Goal: Task Accomplishment & Management: Use online tool/utility

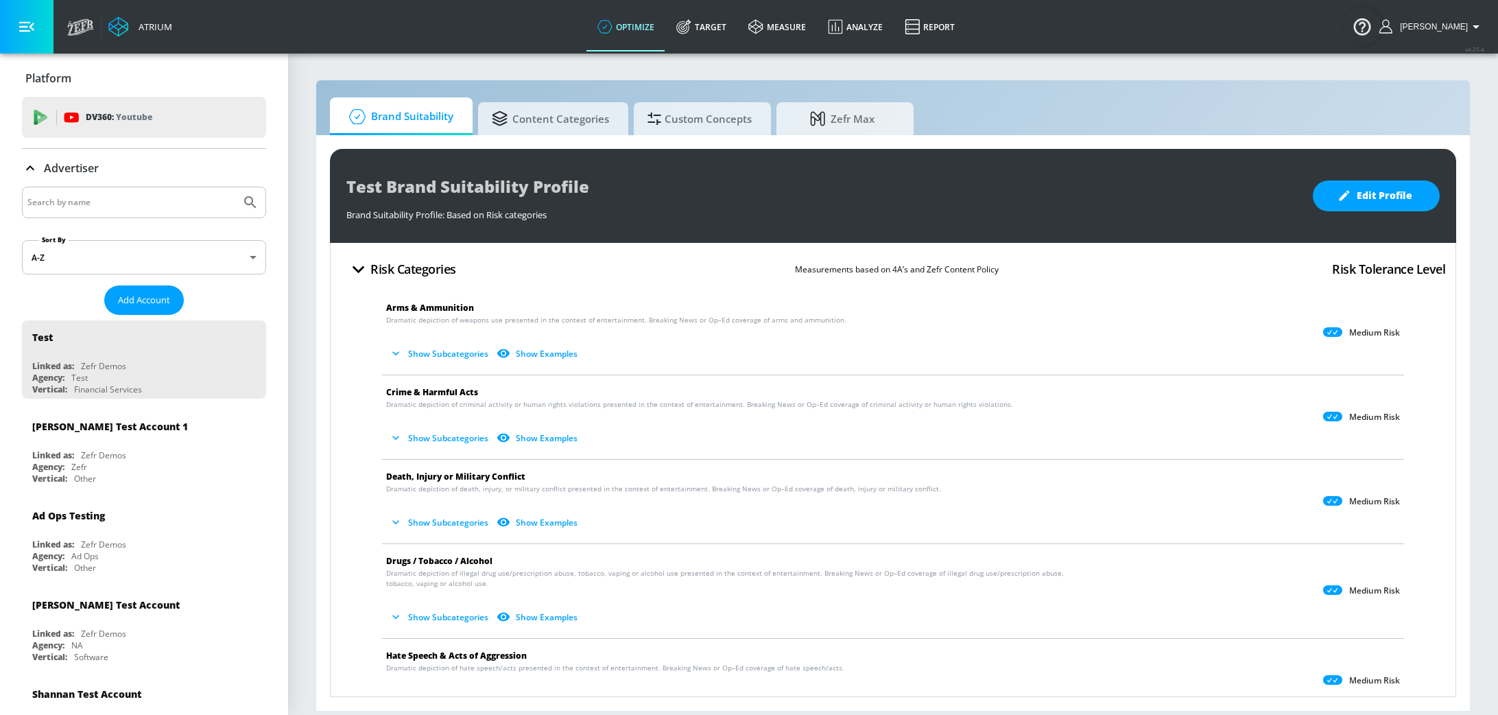
click at [127, 200] on input "Search by name" at bounding box center [131, 202] width 208 height 18
type input "h"
type input "m"
click at [235, 187] on button "Submit Search" at bounding box center [250, 202] width 30 height 30
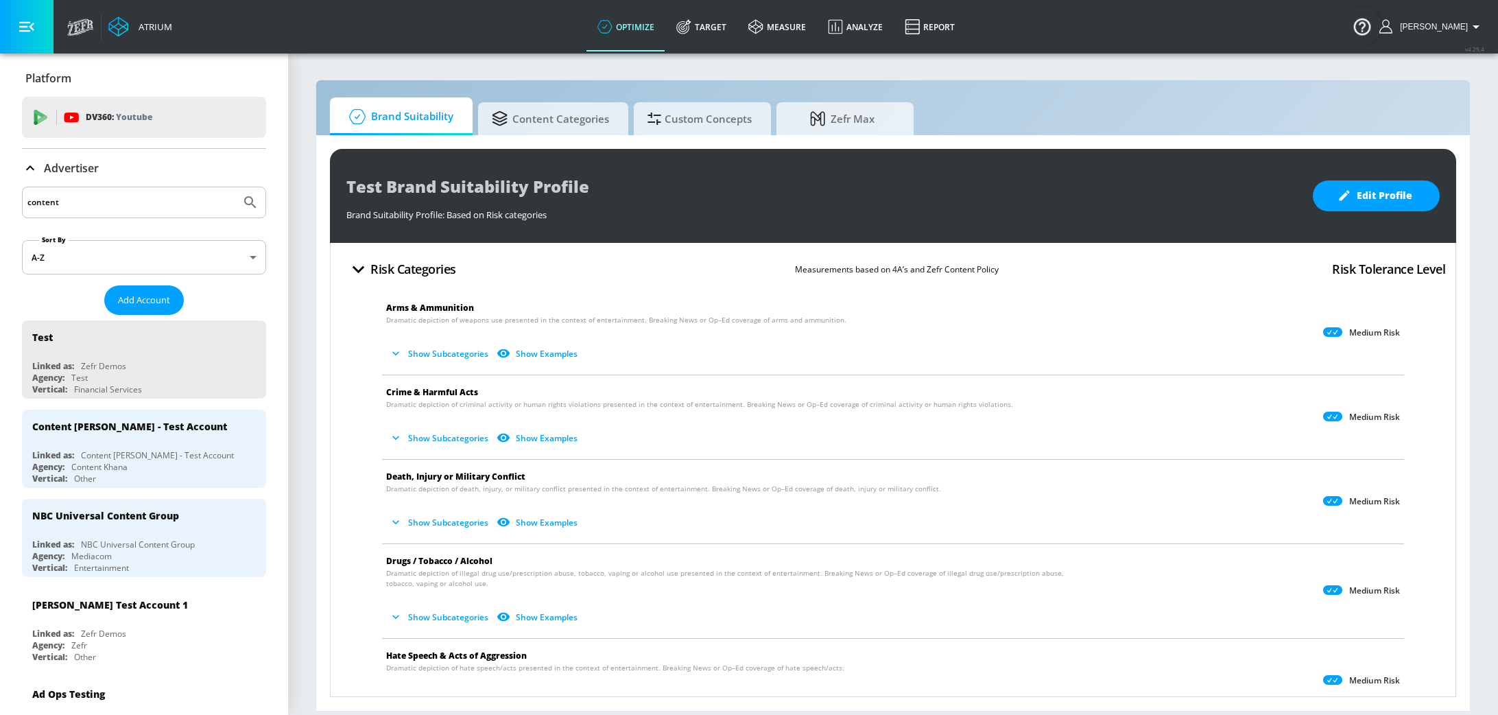
click at [144, 193] on input "content" at bounding box center [131, 202] width 208 height 18
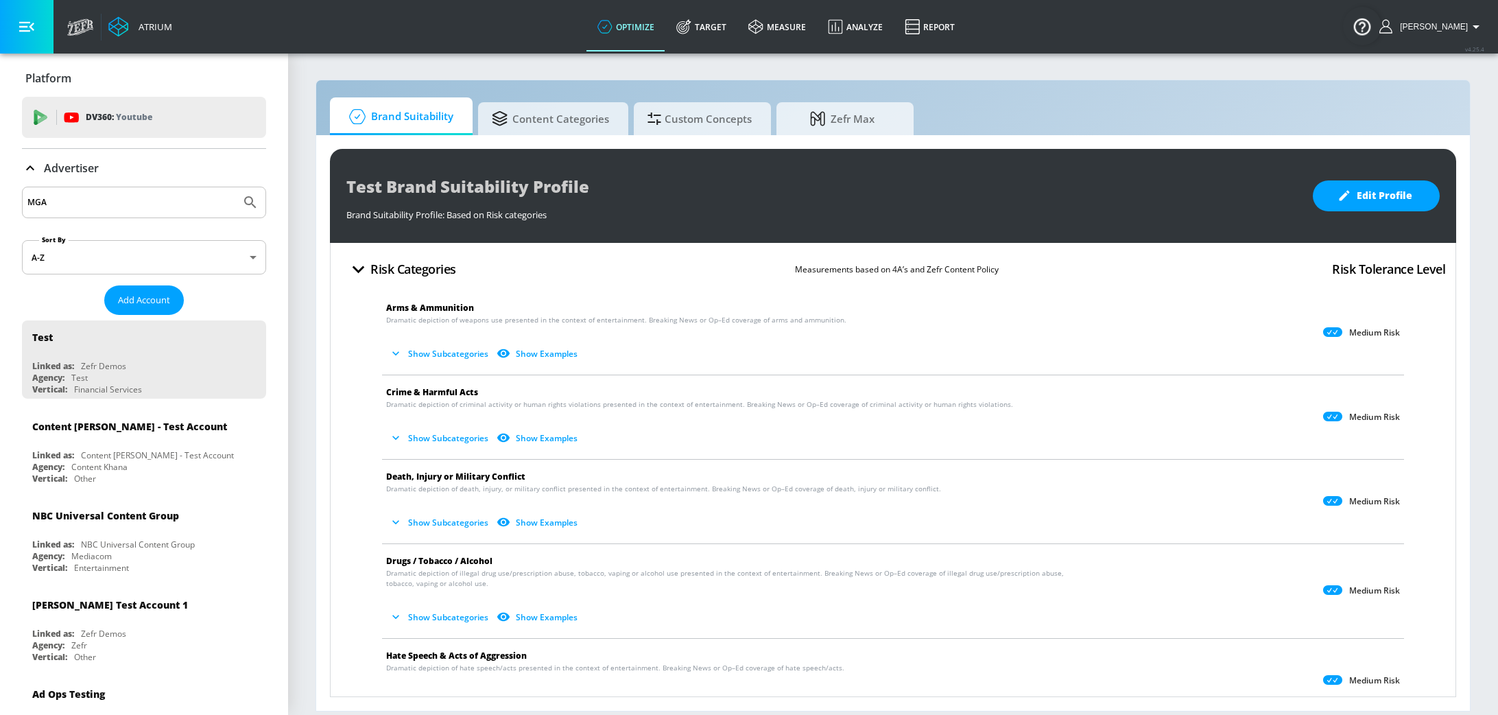
type input "MGA"
click at [235, 187] on button "Submit Search" at bounding box center [250, 202] width 30 height 30
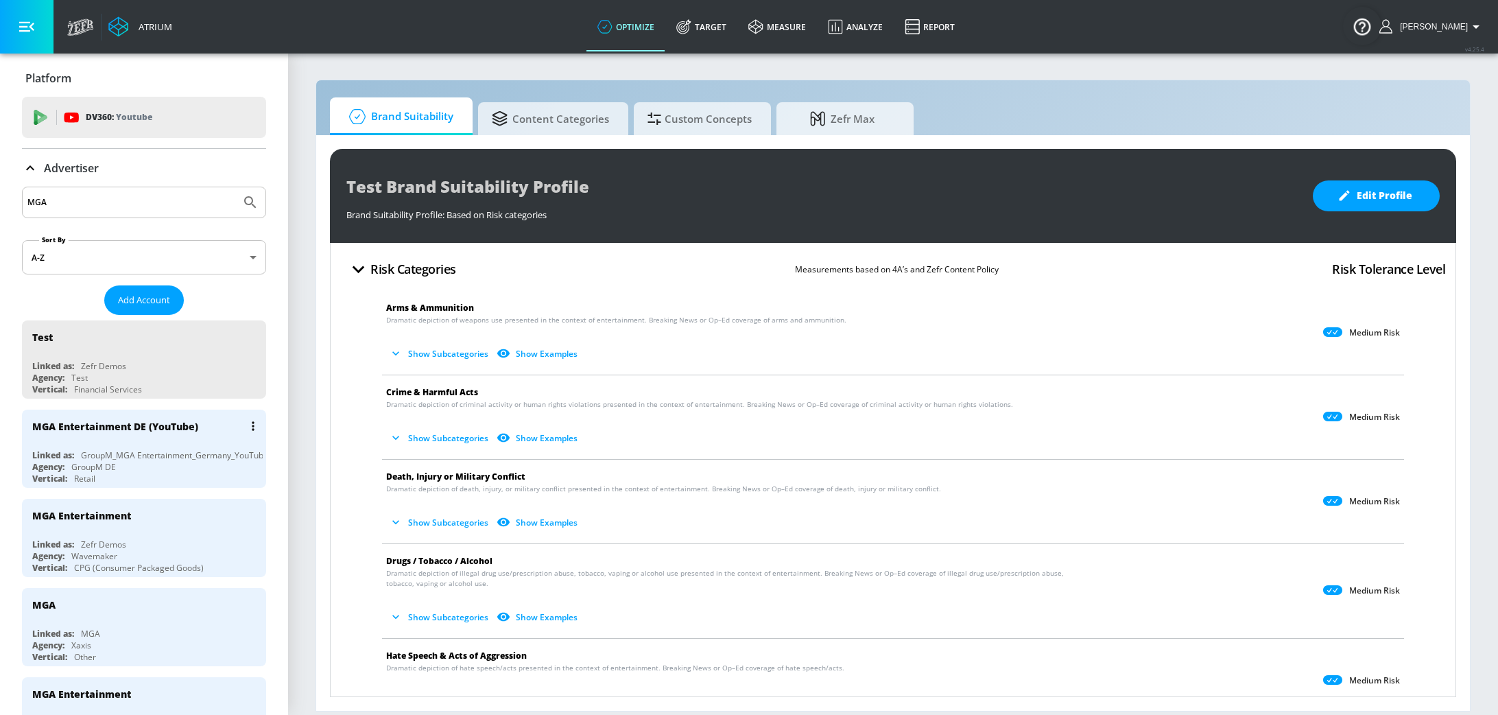
click at [149, 469] on div "Agency: GroupM DE" at bounding box center [147, 467] width 230 height 12
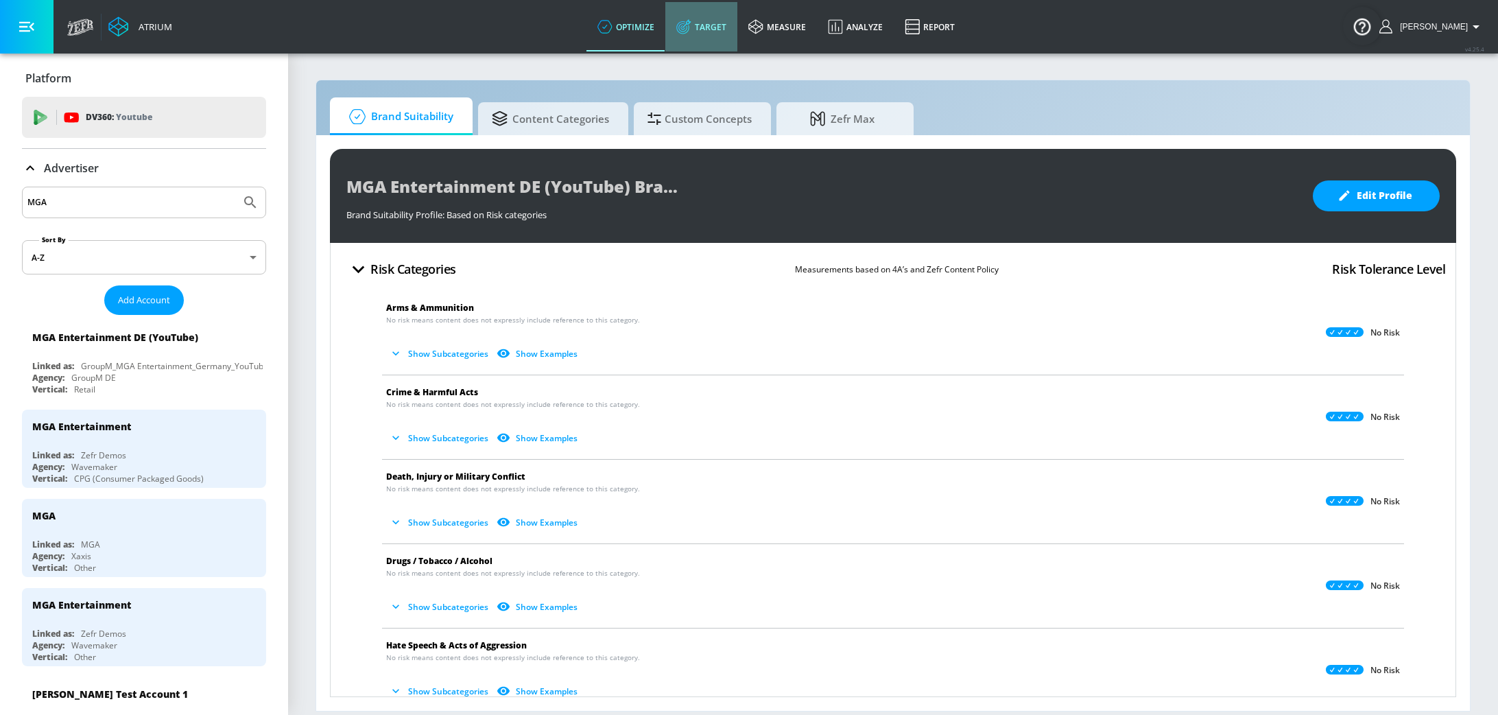
click at [725, 32] on link "Target" at bounding box center [701, 26] width 72 height 49
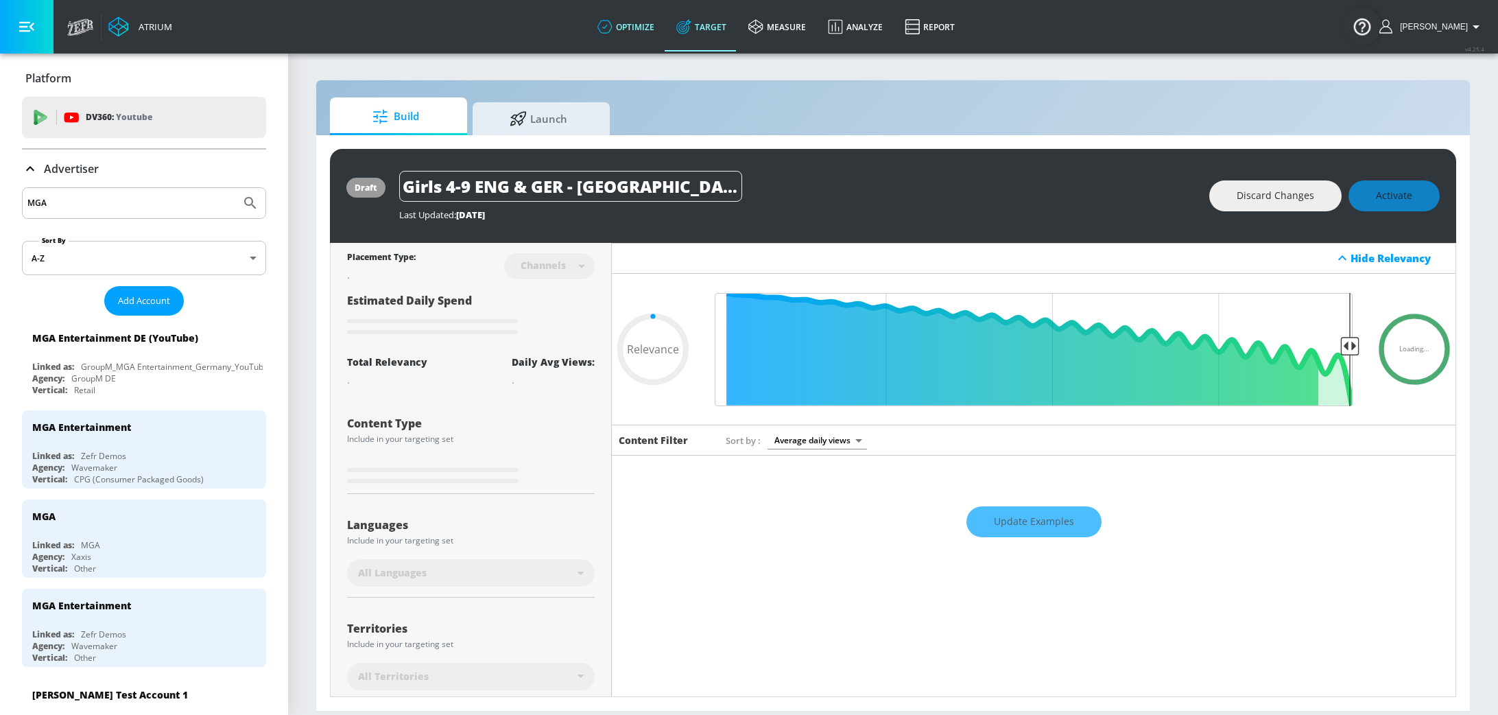
type input "0.61"
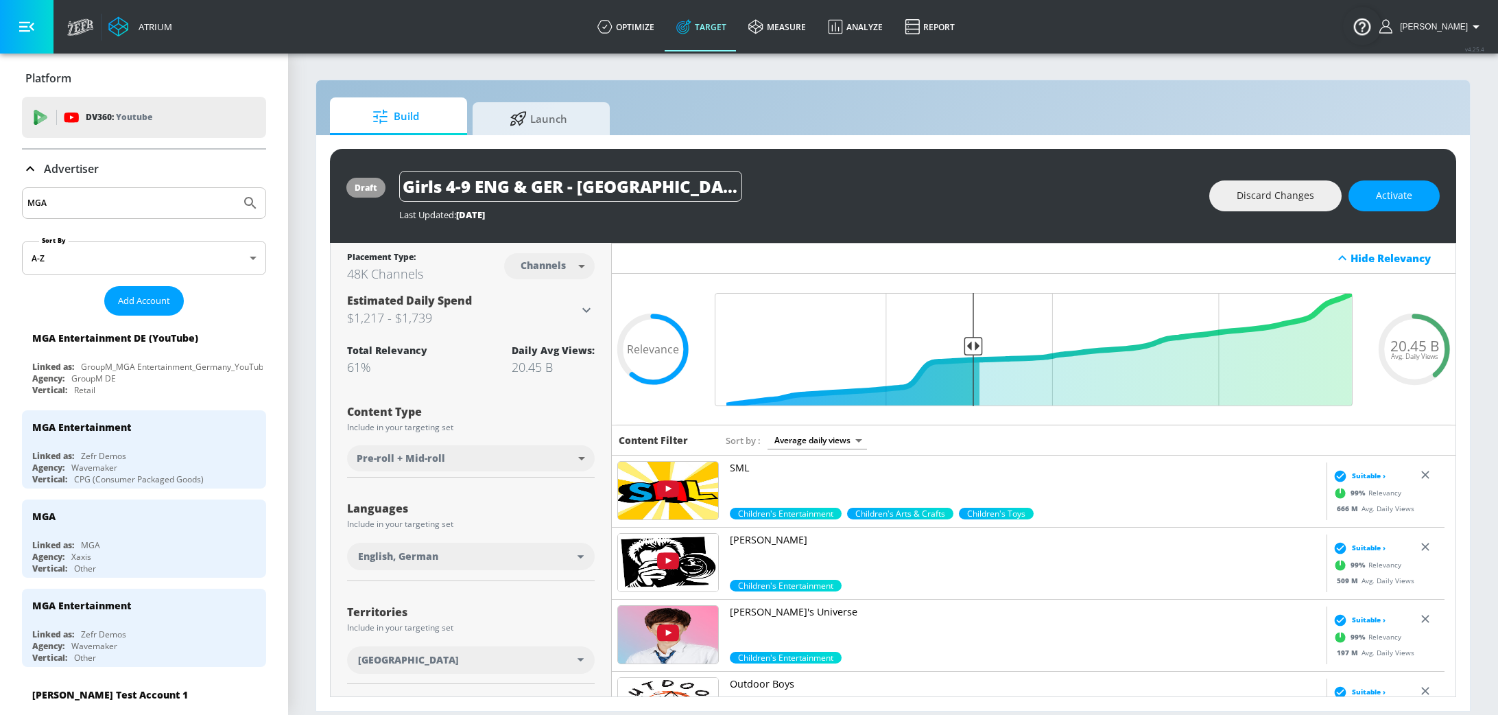
click at [32, 171] on icon at bounding box center [30, 168] width 16 height 16
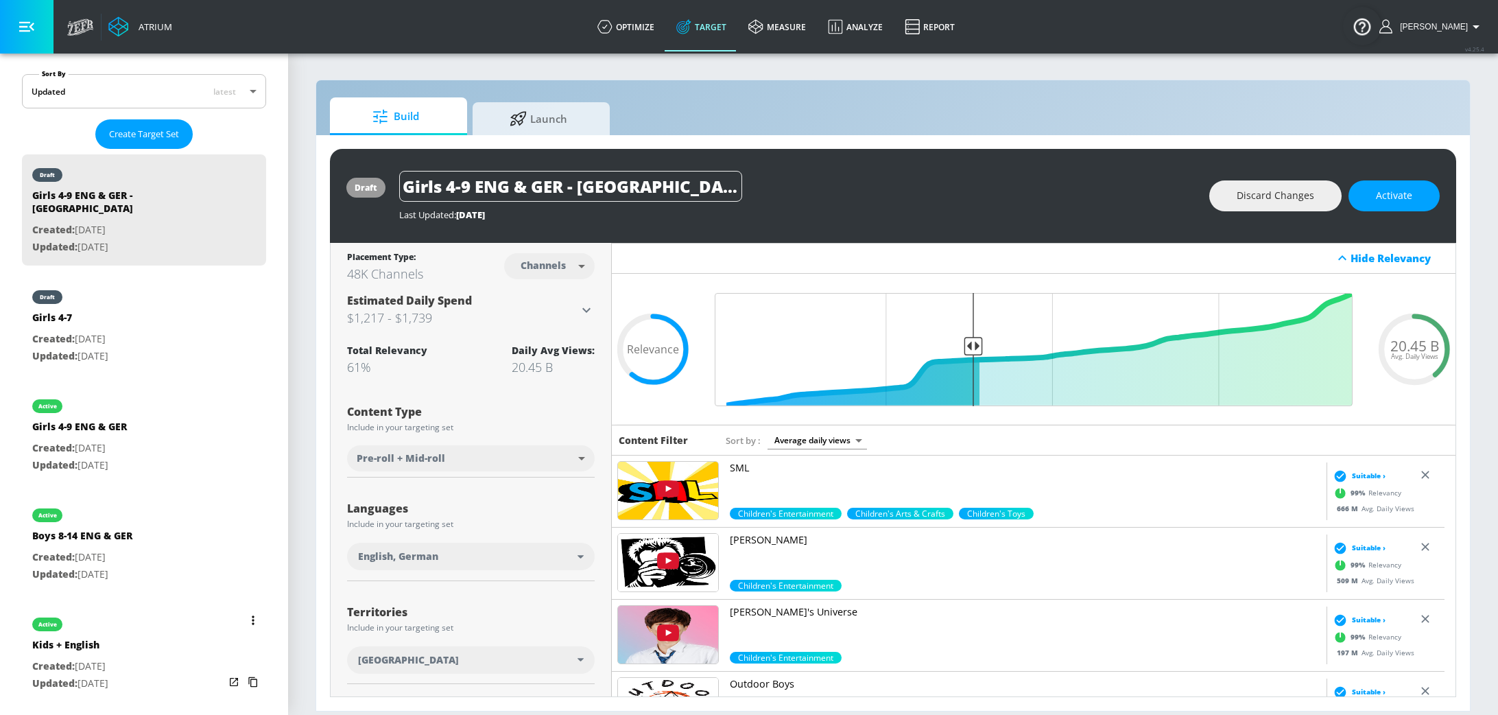
scroll to position [393, 0]
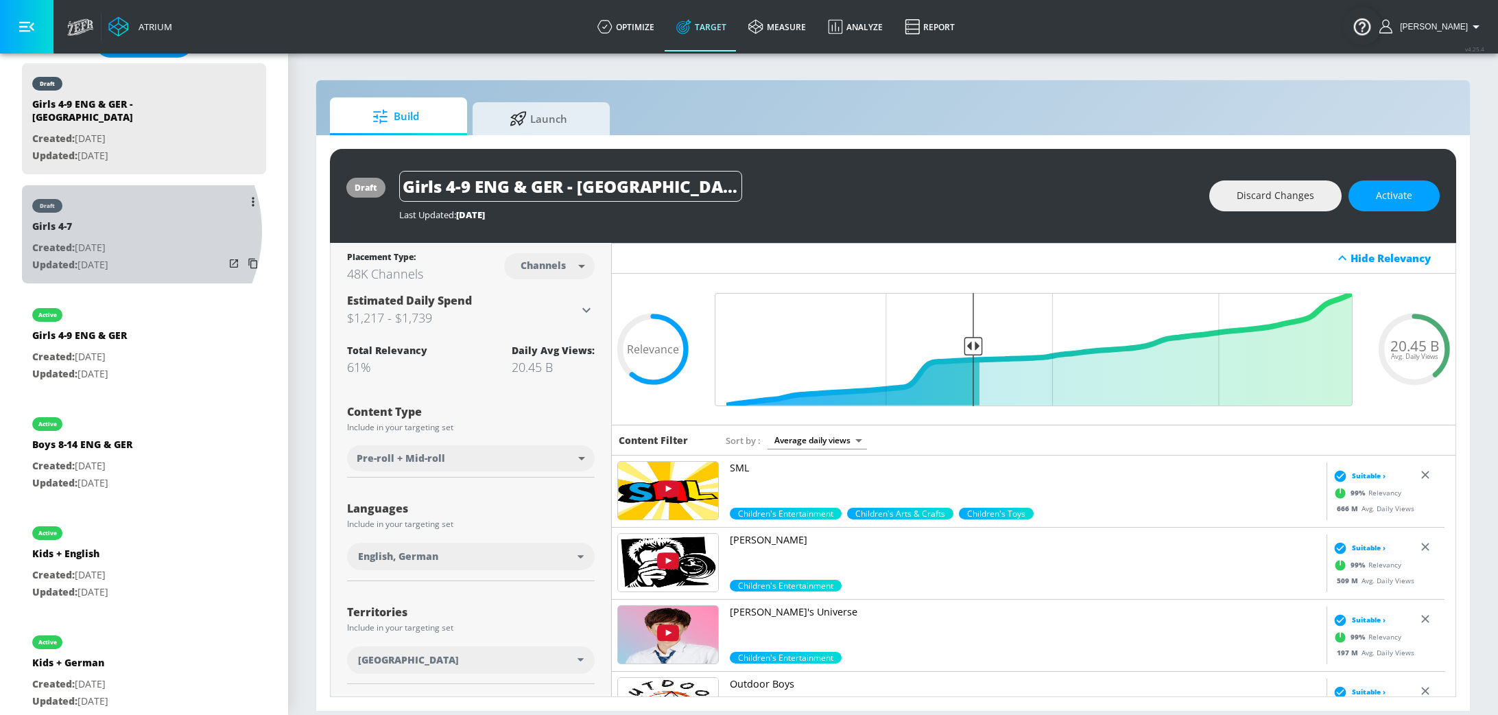
click at [108, 219] on div "Girls 4-7" at bounding box center [70, 229] width 76 height 20
type input "Girls 4-7"
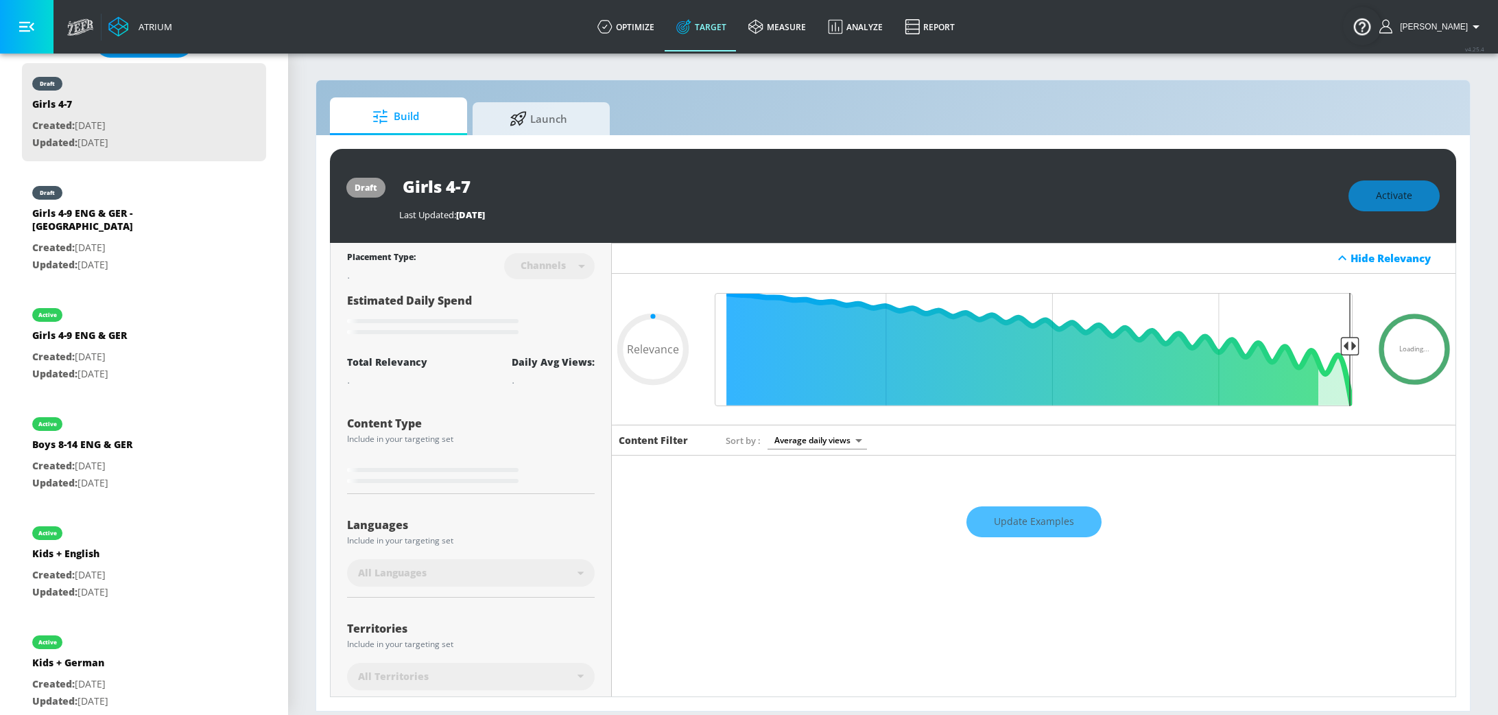
type input "0.7"
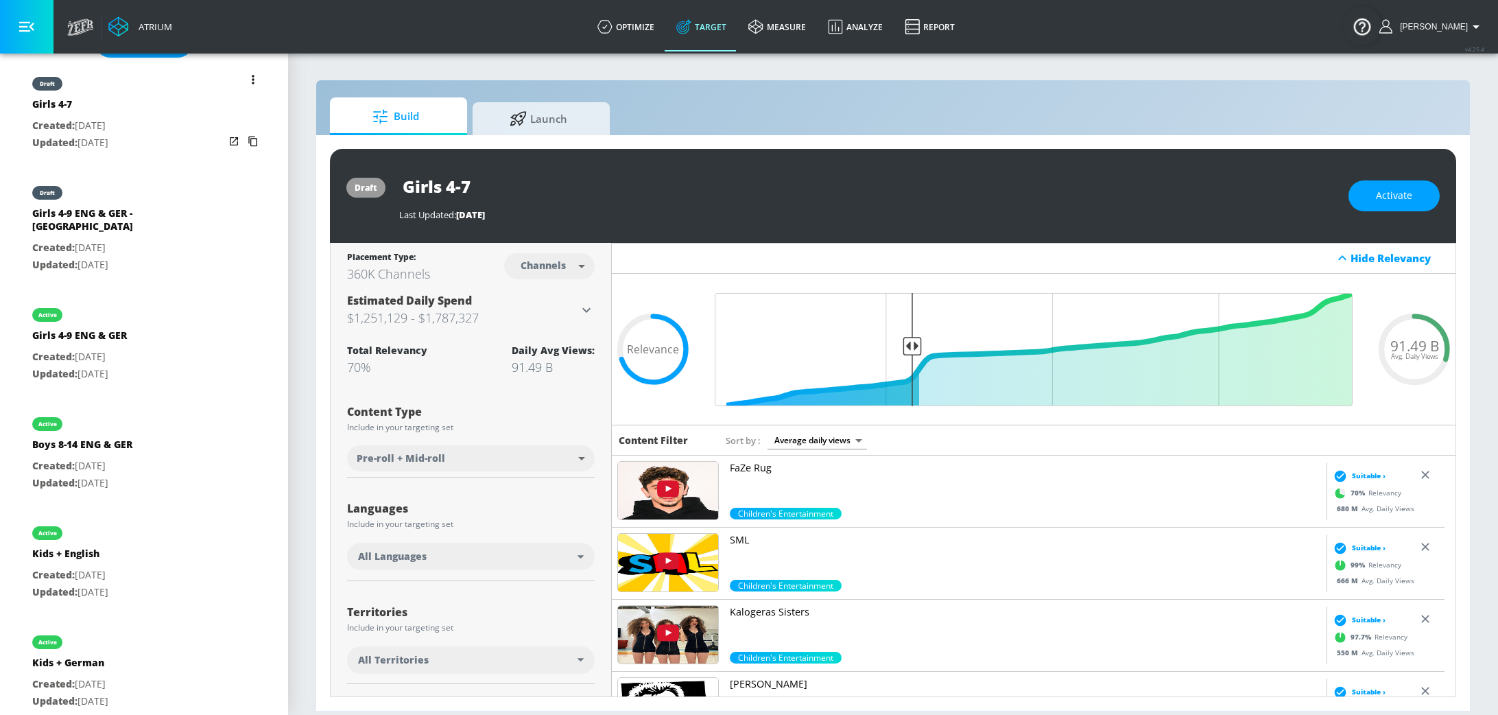
click at [252, 81] on icon "list of Target Set" at bounding box center [253, 79] width 2 height 9
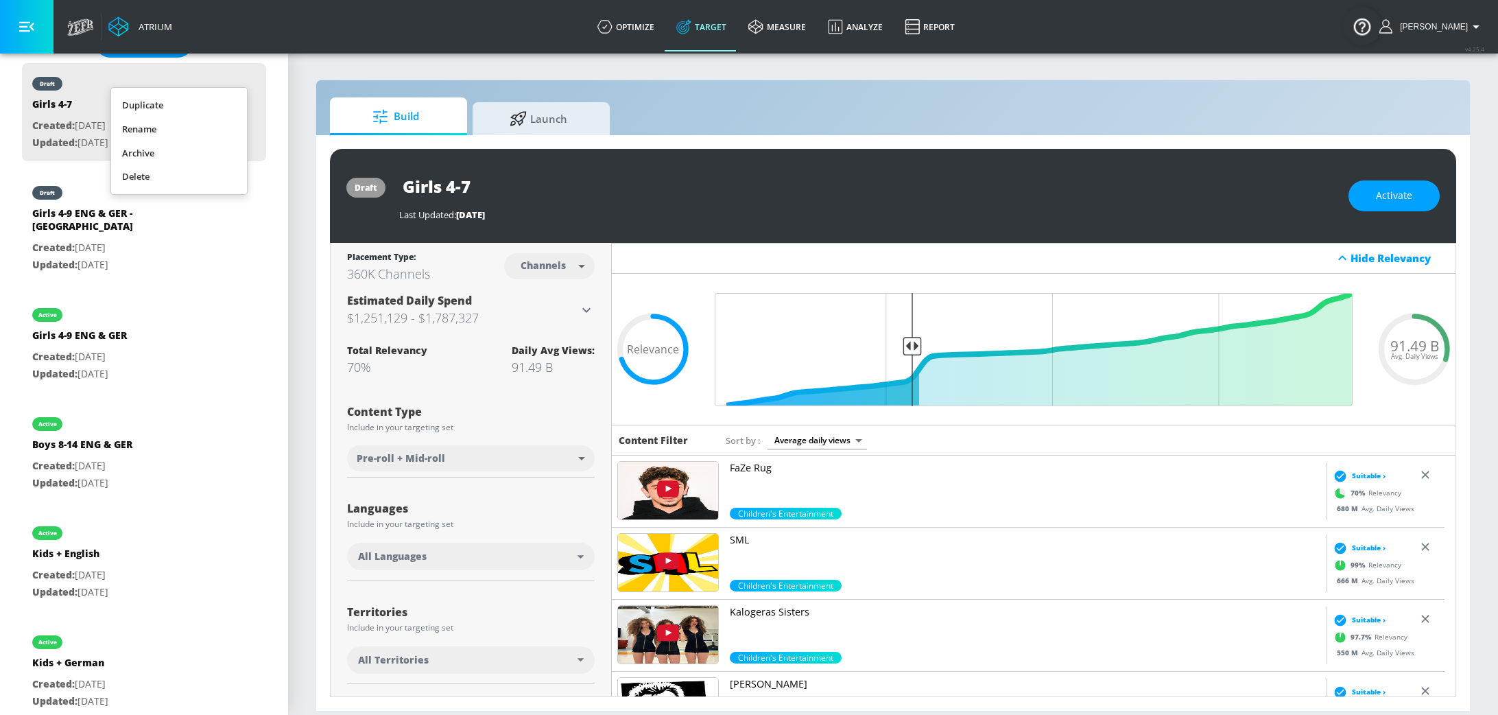
click at [206, 102] on li "Duplicate" at bounding box center [179, 105] width 136 height 24
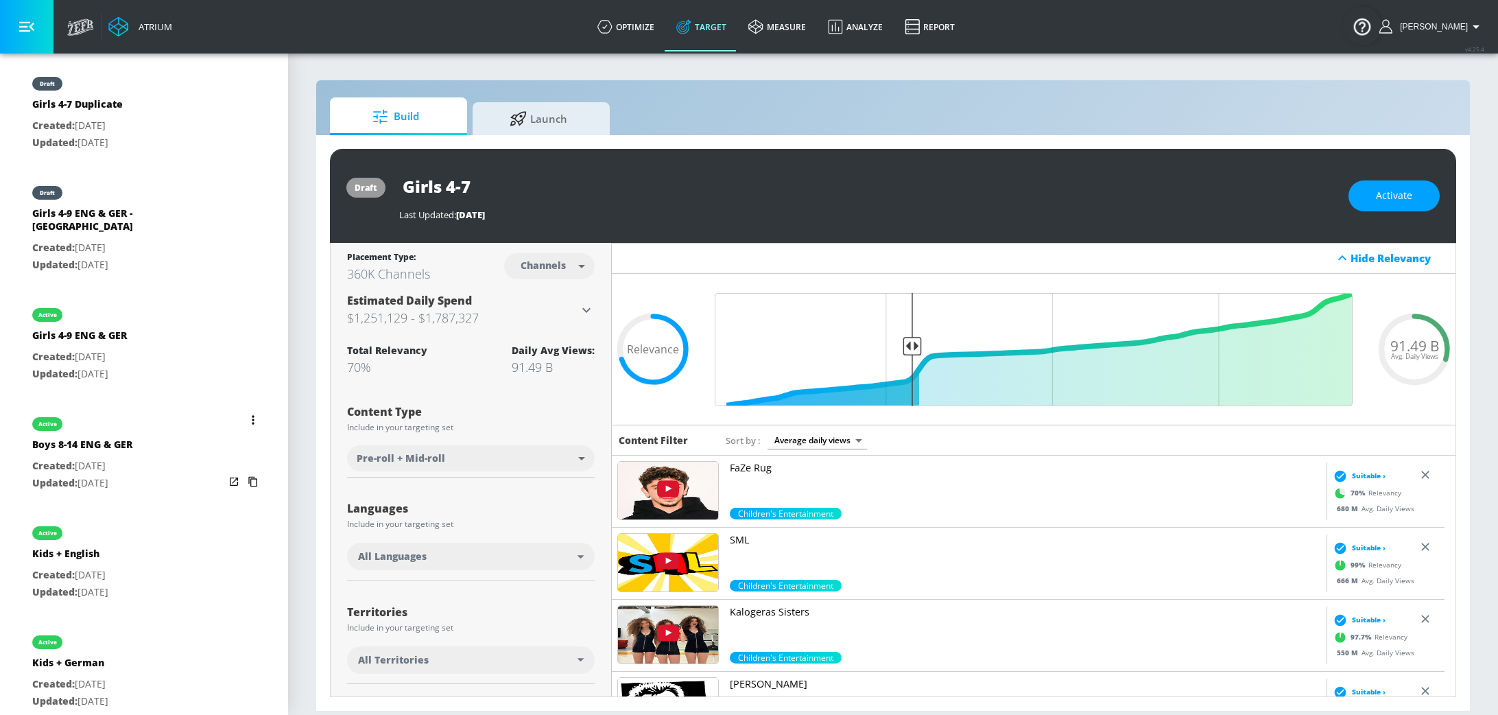
scroll to position [338, 0]
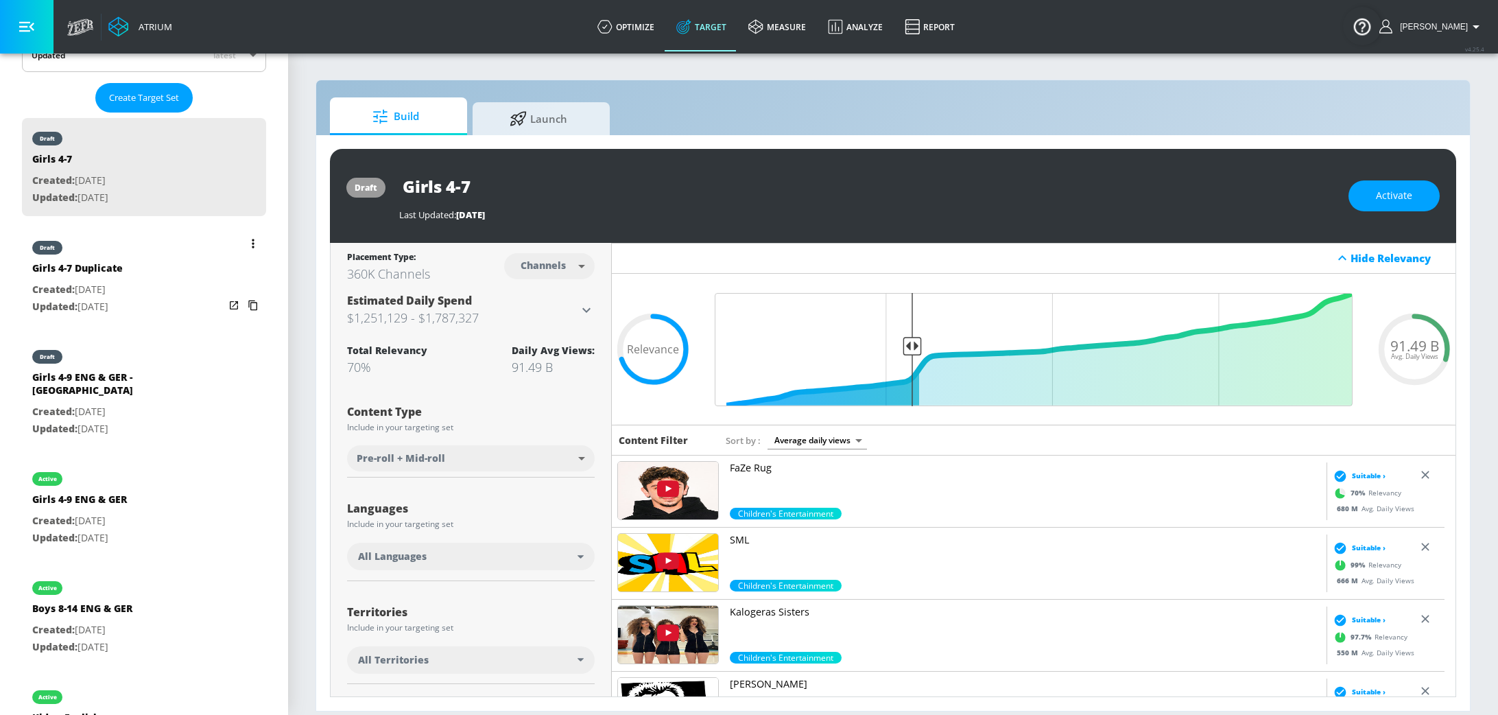
click at [115, 287] on p "Created: [DATE]" at bounding box center [77, 289] width 91 height 17
type input "Girls 4-7 Duplicate"
type input "0.05"
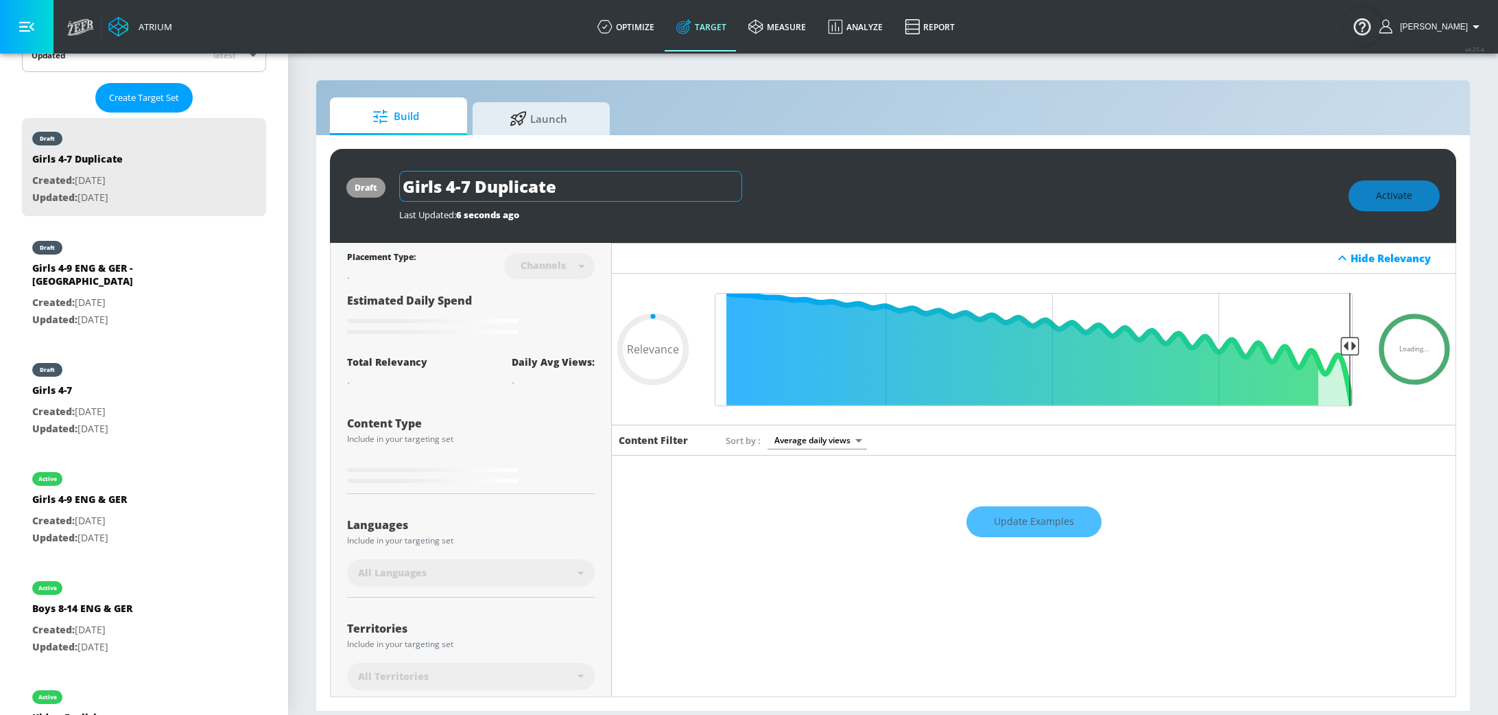
click at [547, 190] on input "Girls 4-7 Duplicate" at bounding box center [570, 186] width 343 height 31
drag, startPoint x: 573, startPoint y: 185, endPoint x: 475, endPoint y: 185, distance: 98.7
click at [475, 185] on input "Girls 4-7 Duplicate" at bounding box center [570, 186] width 343 height 31
type input "Girls 4-7 S"
type input "0.05"
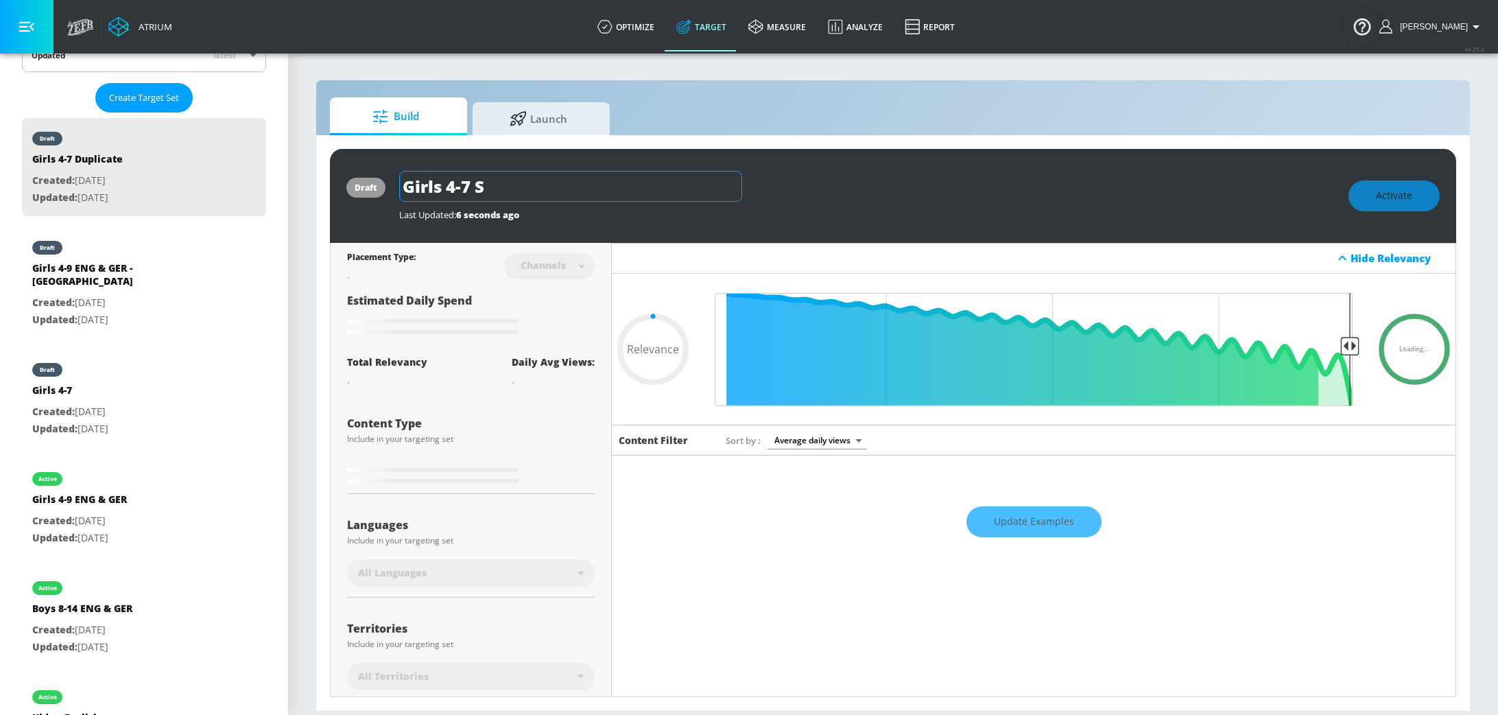
type input "Girls 4-7 Sh"
type input "0.05"
type input "Girls 4-7 Sho"
type input "0.05"
type input "Girls 4-7 Shor"
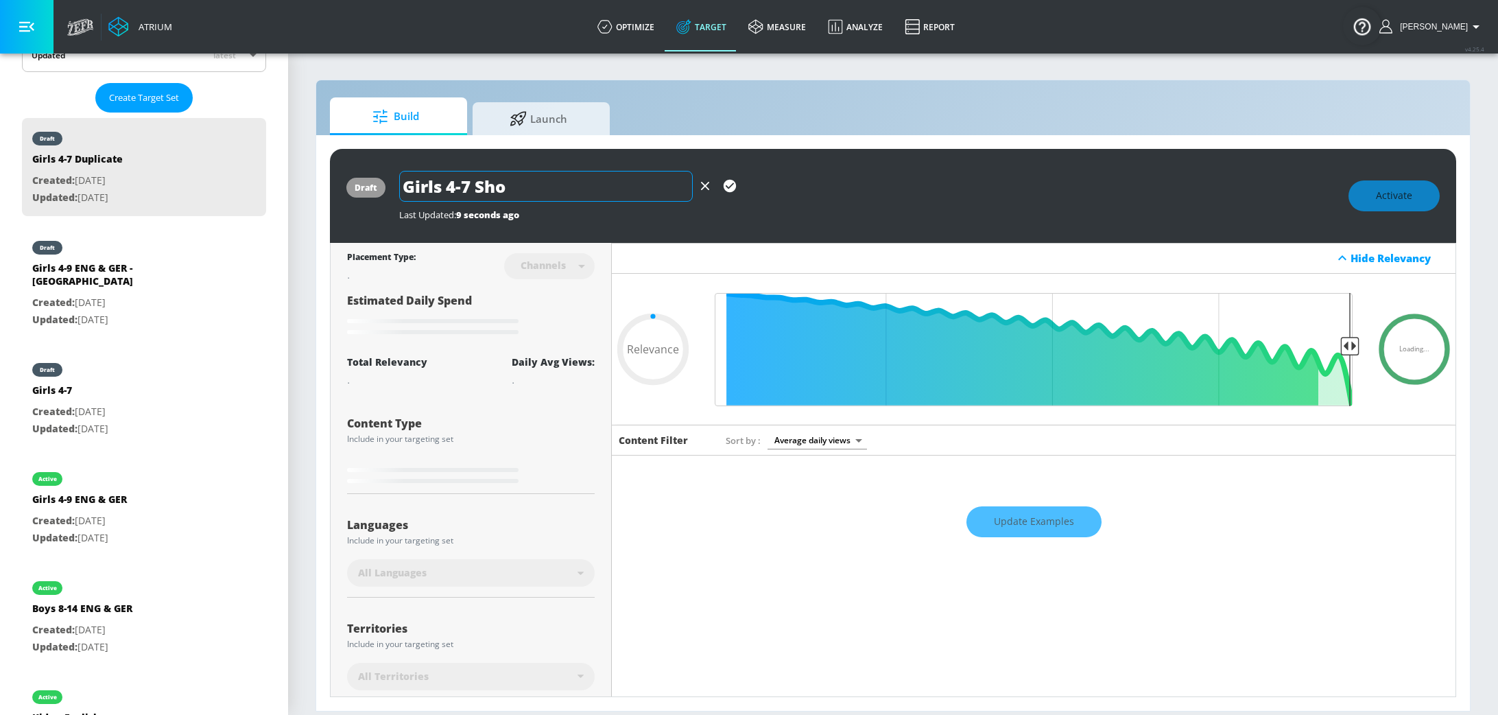
type input "0.05"
type input "Girls 4-7 Short"
type input "0.05"
type input "Girls 4-7 Shorts"
type input "0.7"
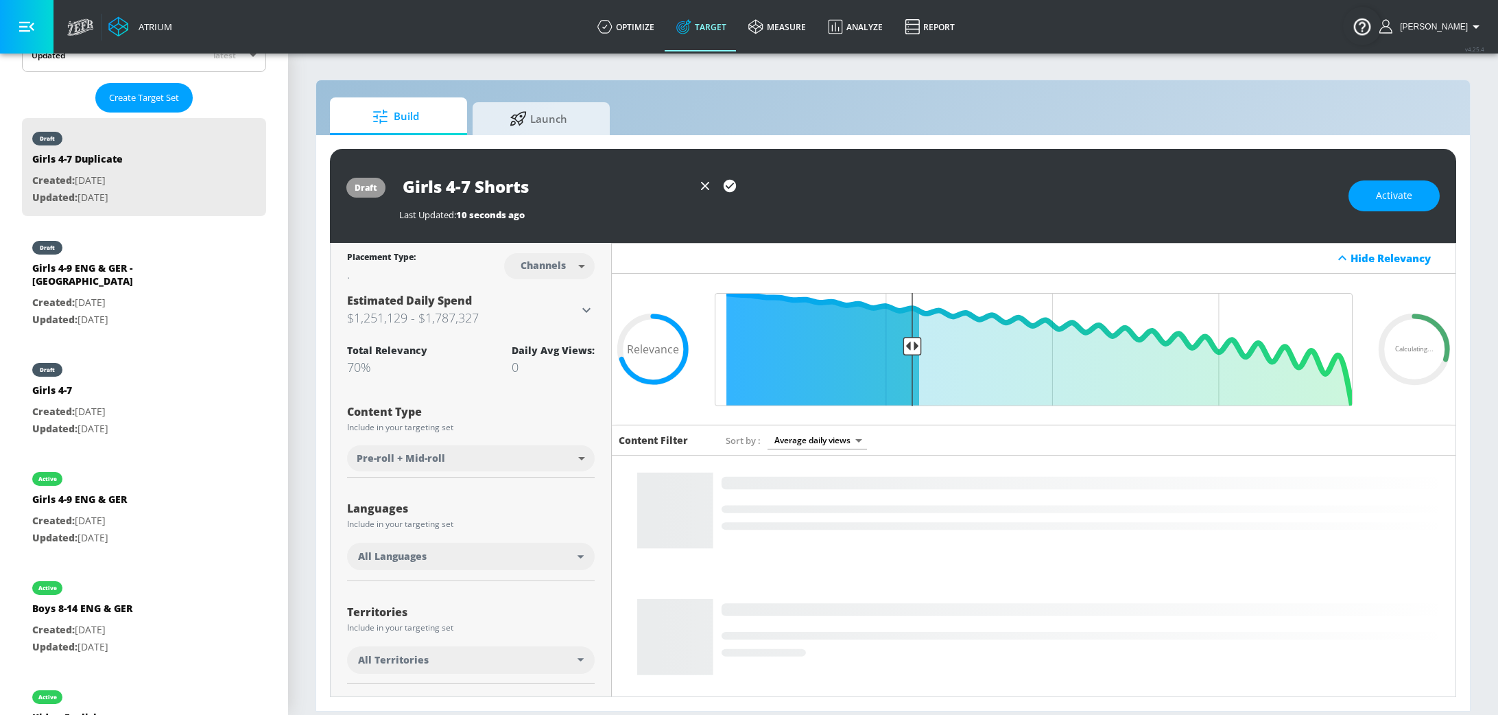
type input "Girls 4-7 Shorts"
click at [723, 186] on icon "button" at bounding box center [729, 186] width 12 height 12
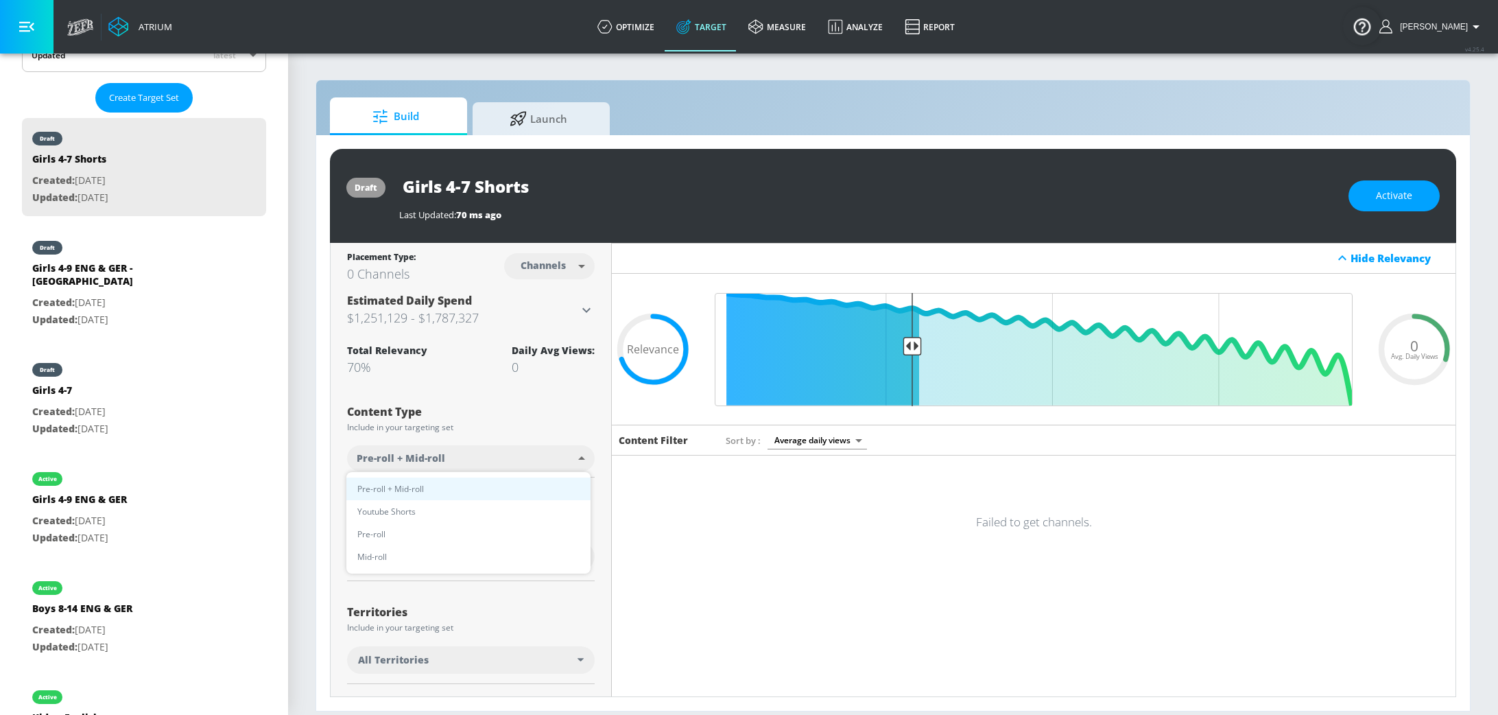
click at [516, 446] on body "Atrium optimize Target measure Analyze Report optimize Target measure Analyze R…" at bounding box center [749, 357] width 1498 height 715
click at [481, 507] on li "Youtube Shorts" at bounding box center [468, 511] width 244 height 23
type input "short_video"
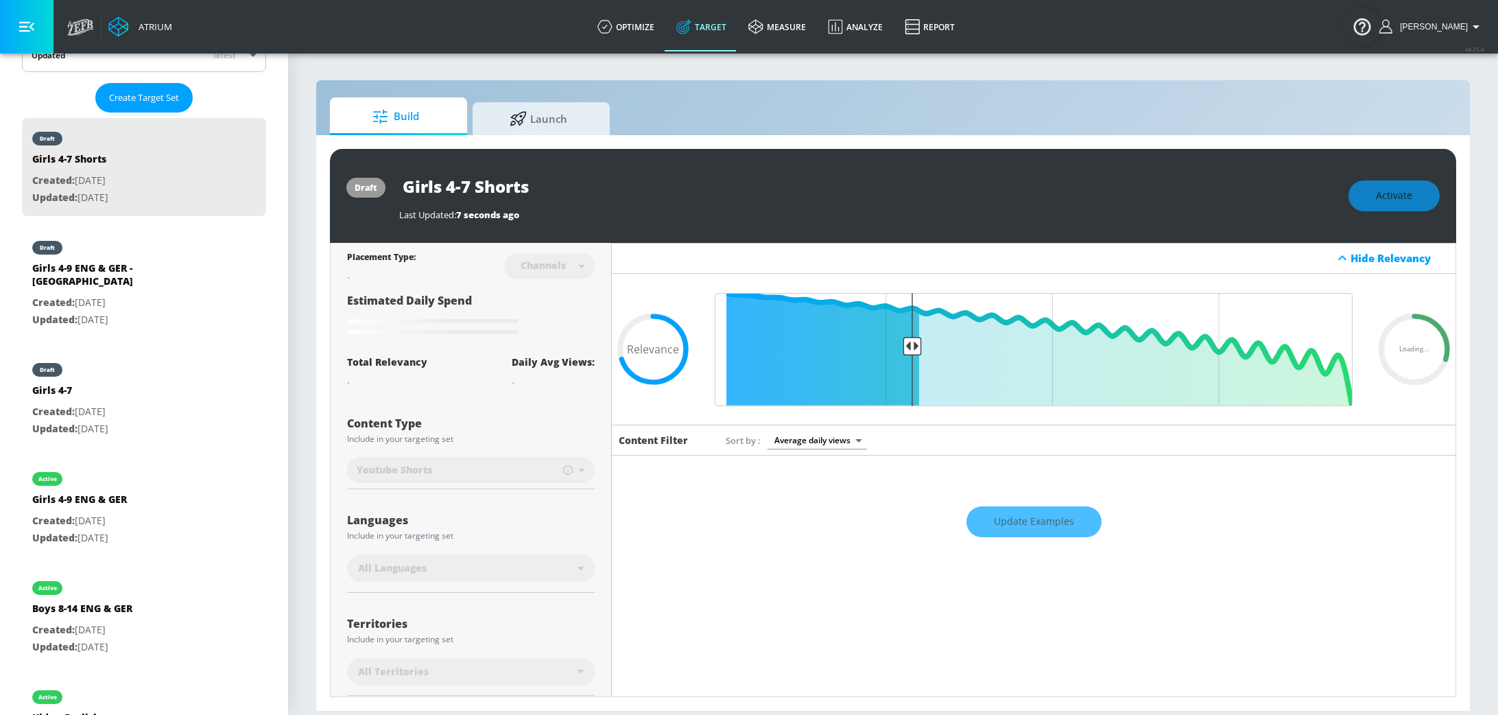
click at [1051, 526] on div "Update Examples" at bounding box center [1033, 521] width 843 height 48
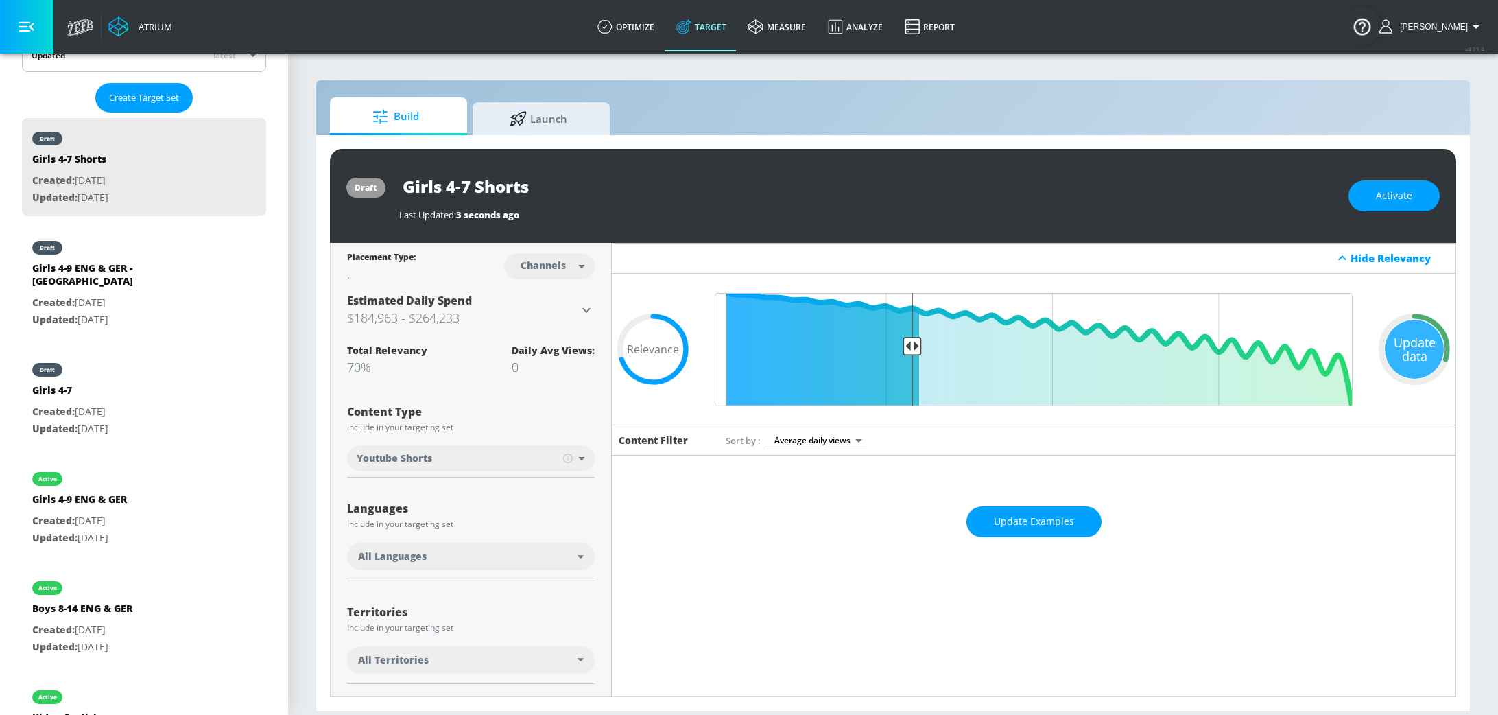
click at [1040, 524] on span "Update Examples" at bounding box center [1034, 521] width 80 height 17
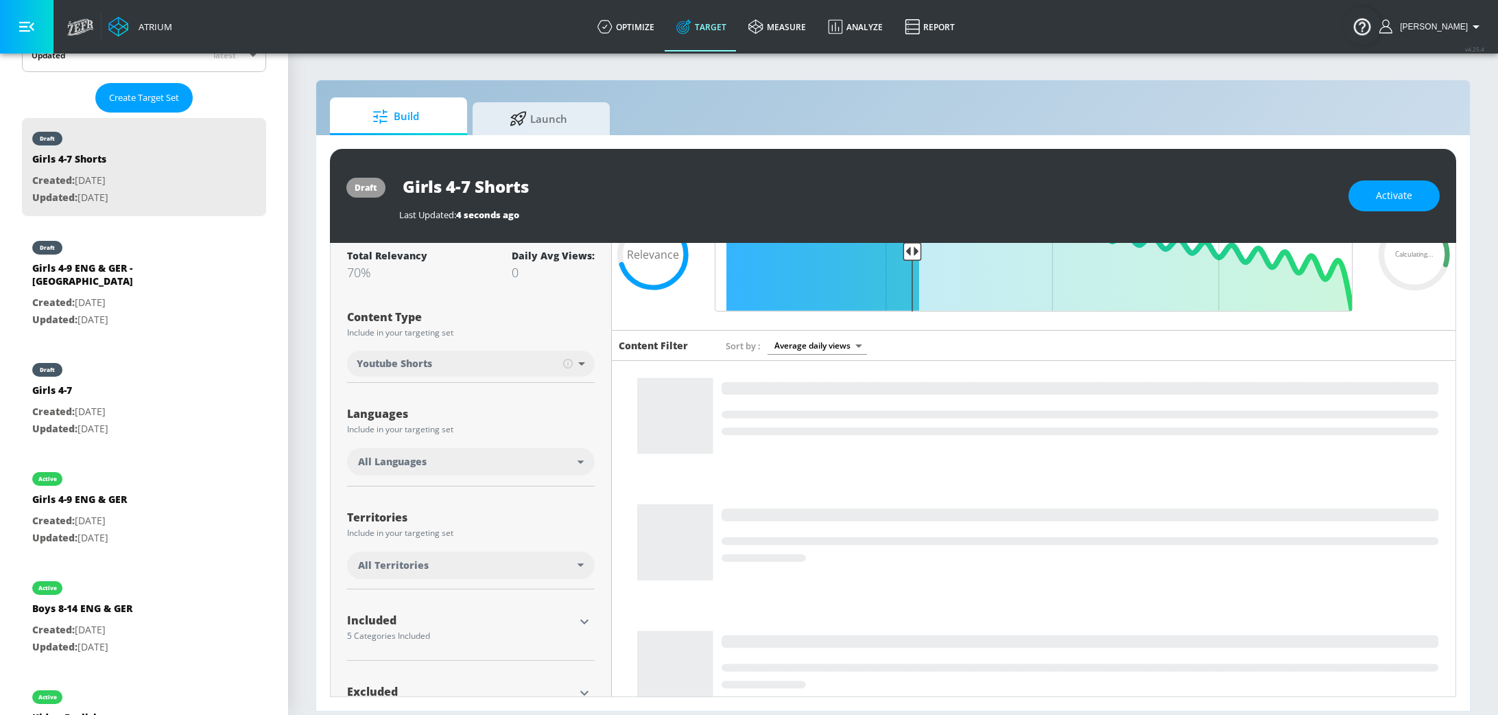
scroll to position [113, 0]
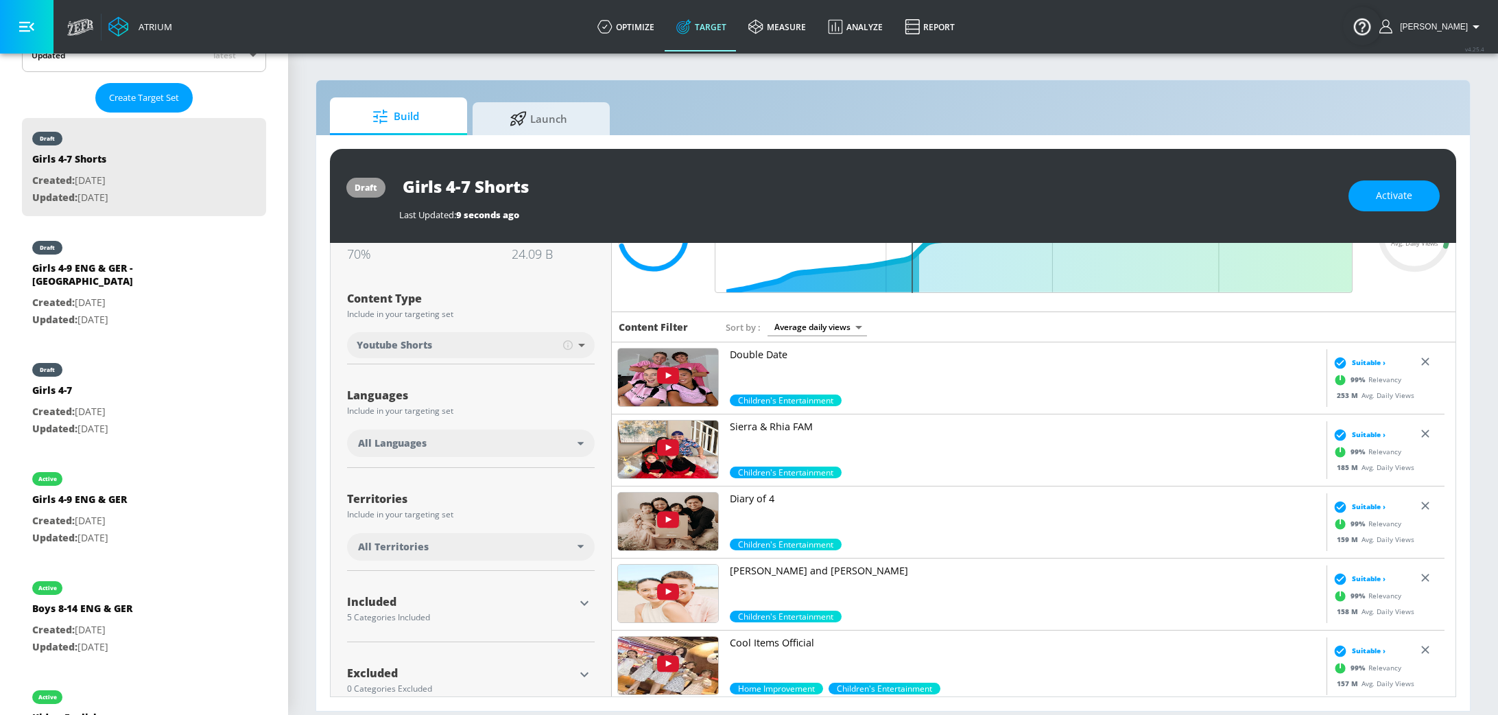
click at [519, 435] on div "All Languages" at bounding box center [471, 442] width 248 height 27
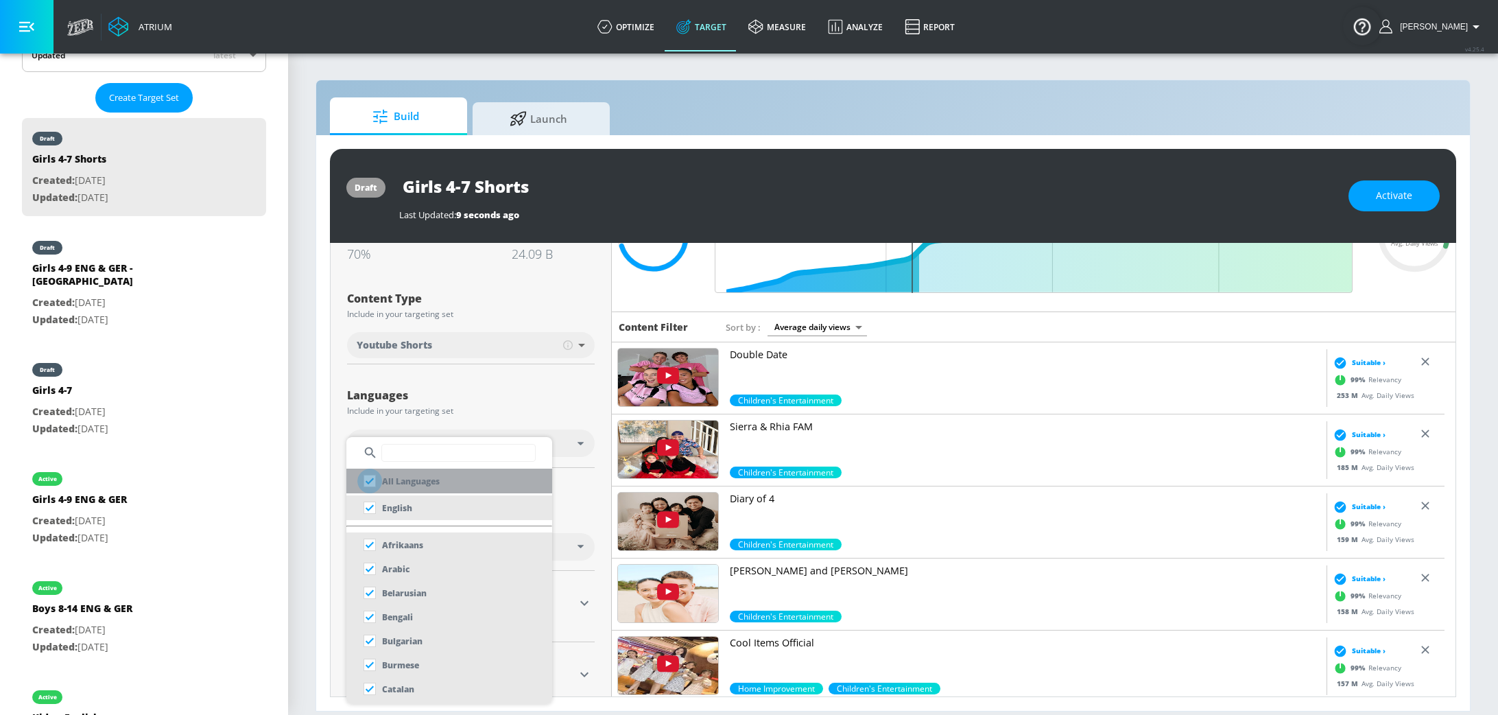
click at [363, 483] on input "checkbox" at bounding box center [369, 480] width 25 height 25
checkbox input "true"
click at [368, 506] on input "checkbox" at bounding box center [369, 507] width 25 height 25
checkbox input "true"
checkbox input "false"
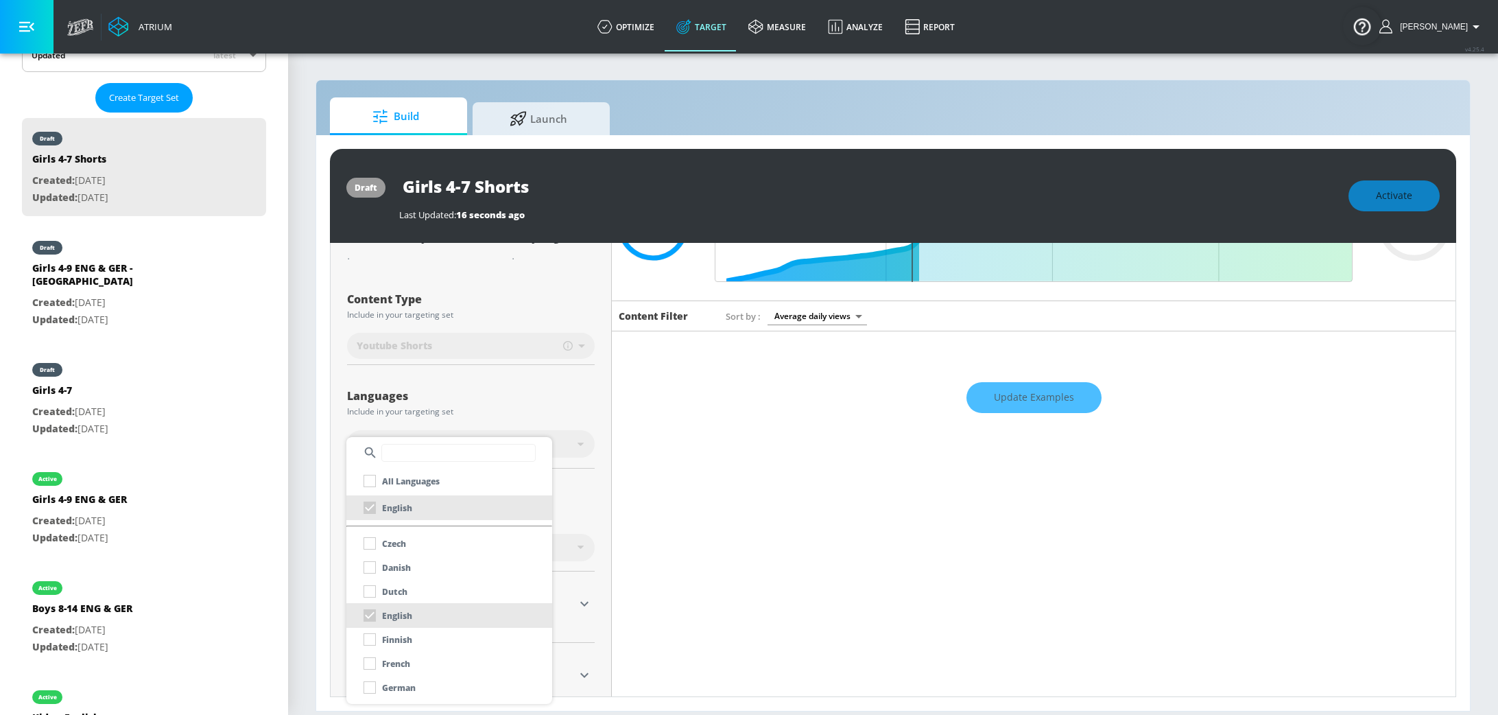
scroll to position [257, 0]
click at [373, 649] on div "German" at bounding box center [386, 647] width 58 height 25
click at [373, 648] on div "German" at bounding box center [386, 647] width 58 height 25
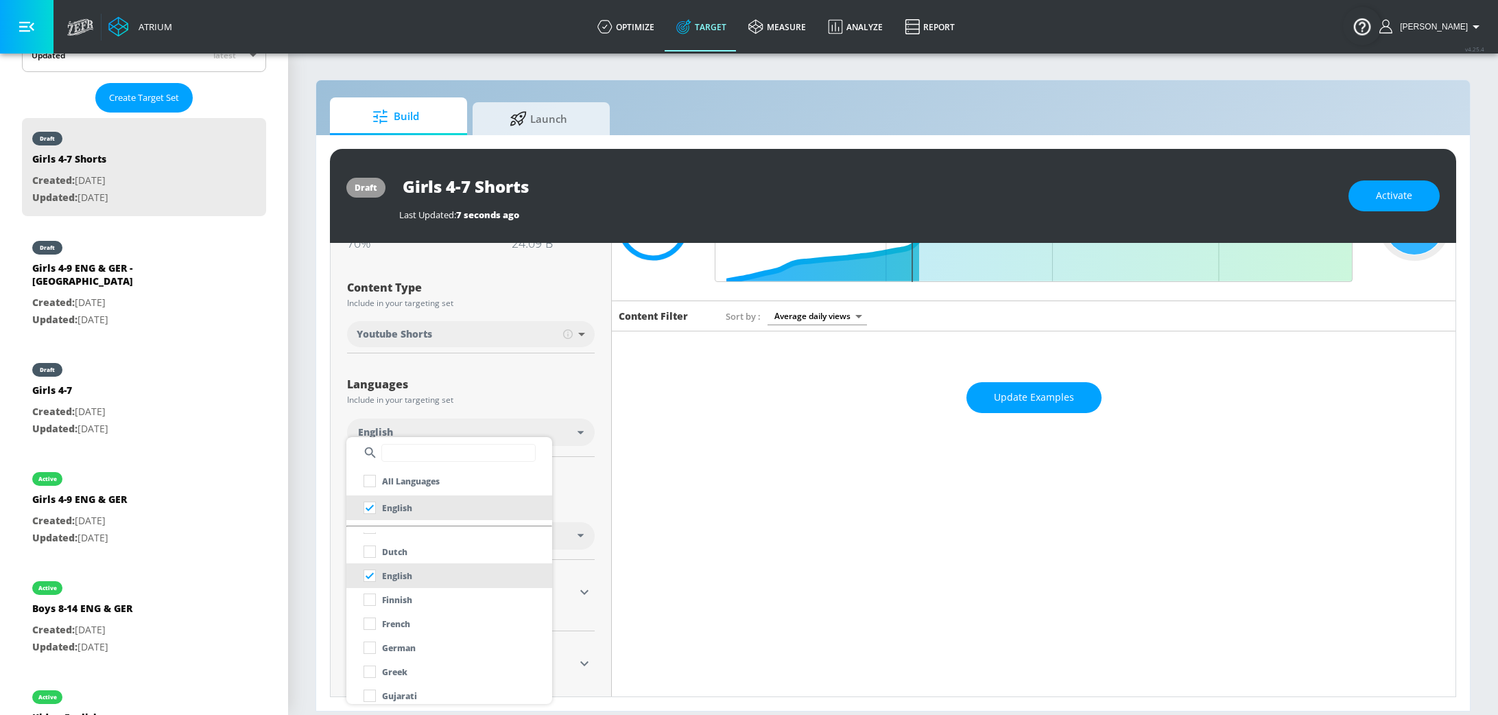
scroll to position [113, 0]
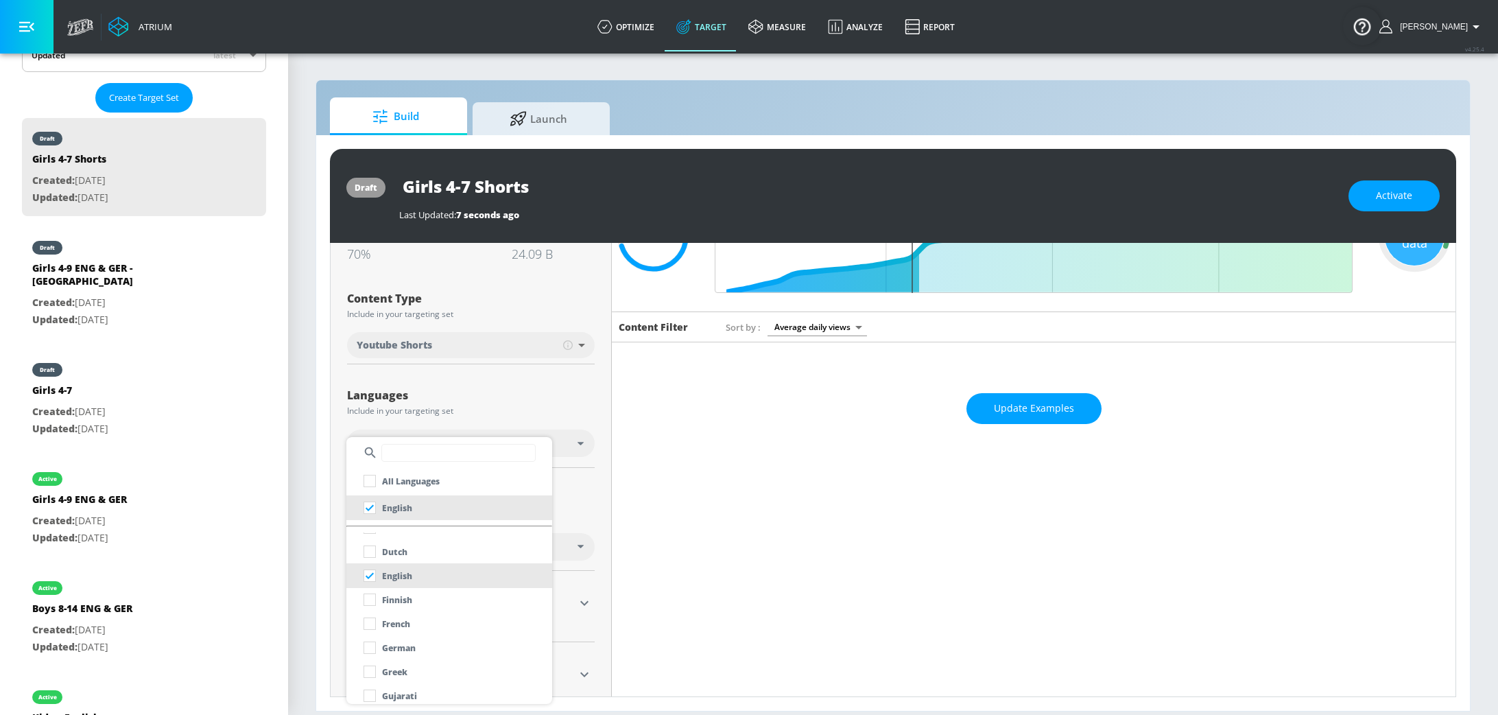
click at [373, 647] on input "checkbox" at bounding box center [369, 647] width 25 height 25
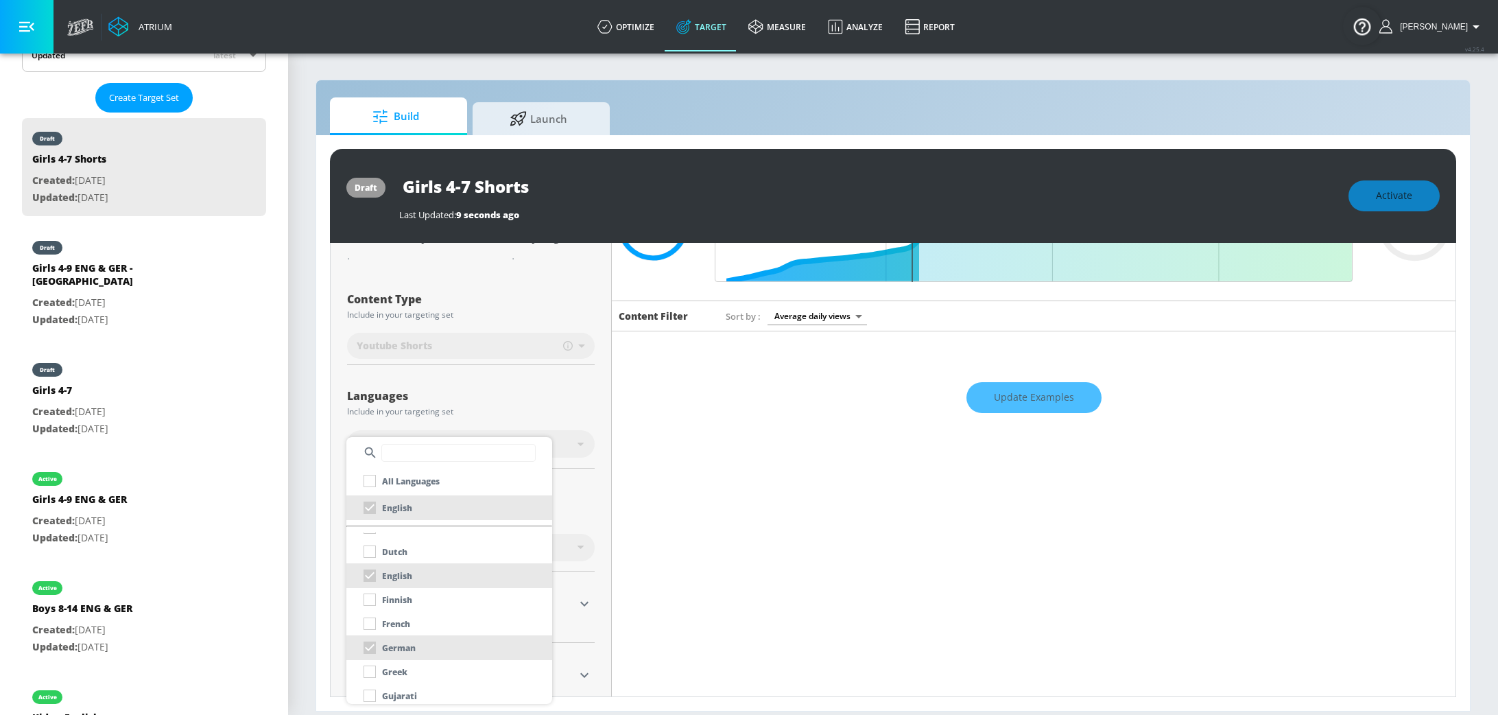
click at [597, 403] on div at bounding box center [749, 357] width 1498 height 715
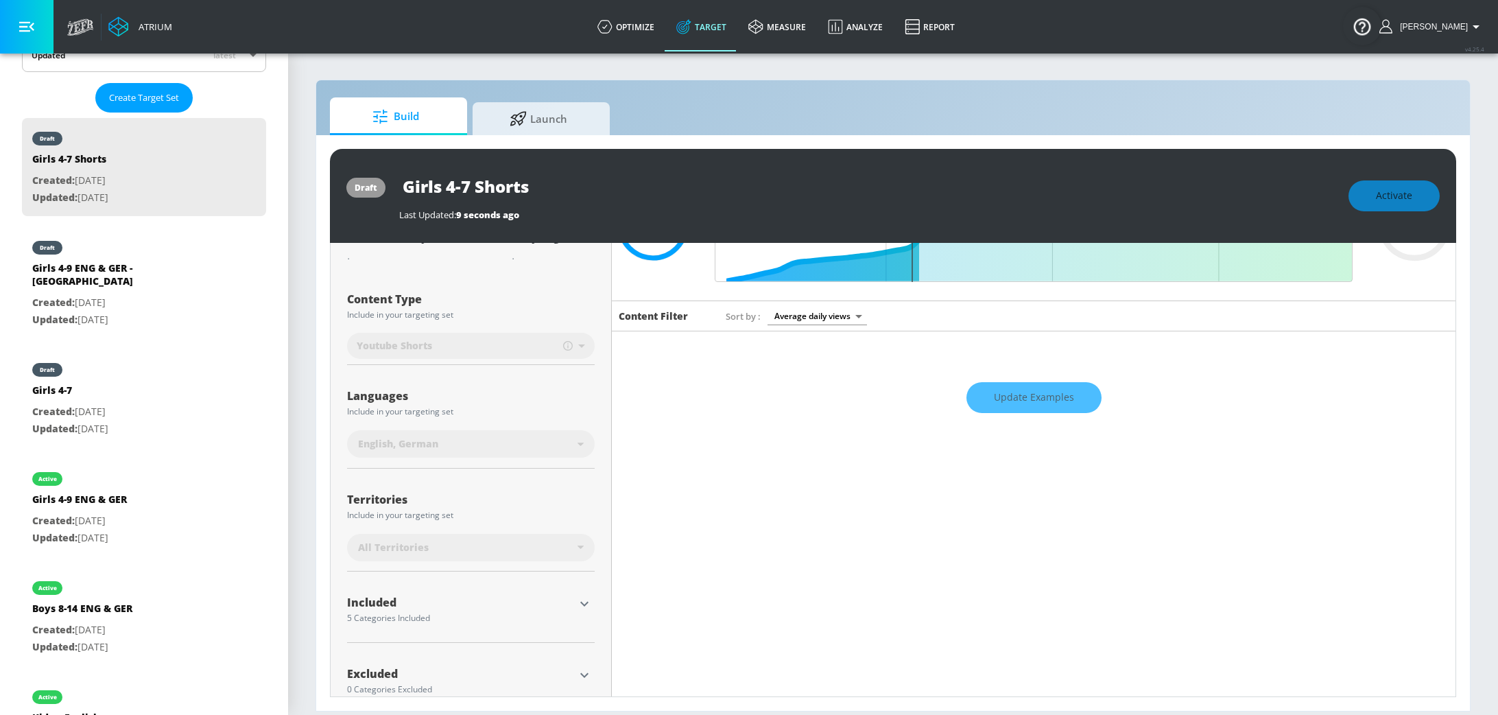
click at [1031, 395] on div "Update Examples" at bounding box center [1033, 397] width 843 height 48
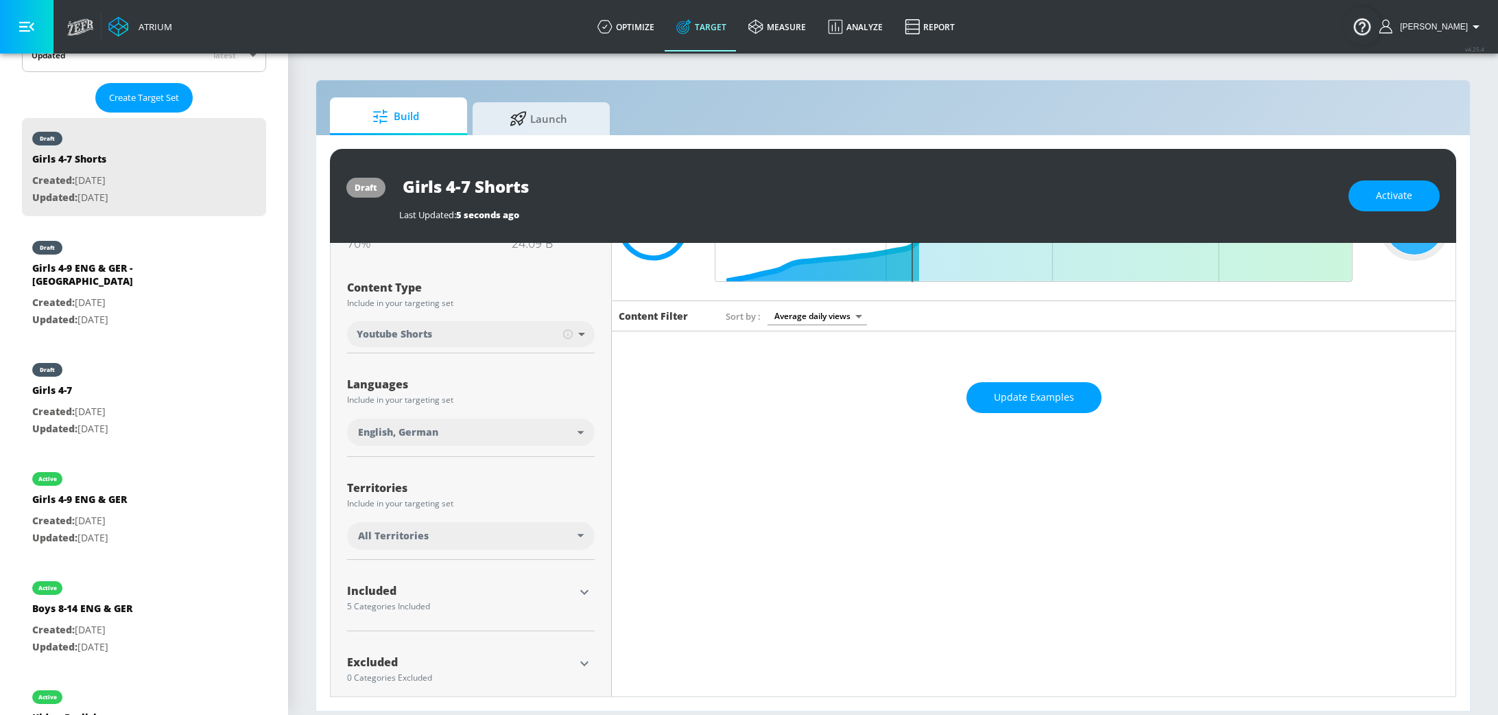
scroll to position [113, 0]
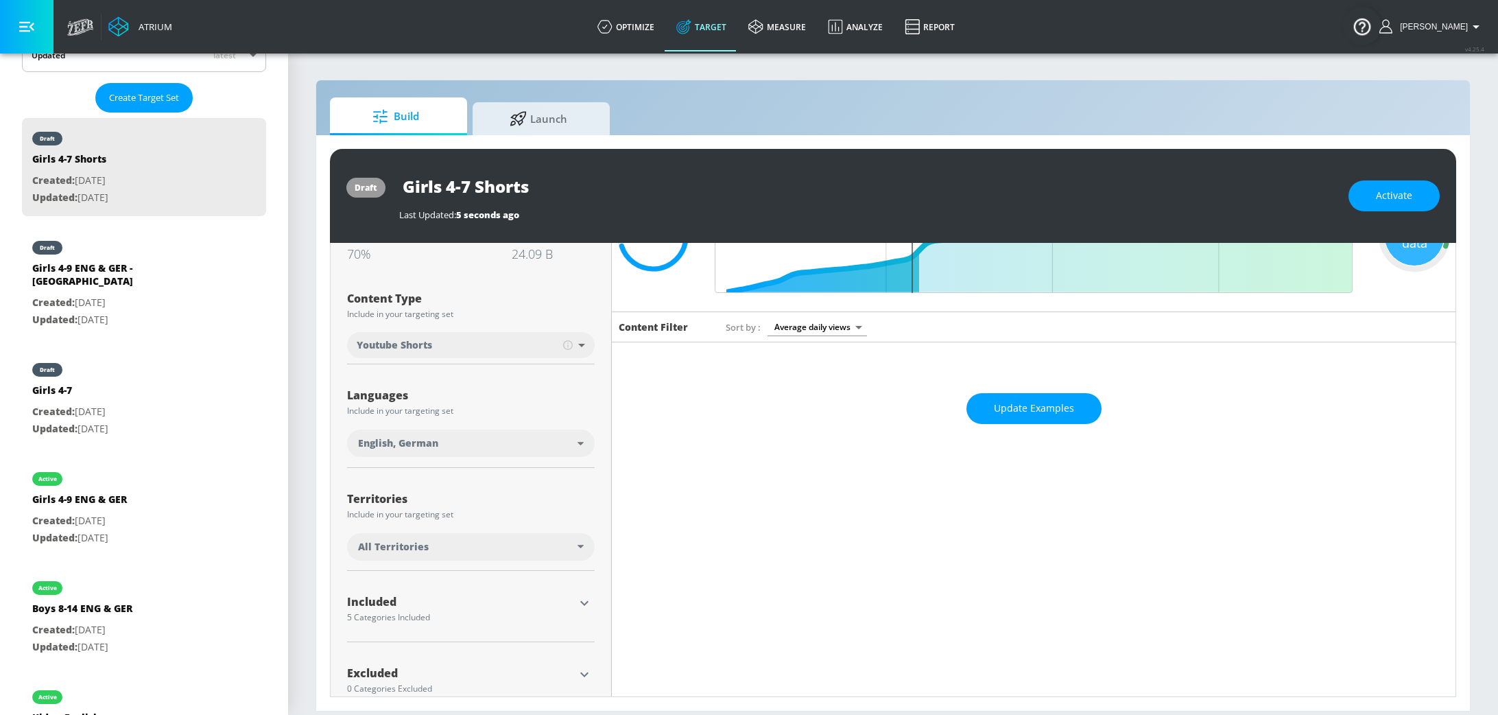
click at [1032, 393] on button "Update Examples" at bounding box center [1033, 408] width 135 height 31
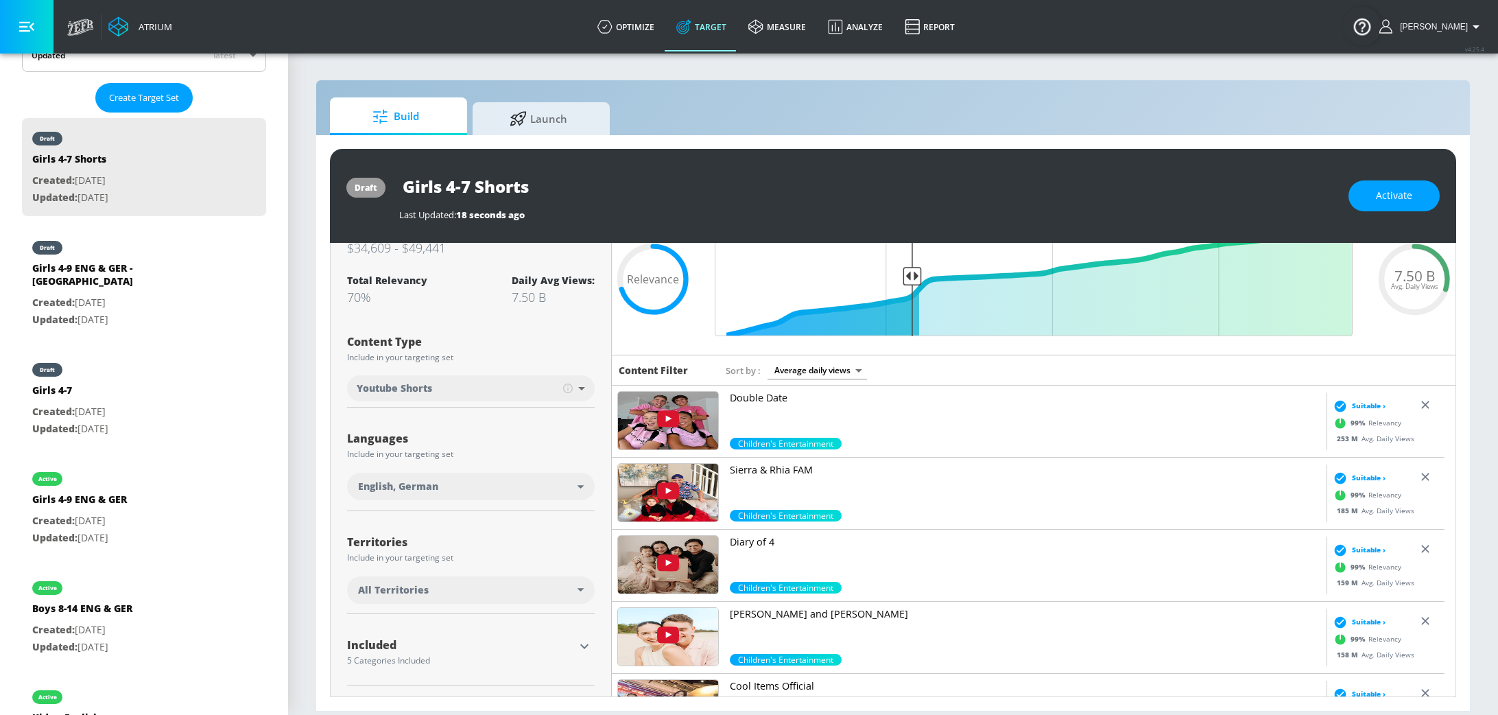
scroll to position [0, 0]
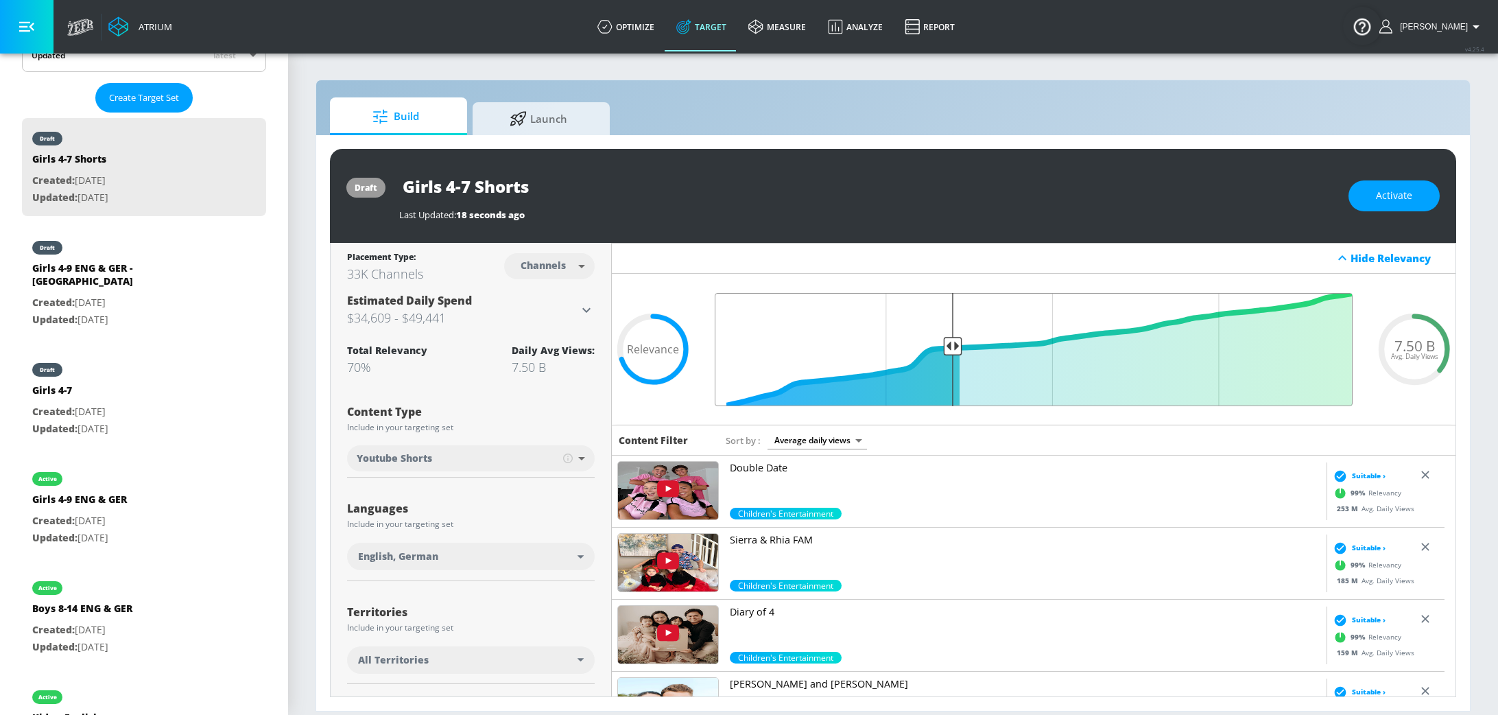
drag, startPoint x: 906, startPoint y: 341, endPoint x: 945, endPoint y: 337, distance: 39.3
click at [945, 337] on input "Final Threshold" at bounding box center [1033, 349] width 651 height 113
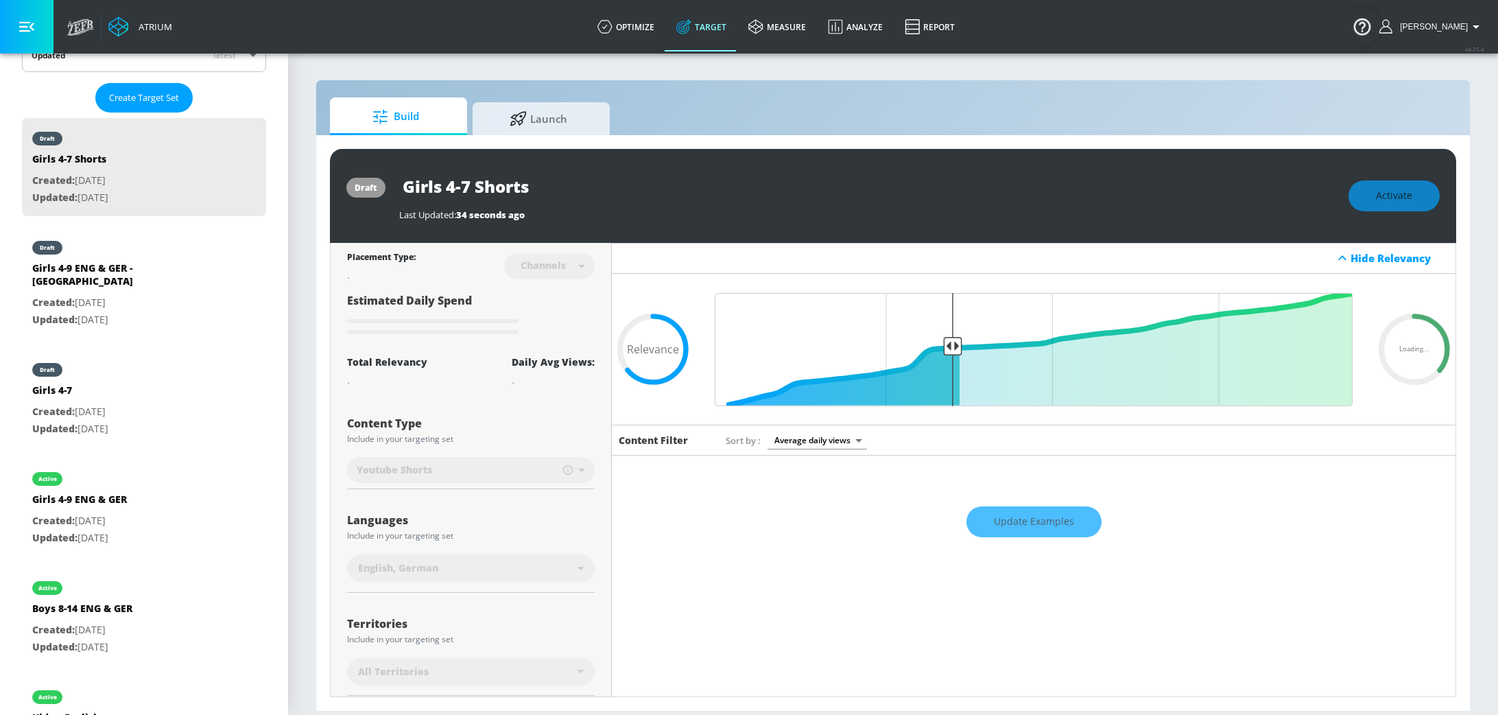
click at [1033, 516] on div "Update Examples" at bounding box center [1033, 521] width 843 height 48
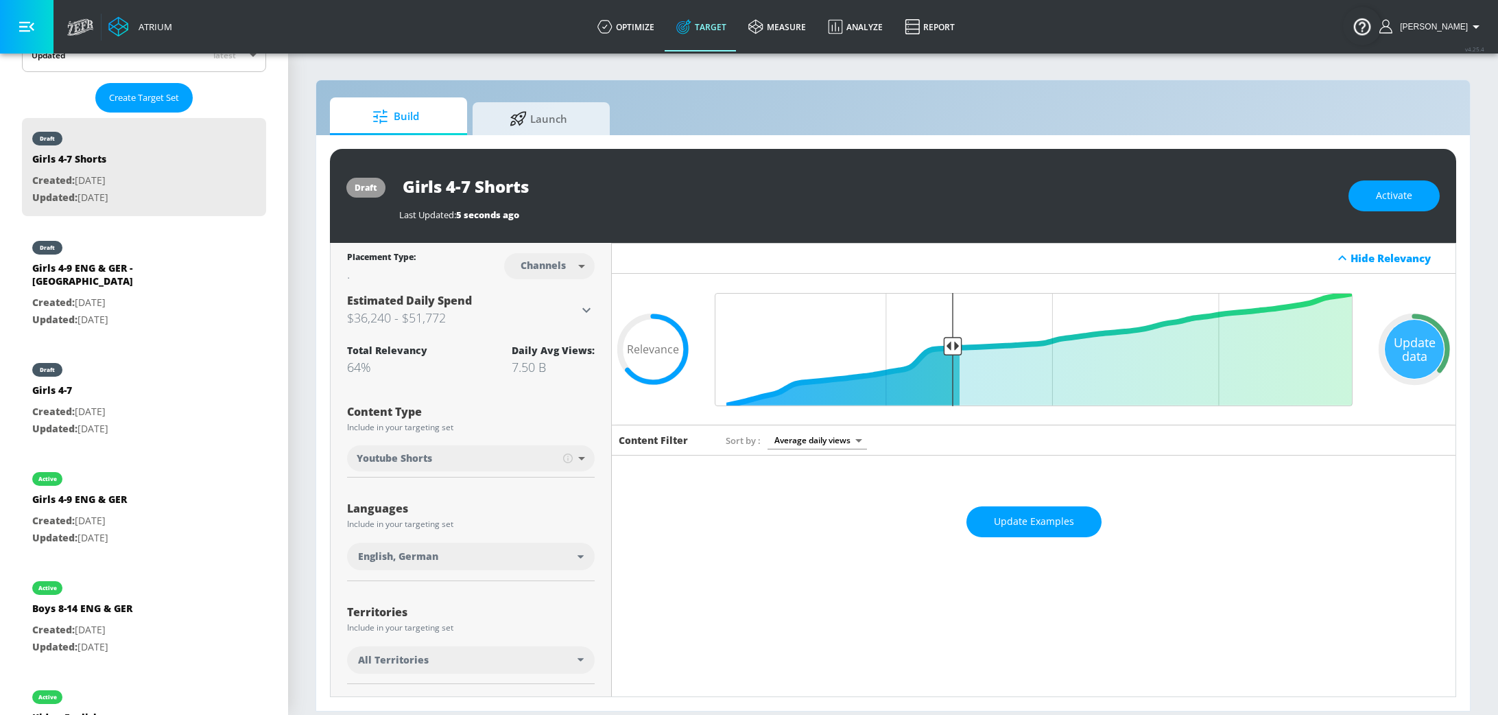
click at [1033, 516] on span "Update Examples" at bounding box center [1034, 521] width 80 height 17
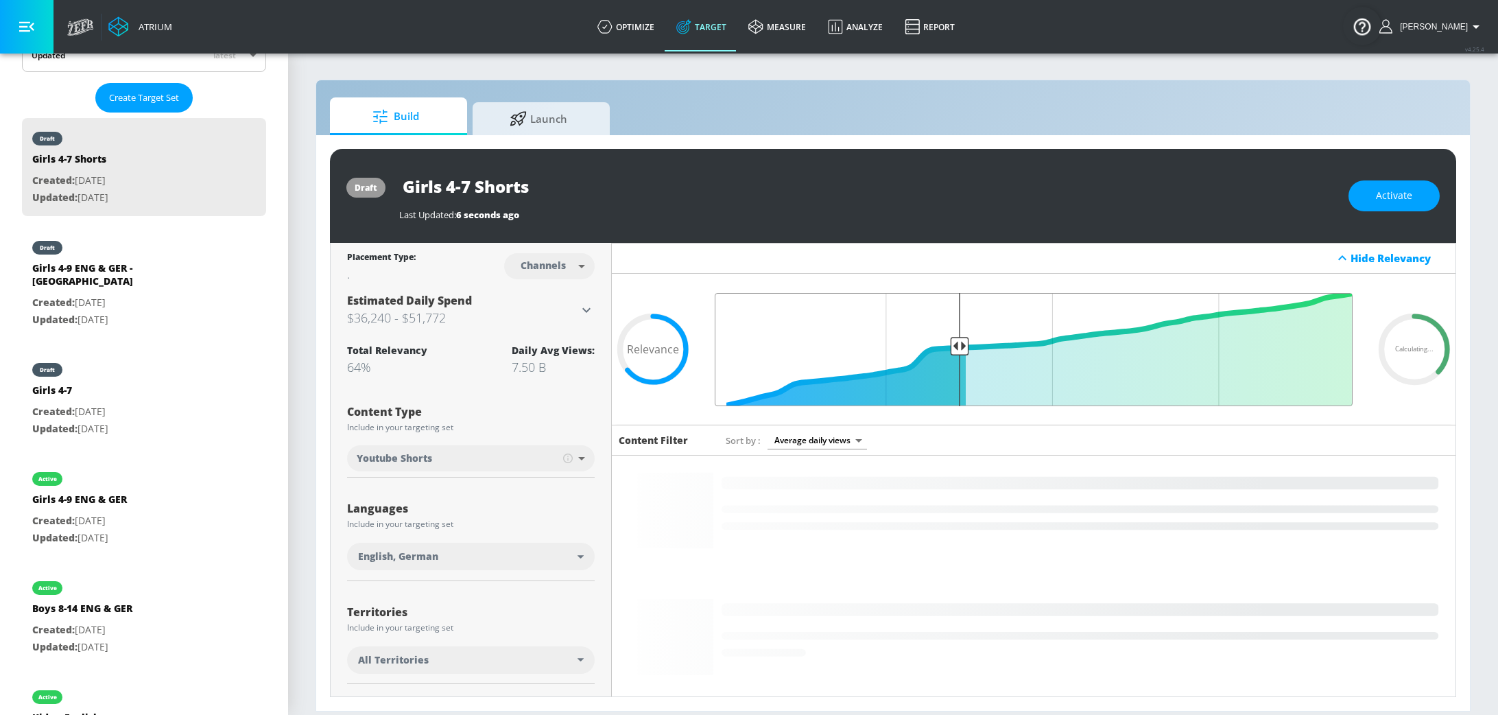
type input "0.63"
click at [949, 341] on input "Final Threshold" at bounding box center [1033, 349] width 651 height 113
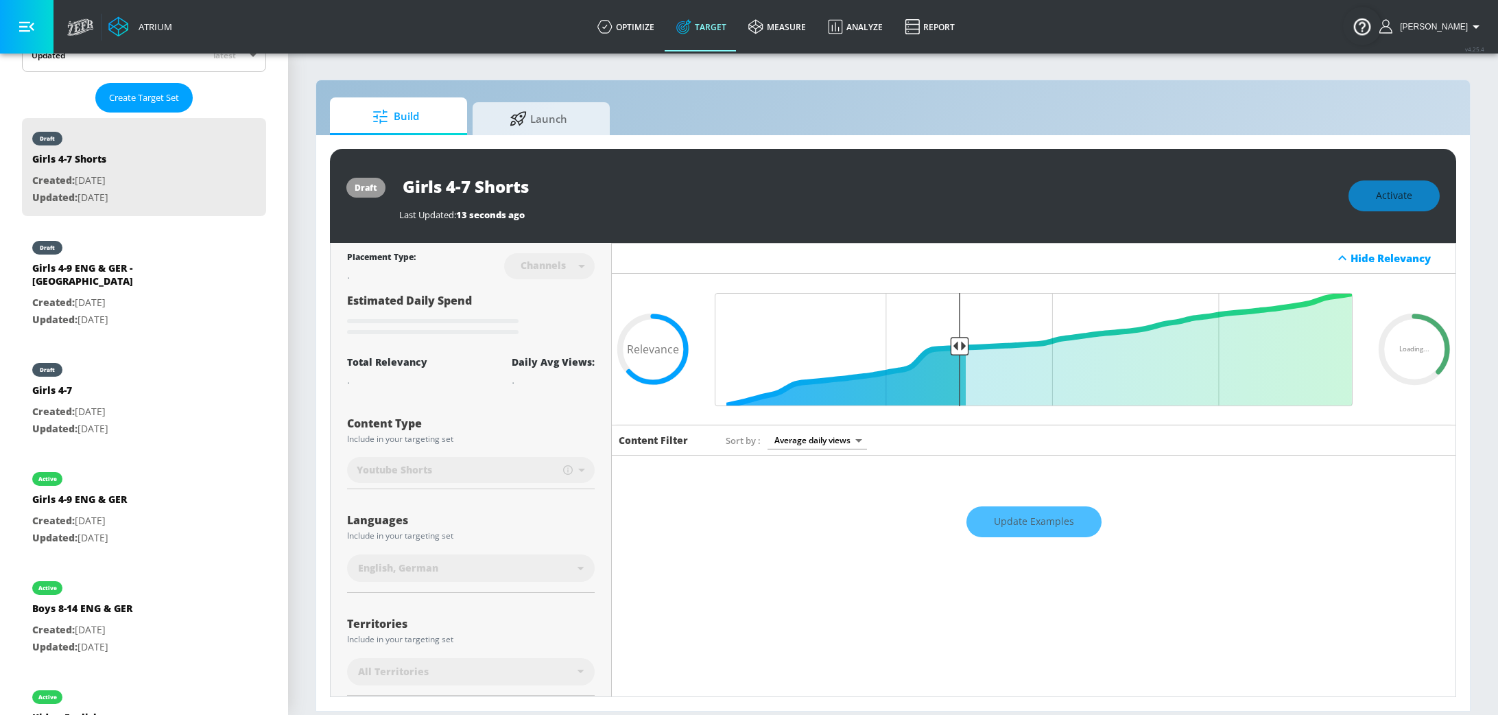
click at [1039, 527] on div "Update Examples" at bounding box center [1033, 521] width 843 height 48
click at [1037, 527] on div "Update Examples" at bounding box center [1033, 521] width 843 height 48
click at [1035, 523] on div "Update Examples" at bounding box center [1033, 521] width 843 height 48
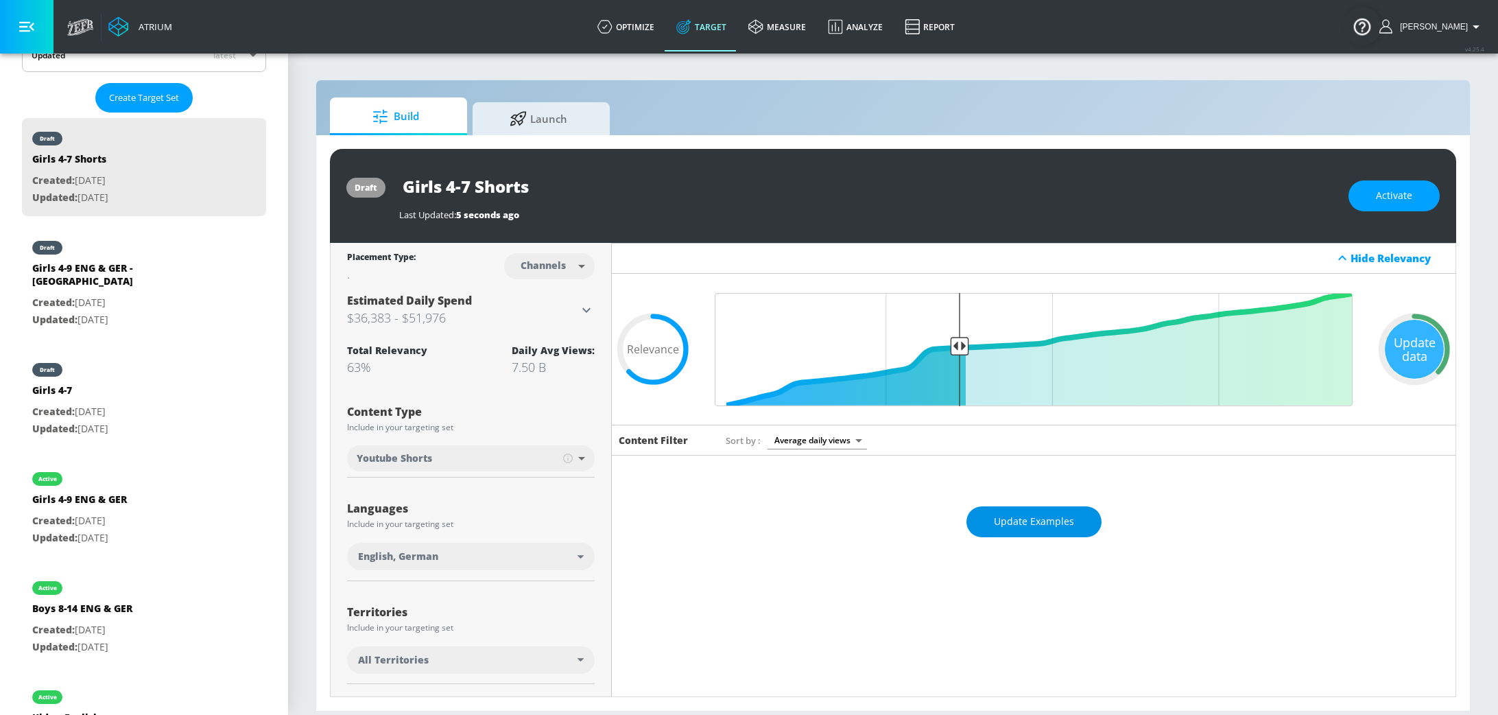
click at [1036, 511] on button "Update Examples" at bounding box center [1033, 521] width 135 height 31
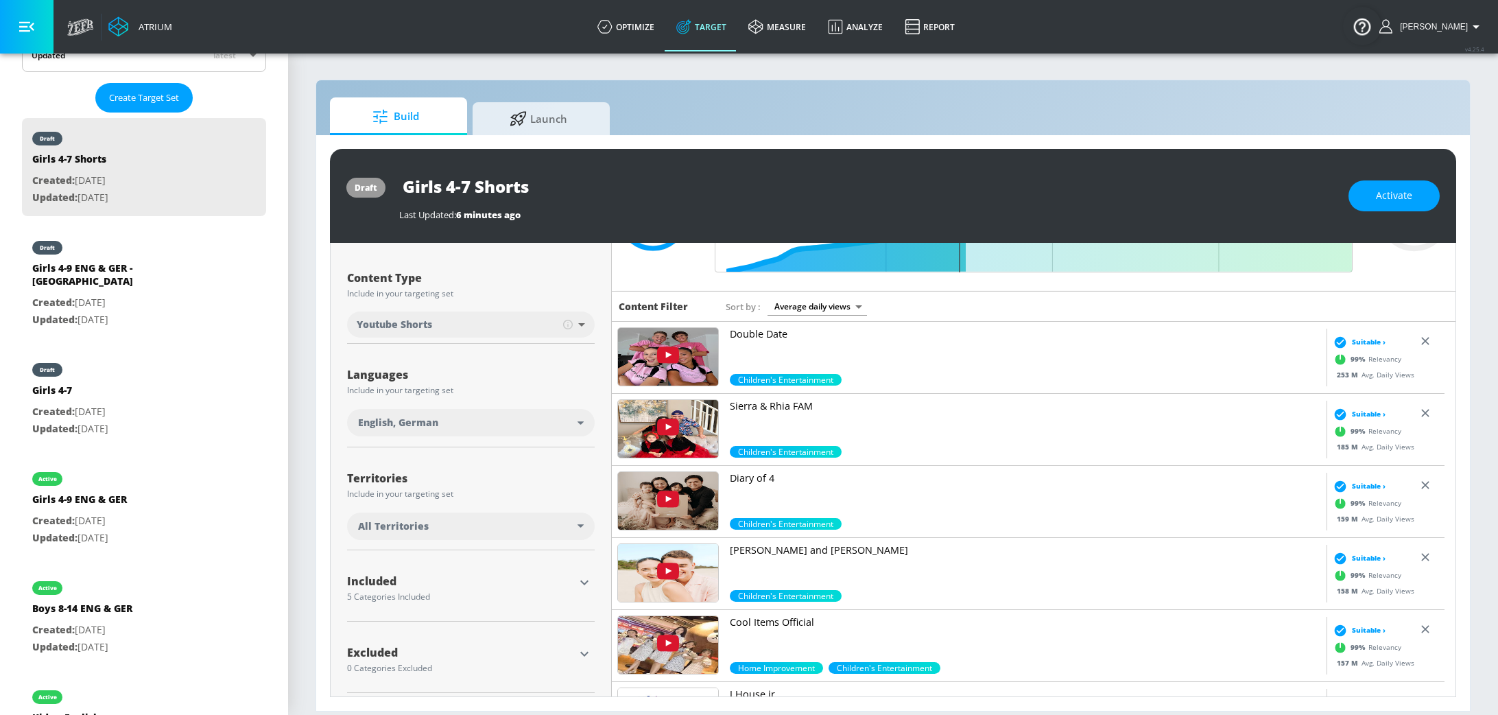
scroll to position [140, 0]
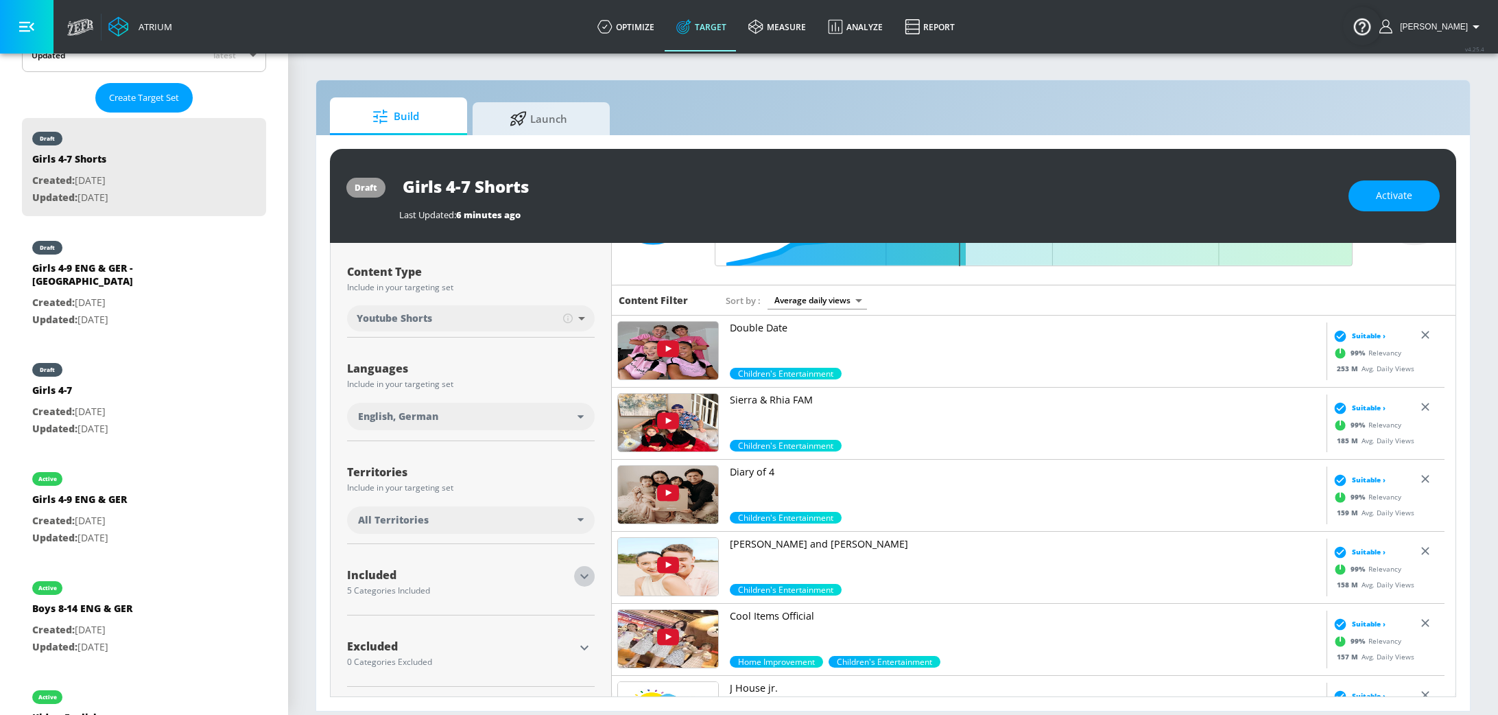
click at [576, 573] on icon "button" at bounding box center [584, 576] width 16 height 16
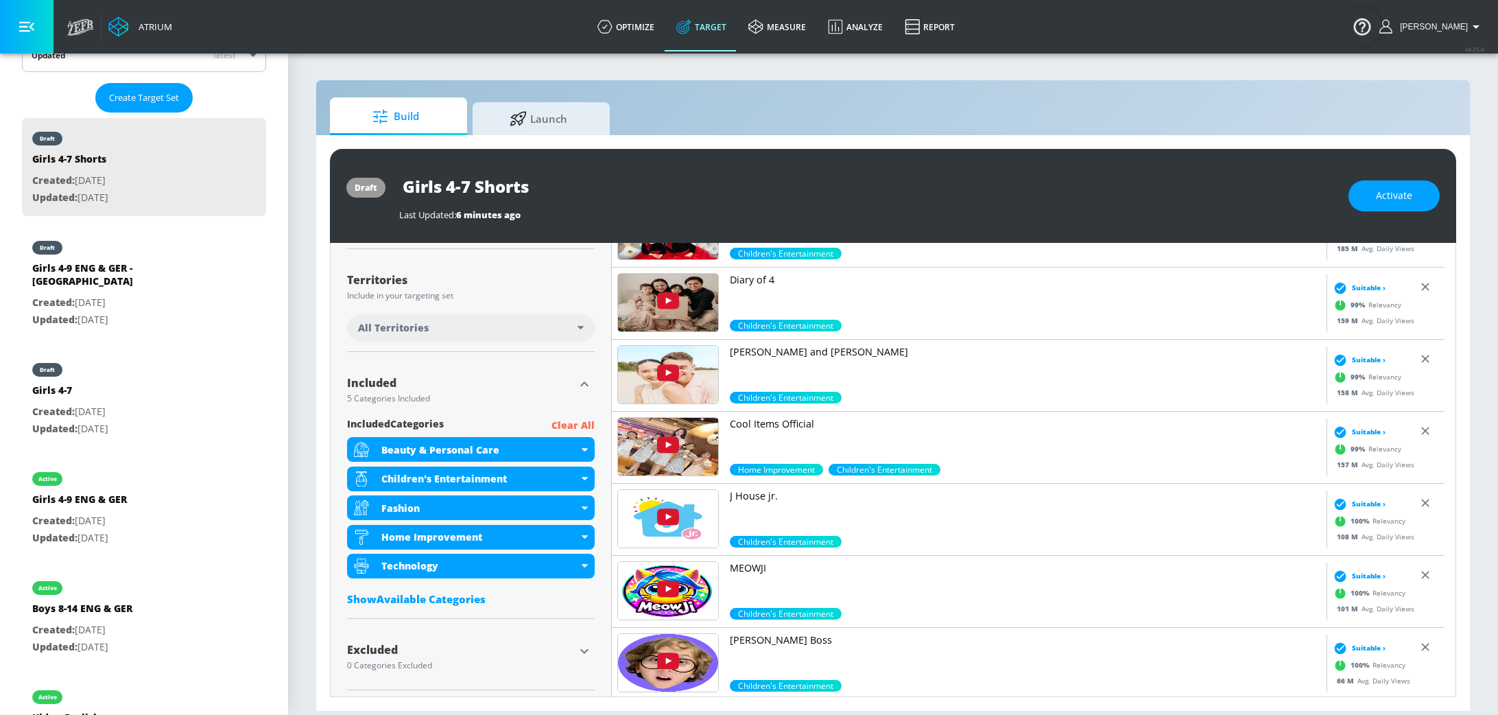
scroll to position [335, 0]
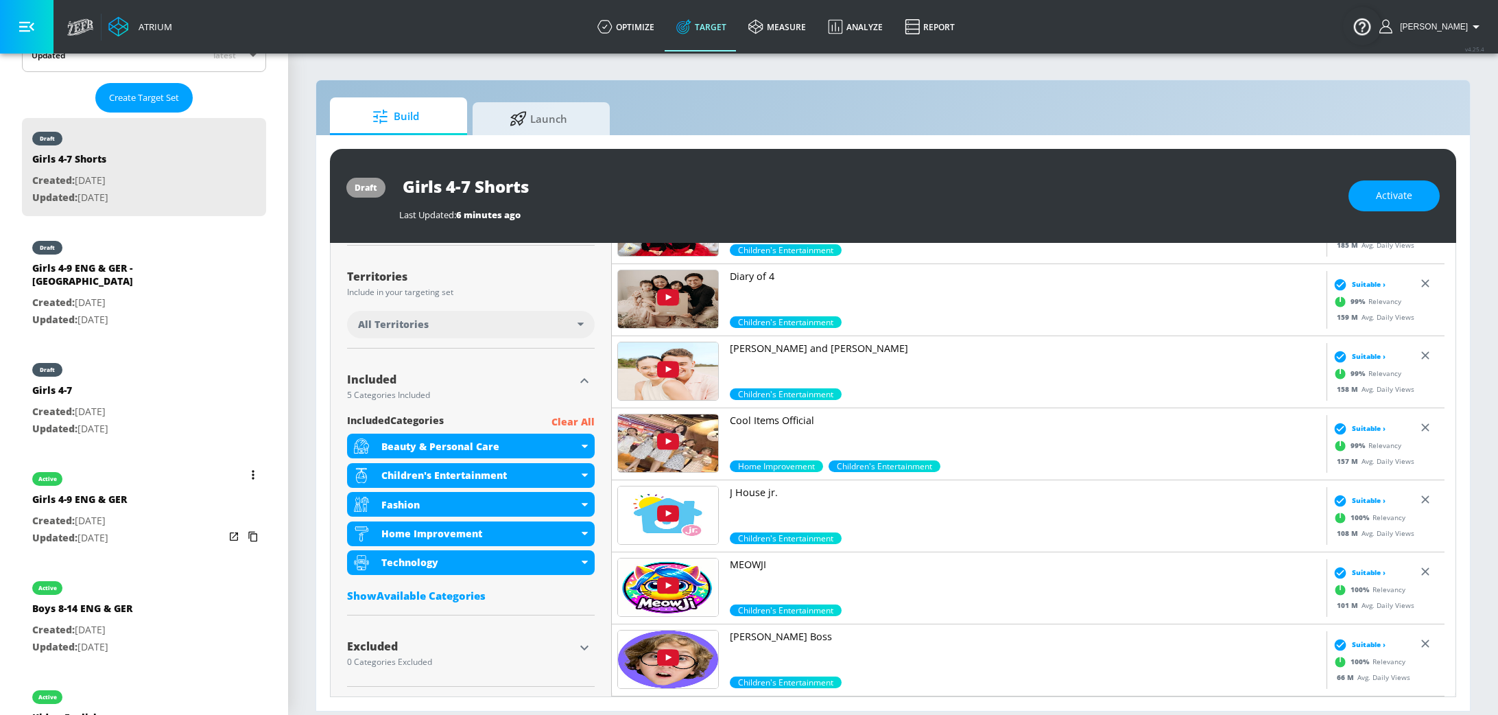
click at [112, 512] on p "Created: [DATE]" at bounding box center [79, 520] width 95 height 17
type input "Girls 4-9 ENG & GER"
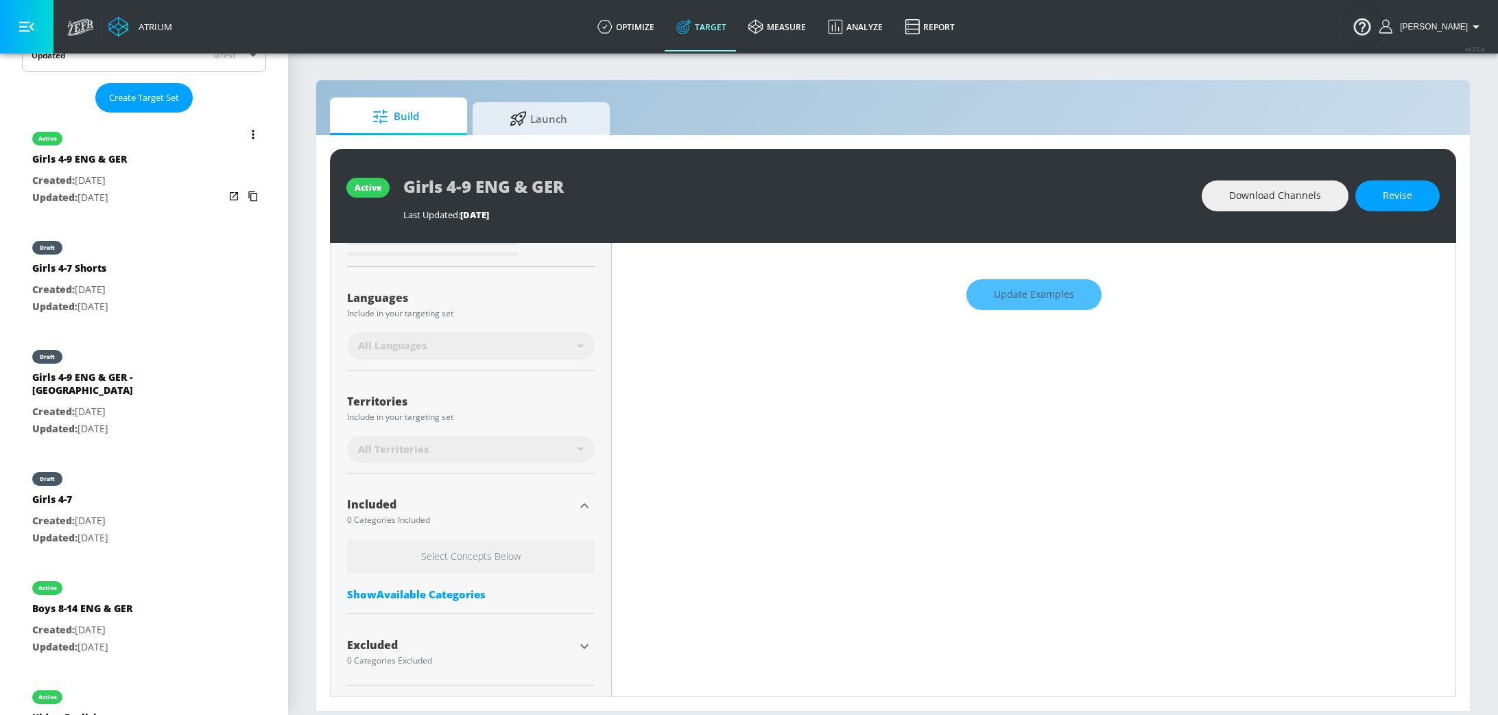
scroll to position [225, 0]
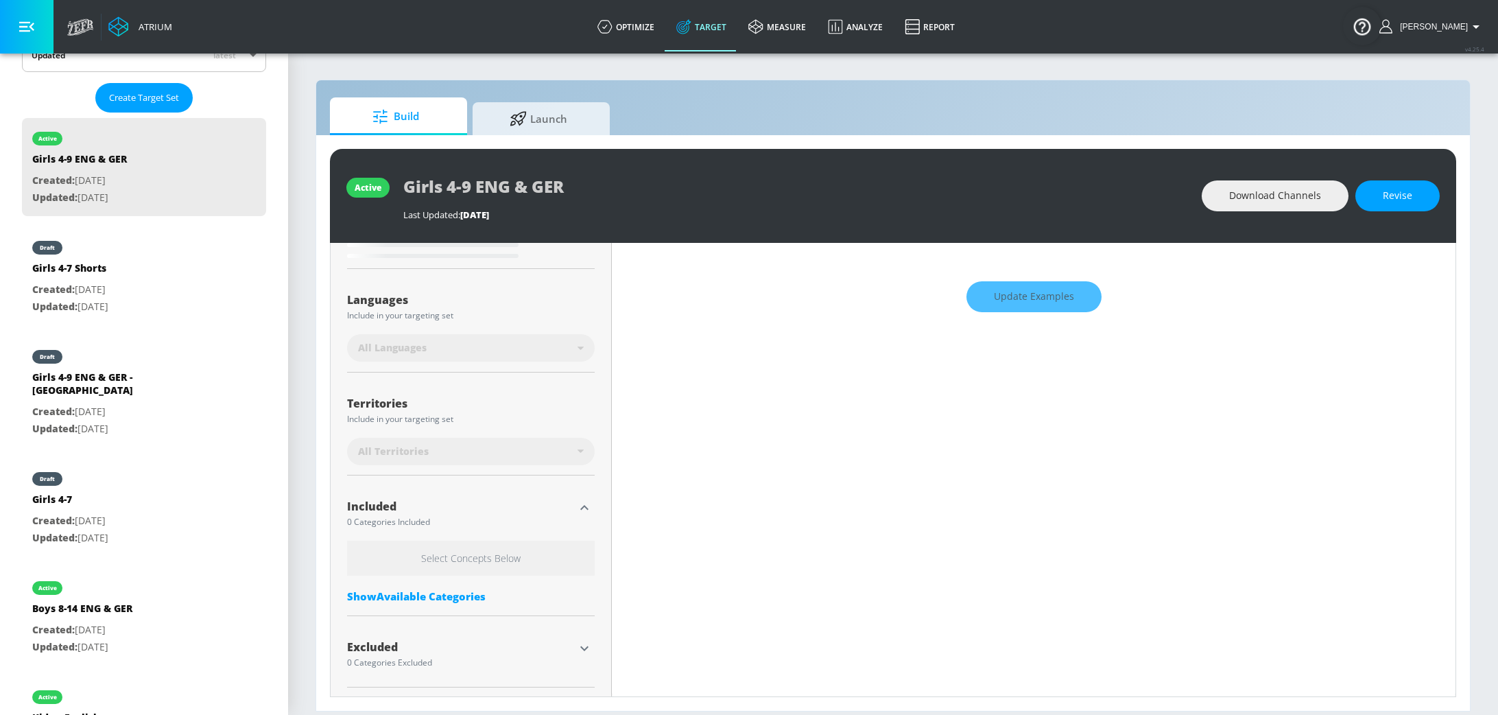
type input "0.7"
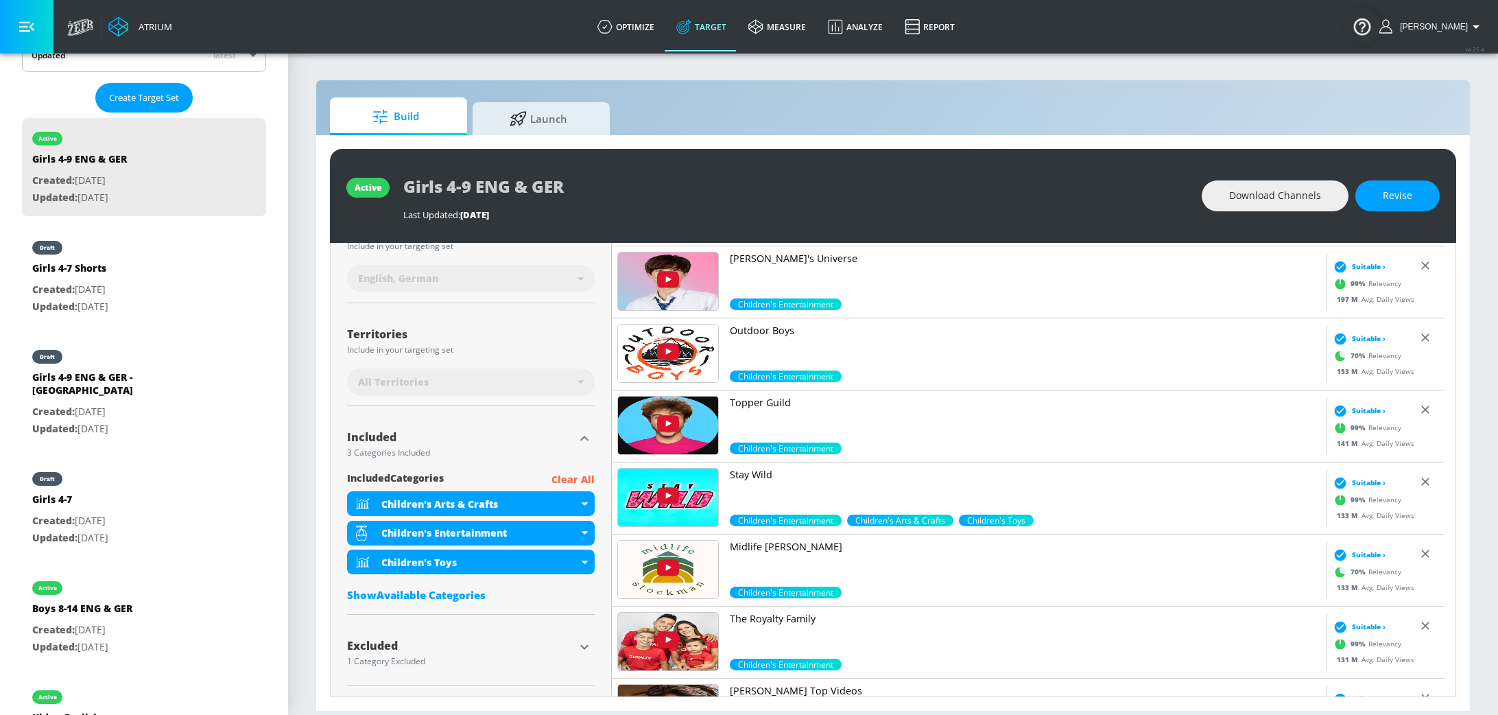
scroll to position [156, 0]
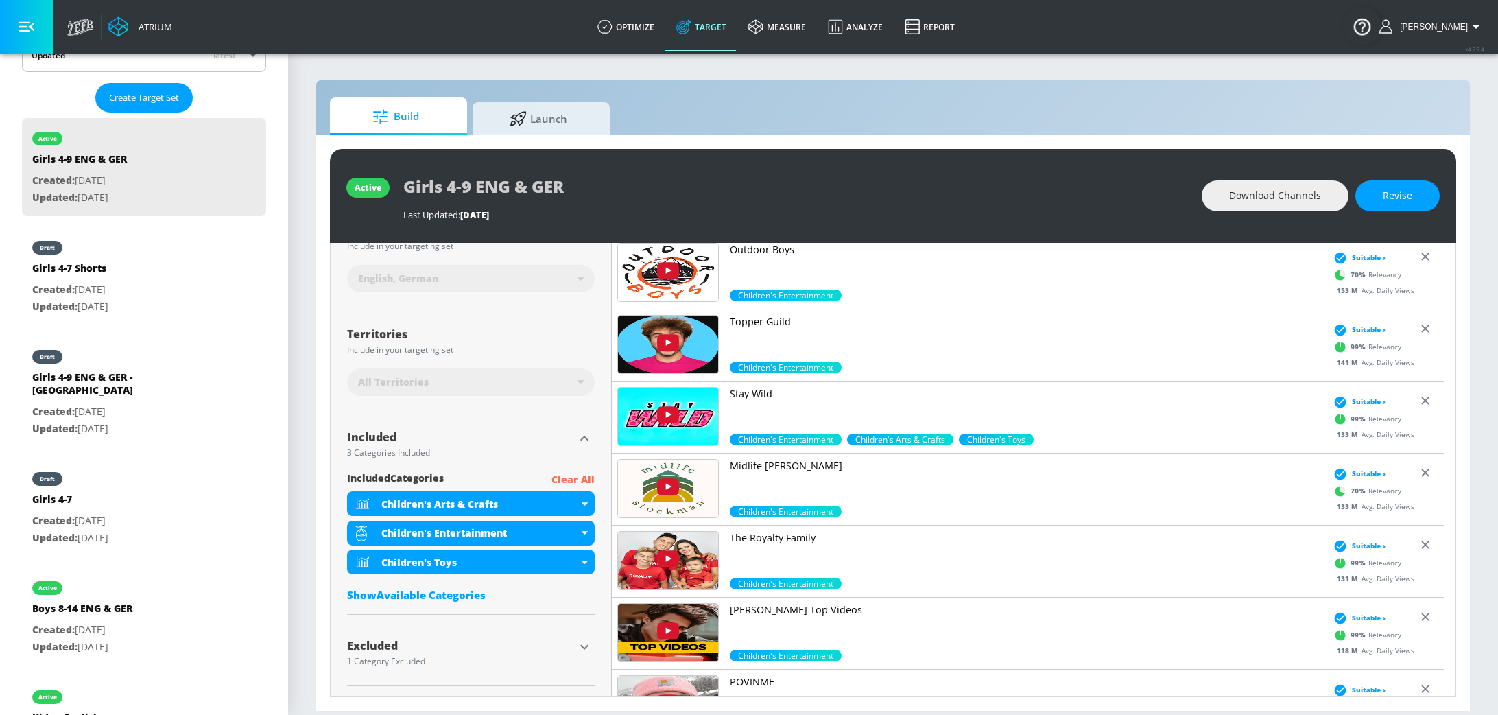
click at [567, 647] on div "Excluded" at bounding box center [460, 645] width 227 height 11
click at [576, 642] on icon "button" at bounding box center [584, 646] width 16 height 16
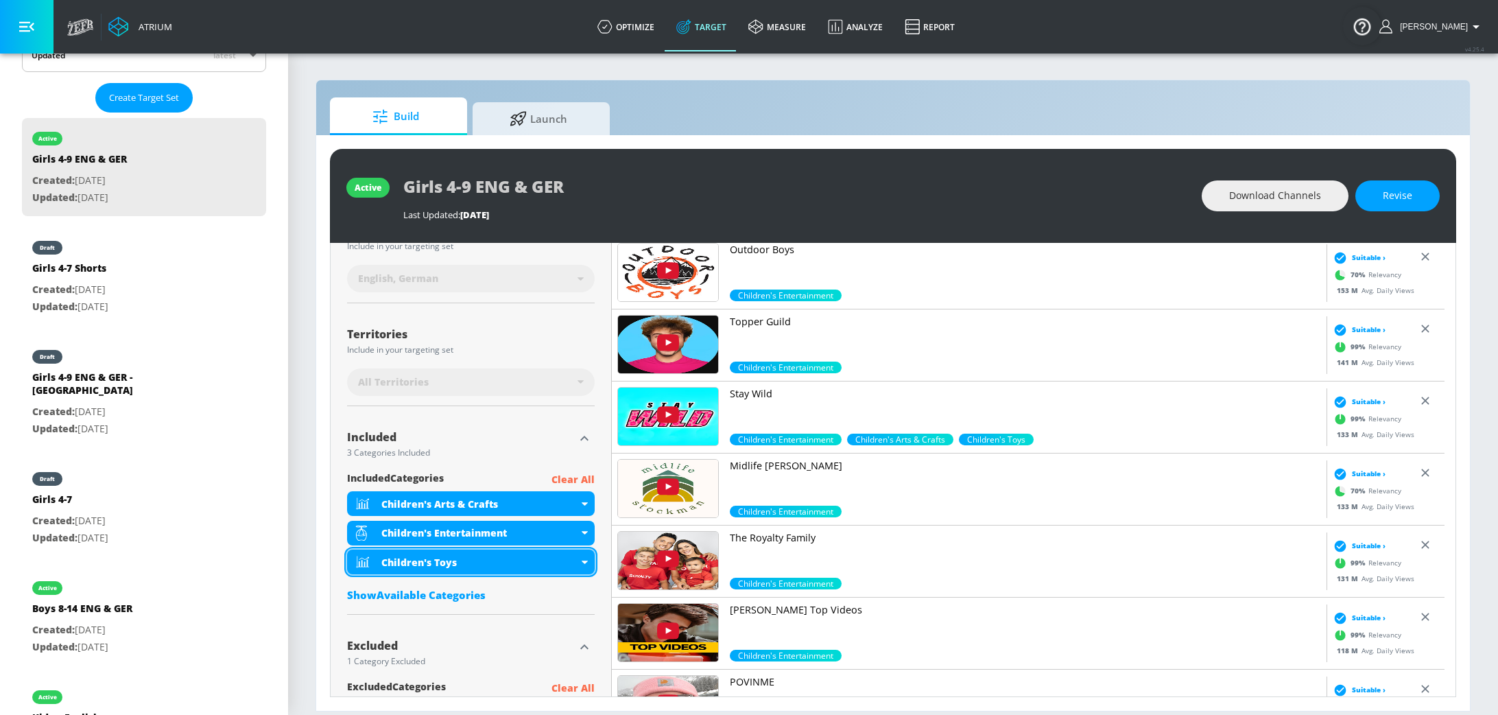
scroll to position [411, 0]
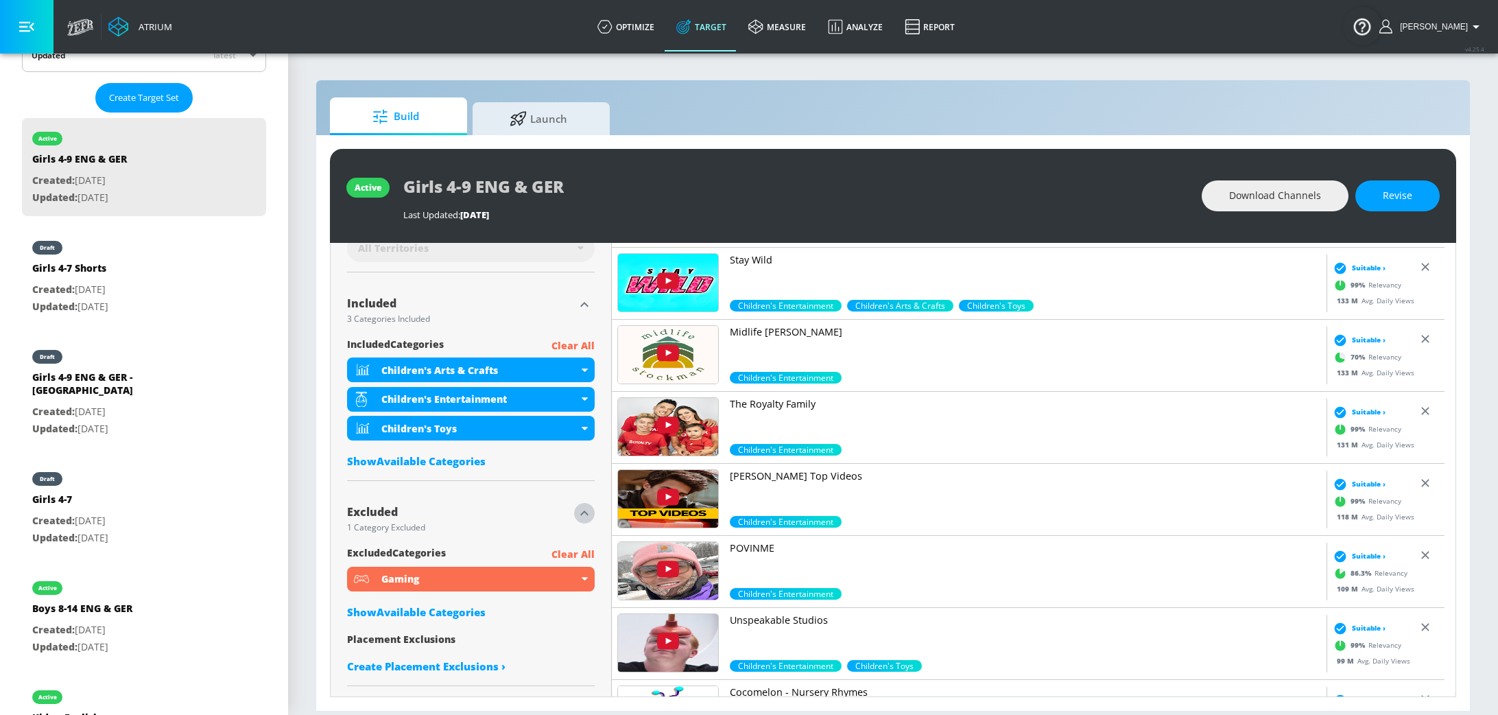
click at [584, 513] on icon "button" at bounding box center [584, 513] width 16 height 16
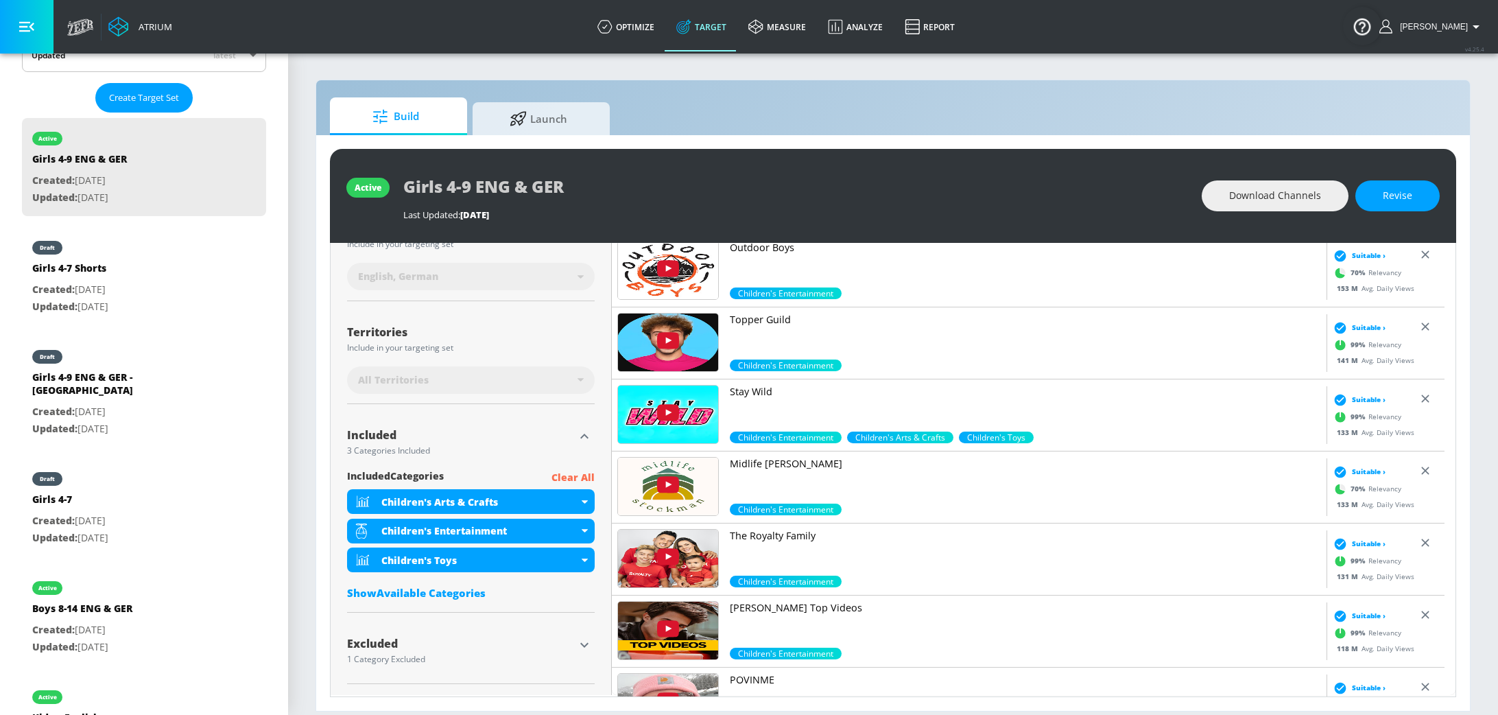
scroll to position [278, 0]
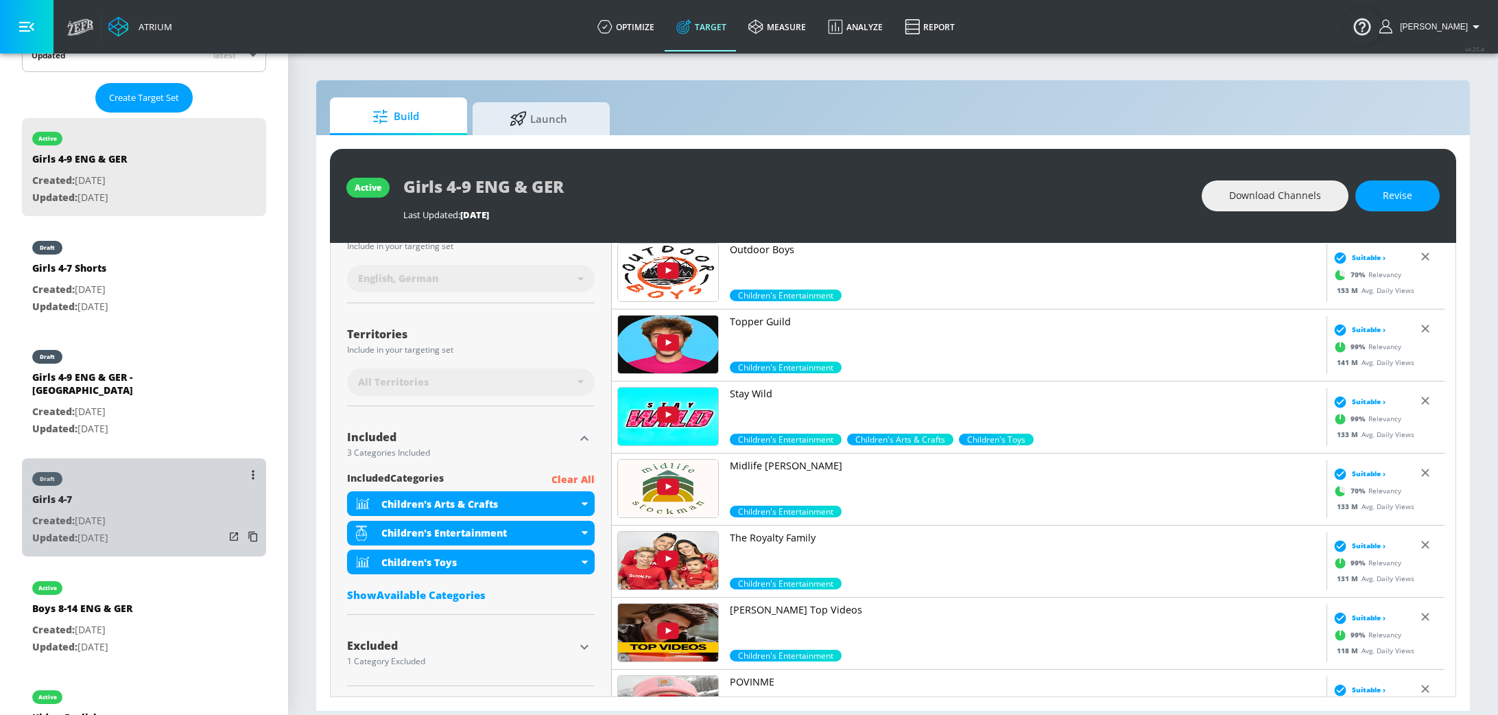
click at [165, 473] on div "draft Girls 4-7 Created: [DATE] Updated: [DATE]" at bounding box center [144, 507] width 244 height 98
type input "Girls 4-7"
type input "0.05"
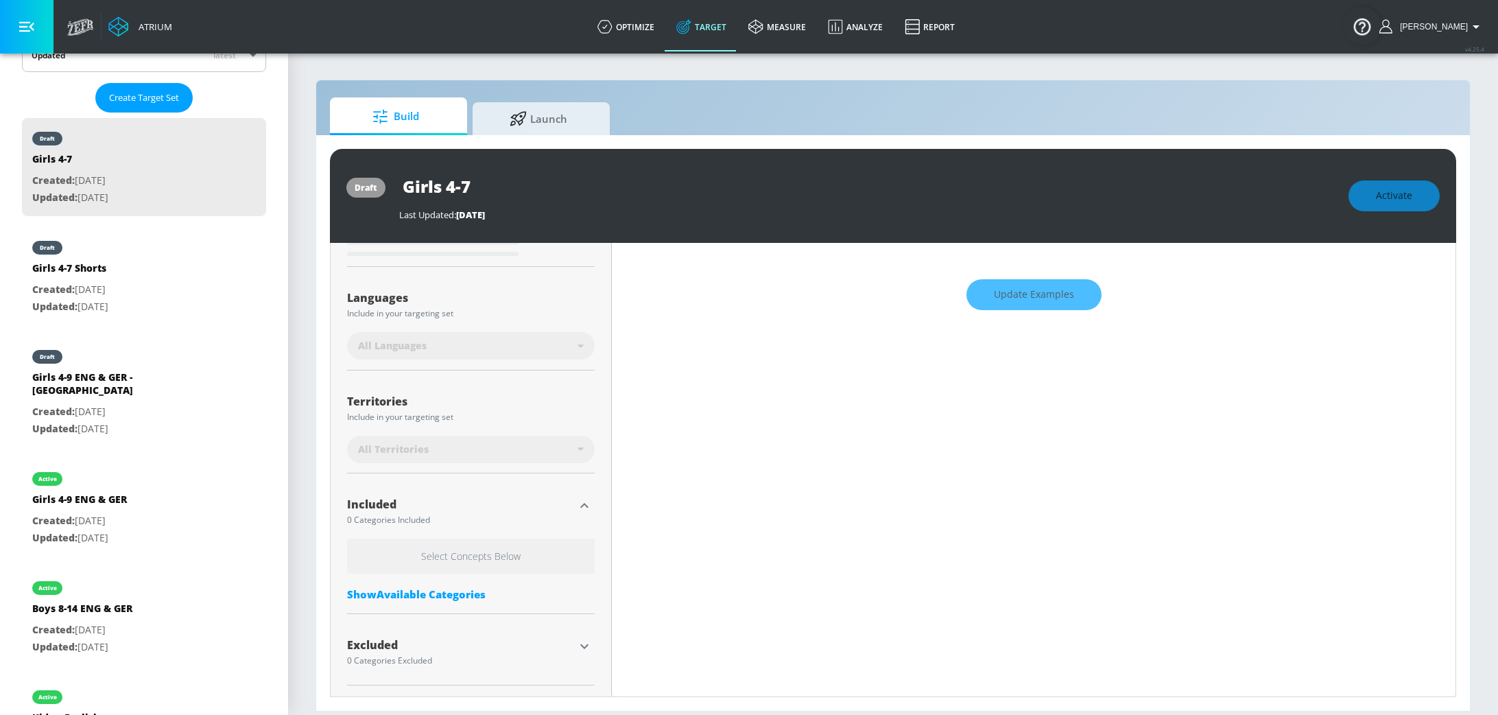
scroll to position [225, 0]
click at [97, 276] on div "Girls 4-7 Shorts" at bounding box center [70, 271] width 76 height 20
type input "Girls 4-7 Shorts"
type input "0.05"
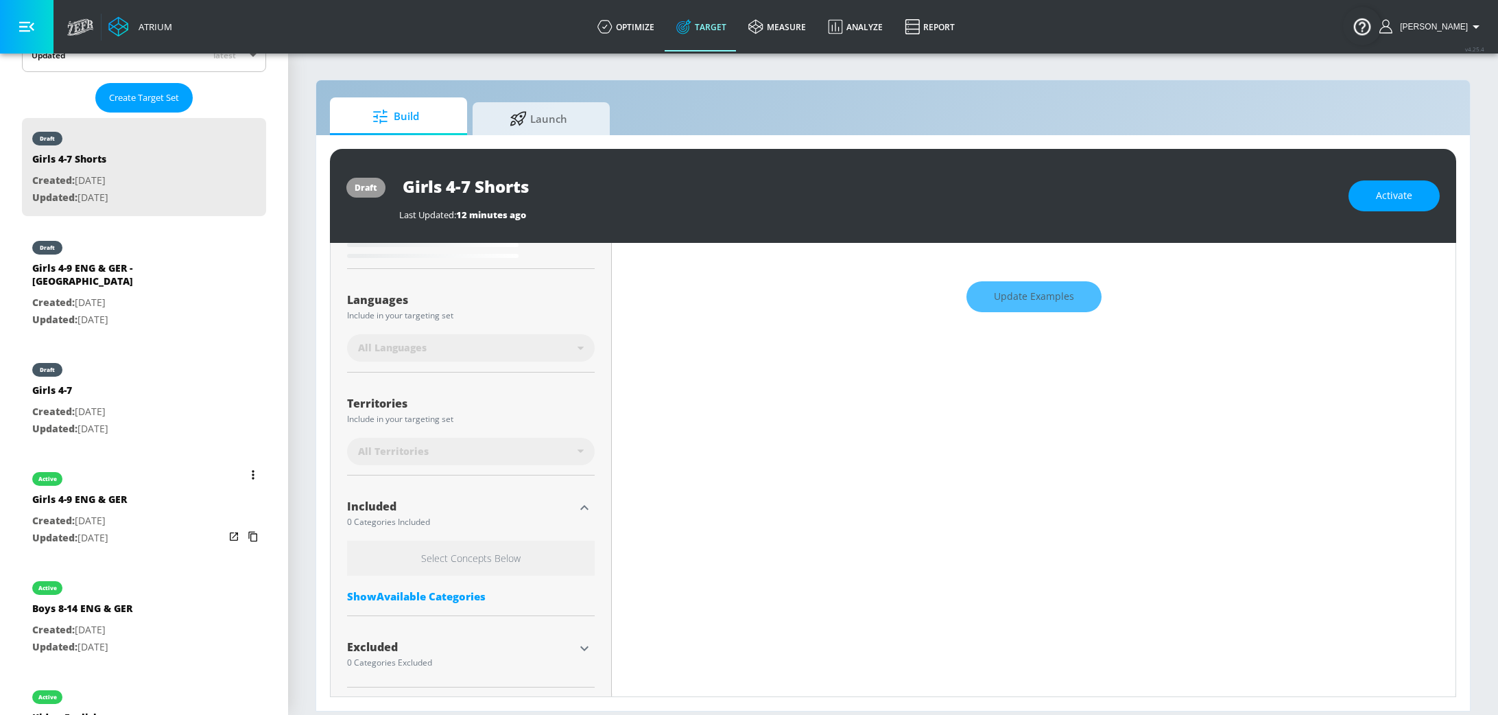
click at [120, 512] on p "Created: [DATE]" at bounding box center [79, 520] width 95 height 17
type input "Girls 4-9 ENG & GER"
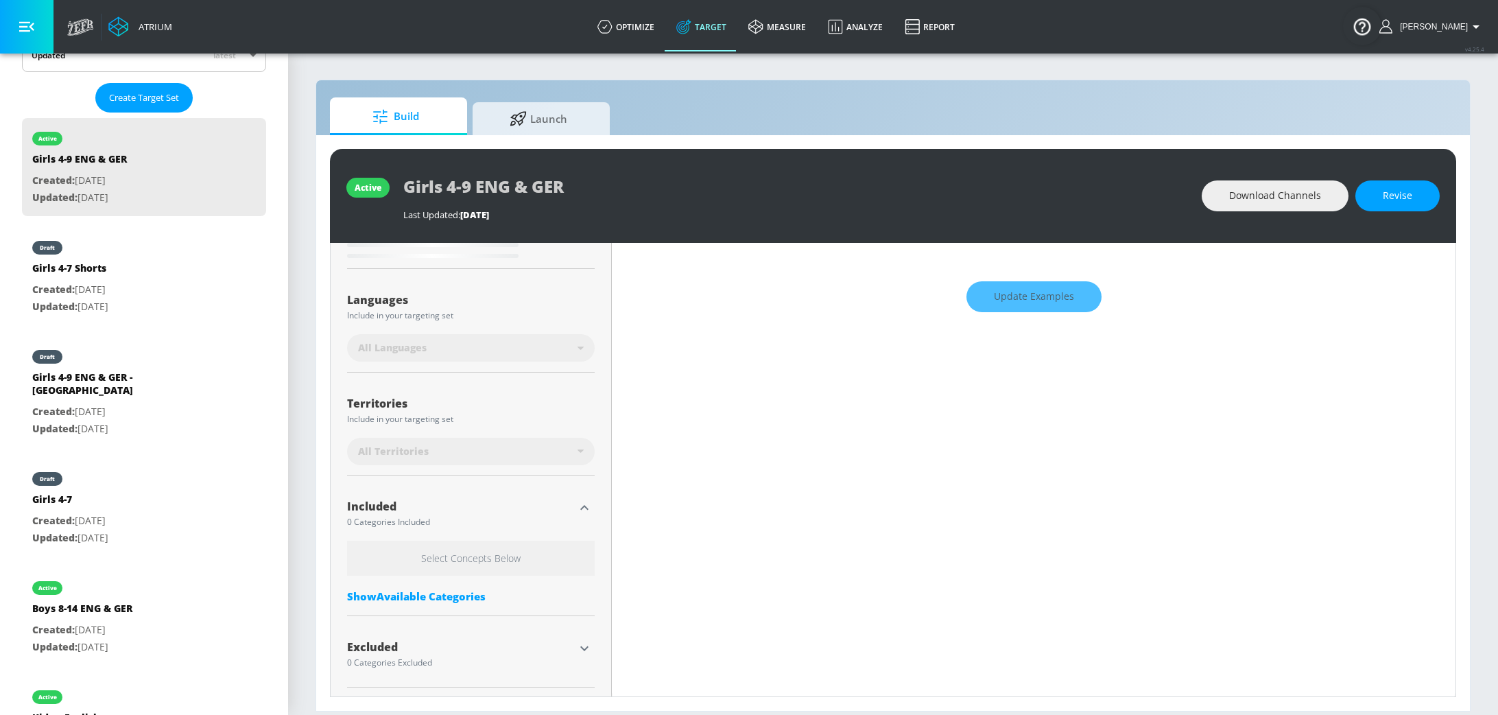
click at [576, 644] on icon "button" at bounding box center [584, 648] width 16 height 16
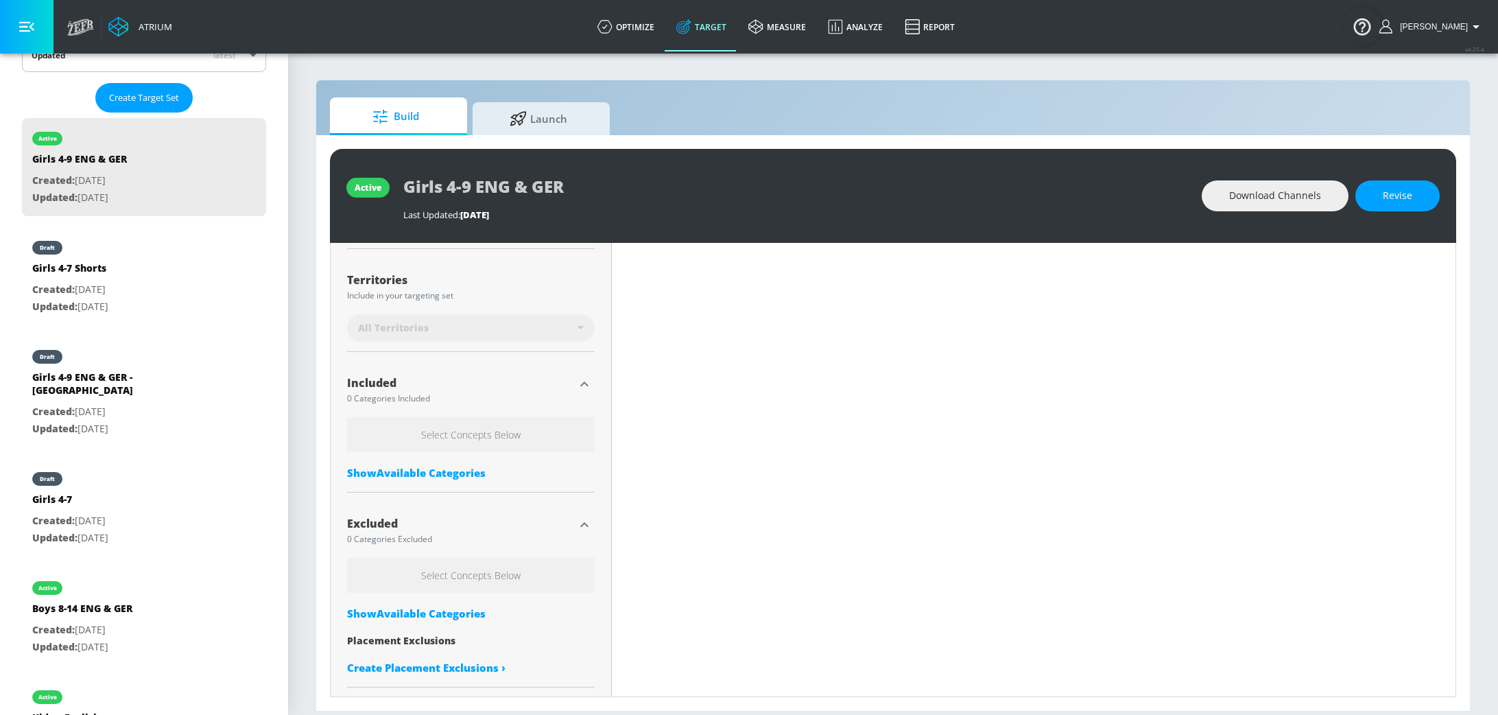
type input "0.7"
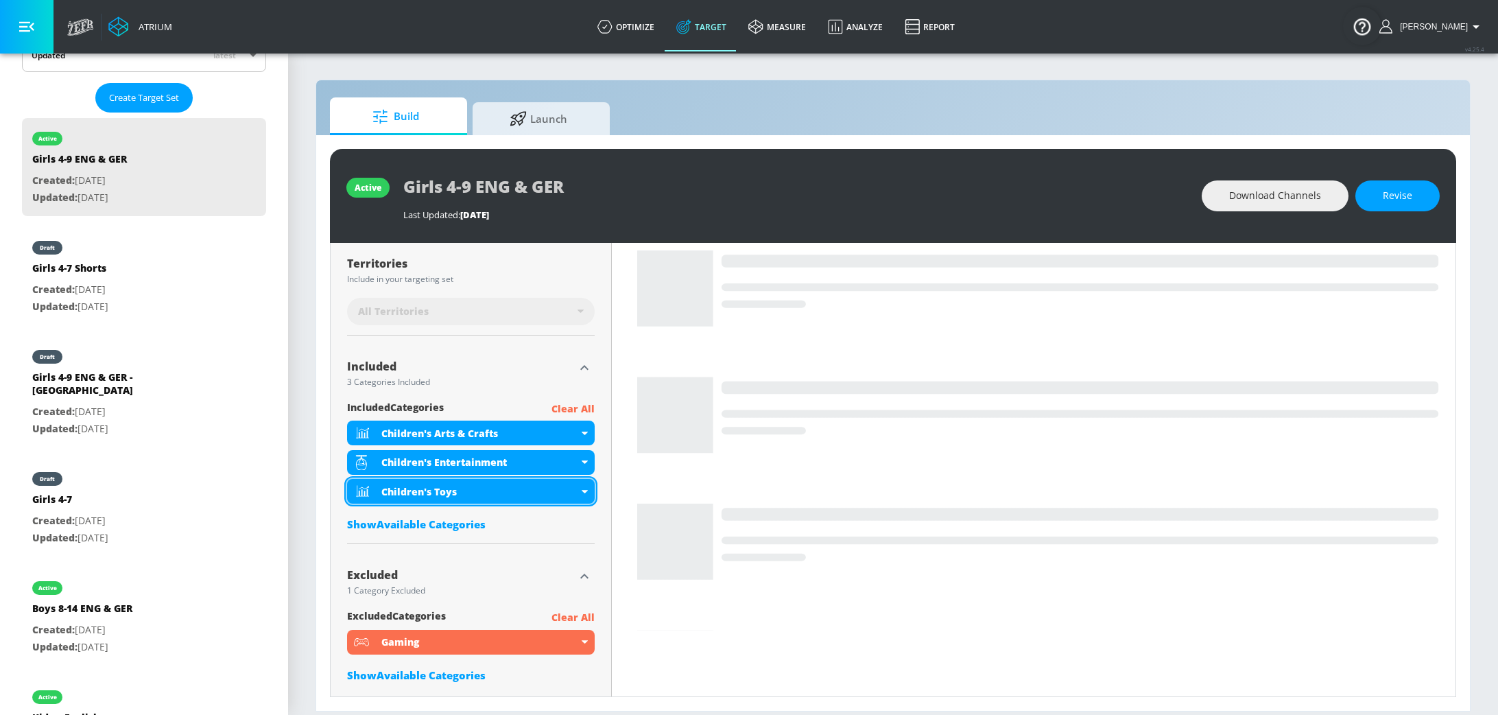
scroll to position [333, 0]
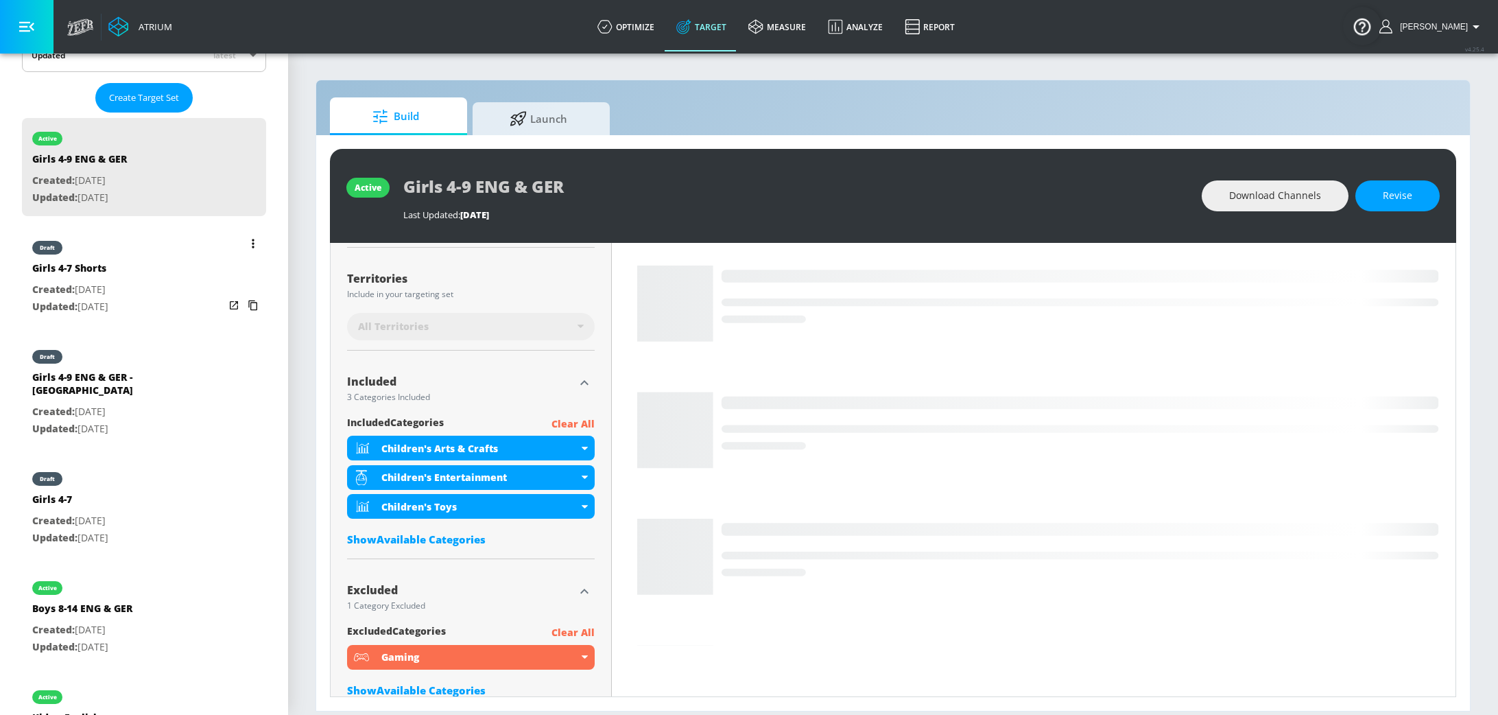
click at [108, 265] on div "Girls 4-7 Shorts" at bounding box center [70, 271] width 76 height 20
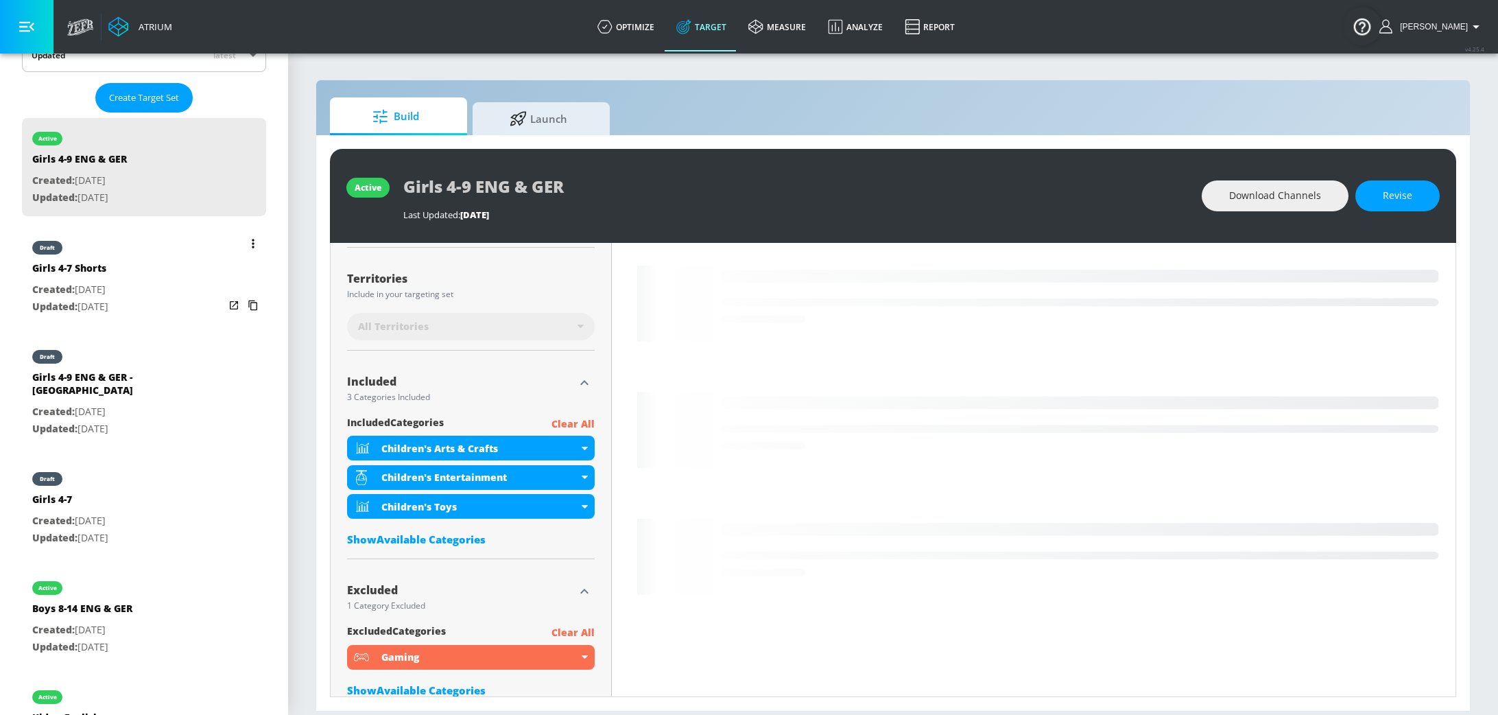
type input "Girls 4-7 Shorts"
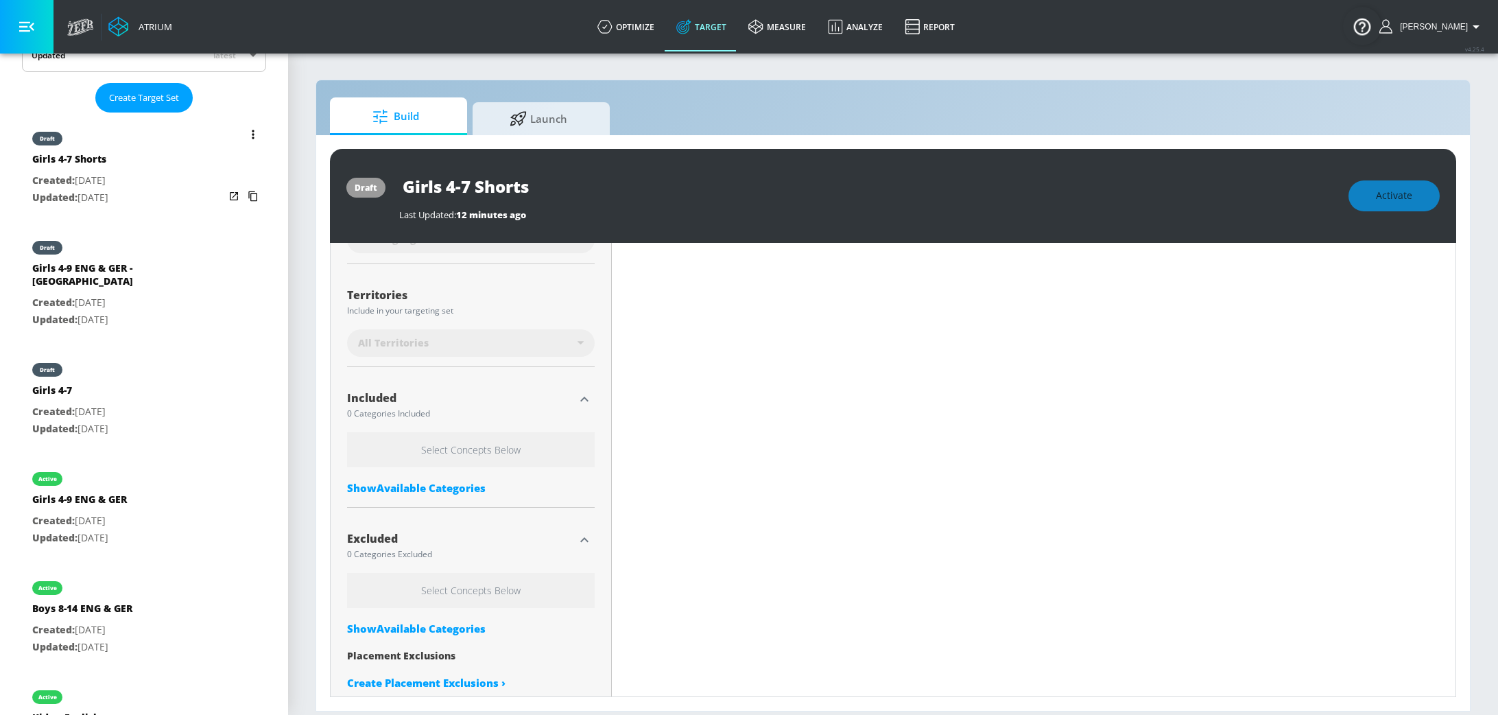
scroll to position [348, 0]
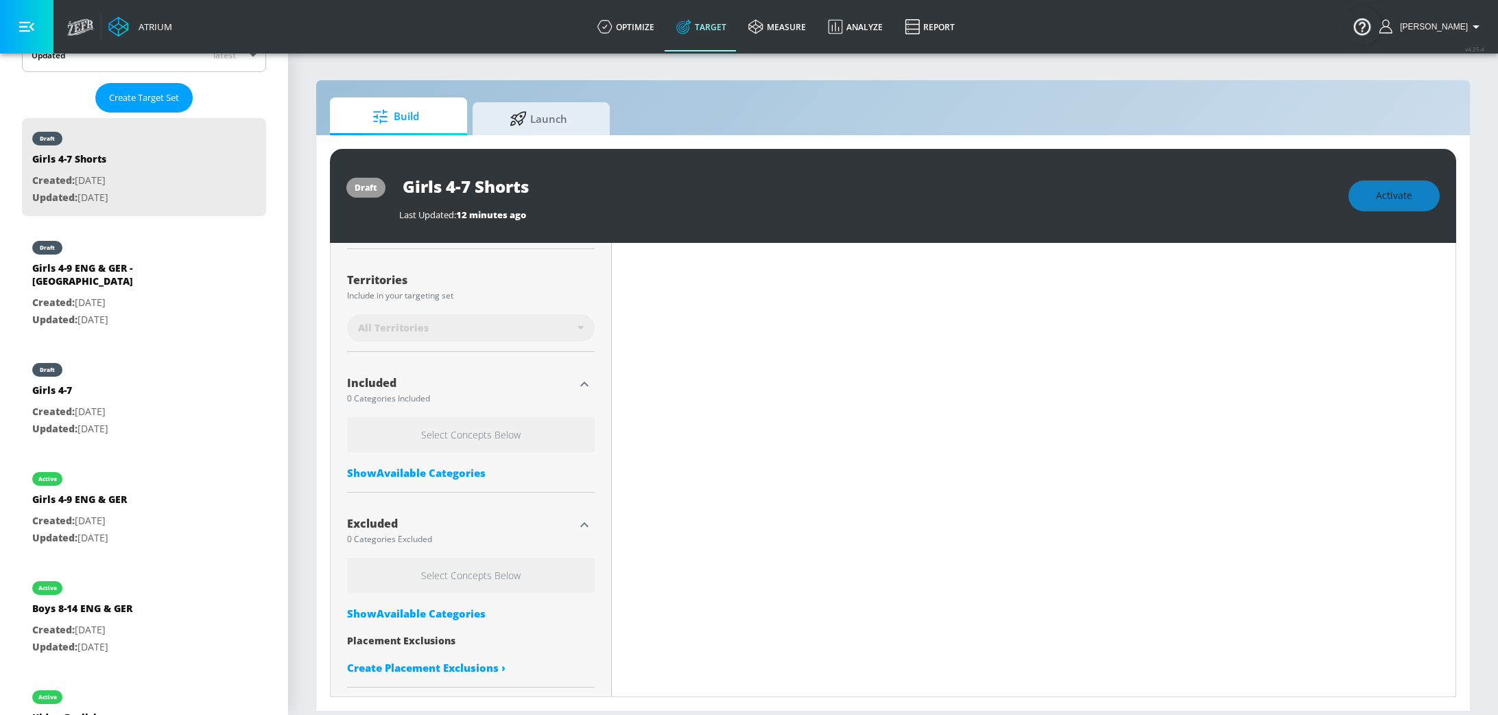
click at [779, 492] on div "Content Filter Sort by Average daily views avg_daily_views_last_7_days Update E…" at bounding box center [1033, 371] width 843 height 590
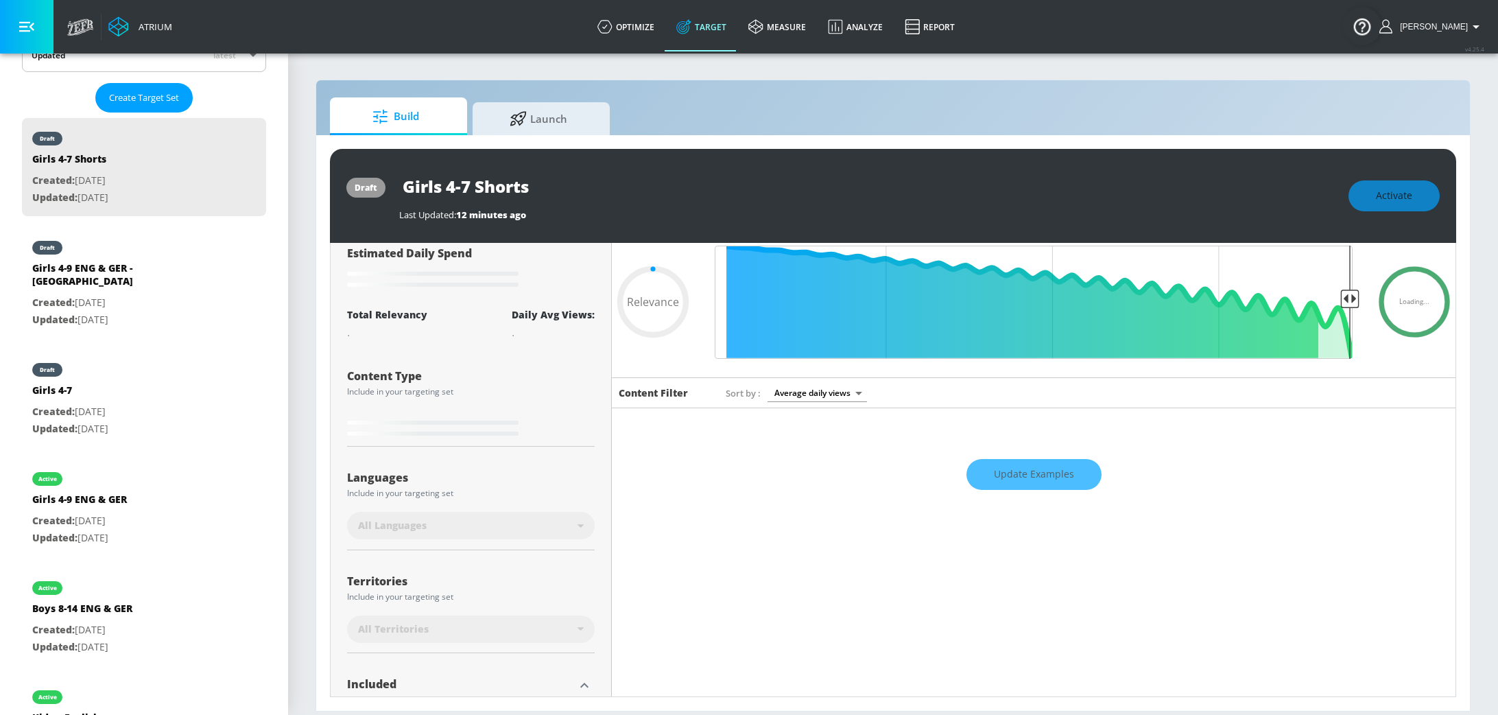
scroll to position [0, 0]
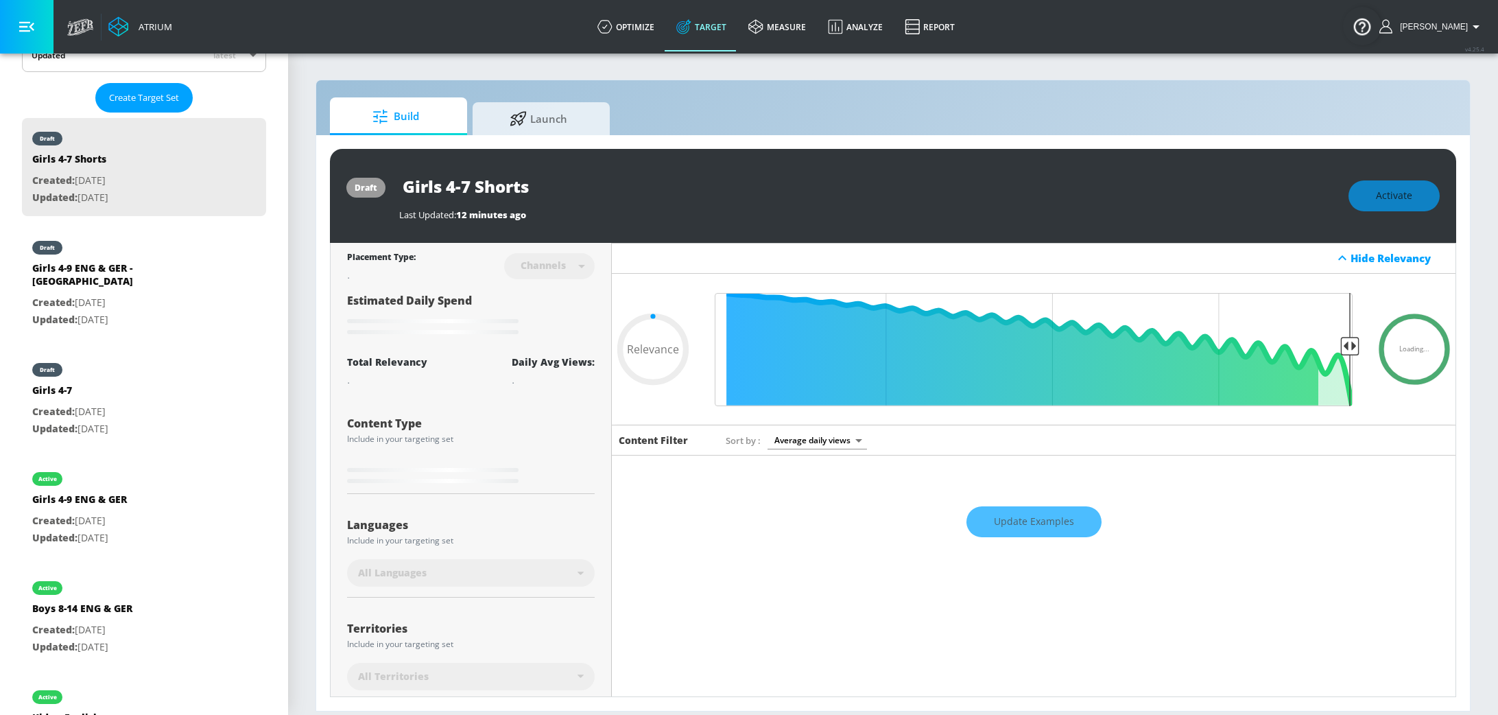
type input "0.63"
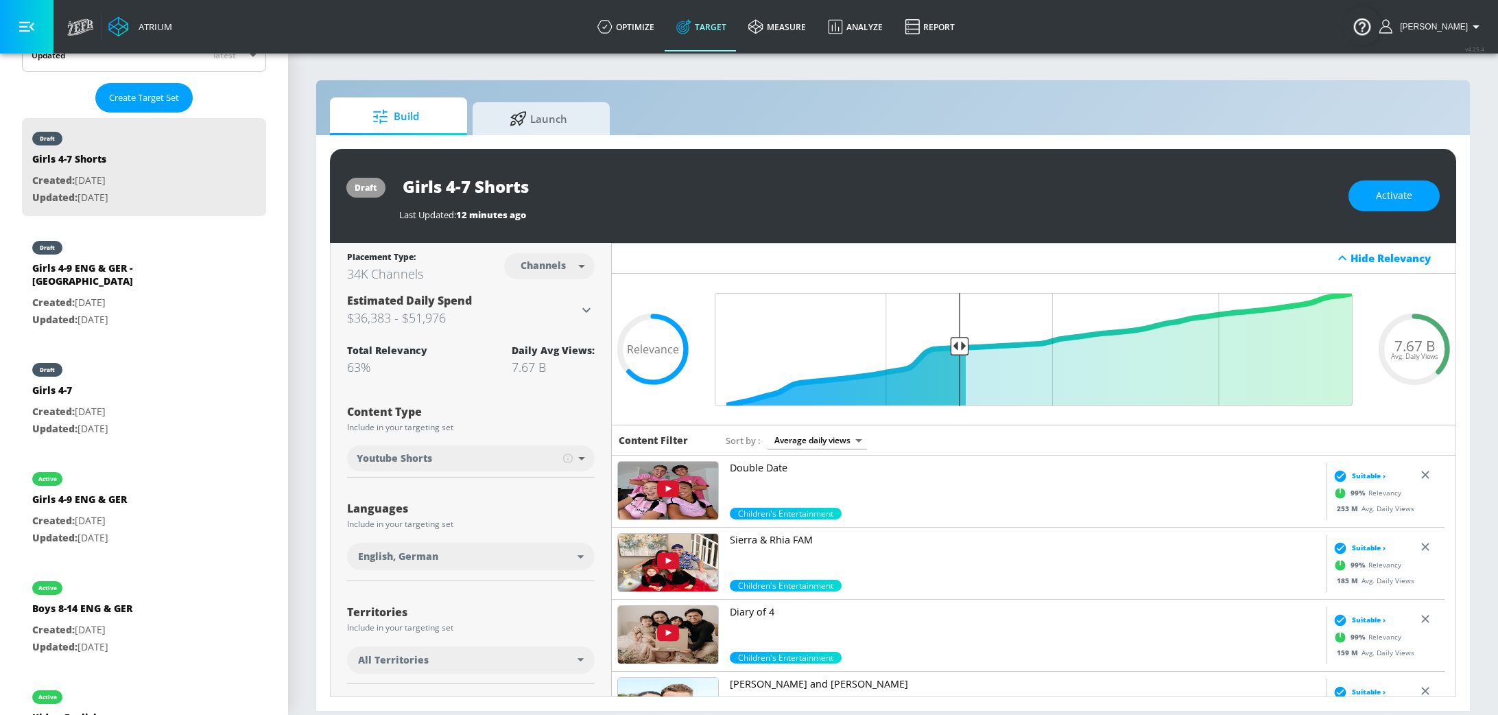
scroll to position [317, 0]
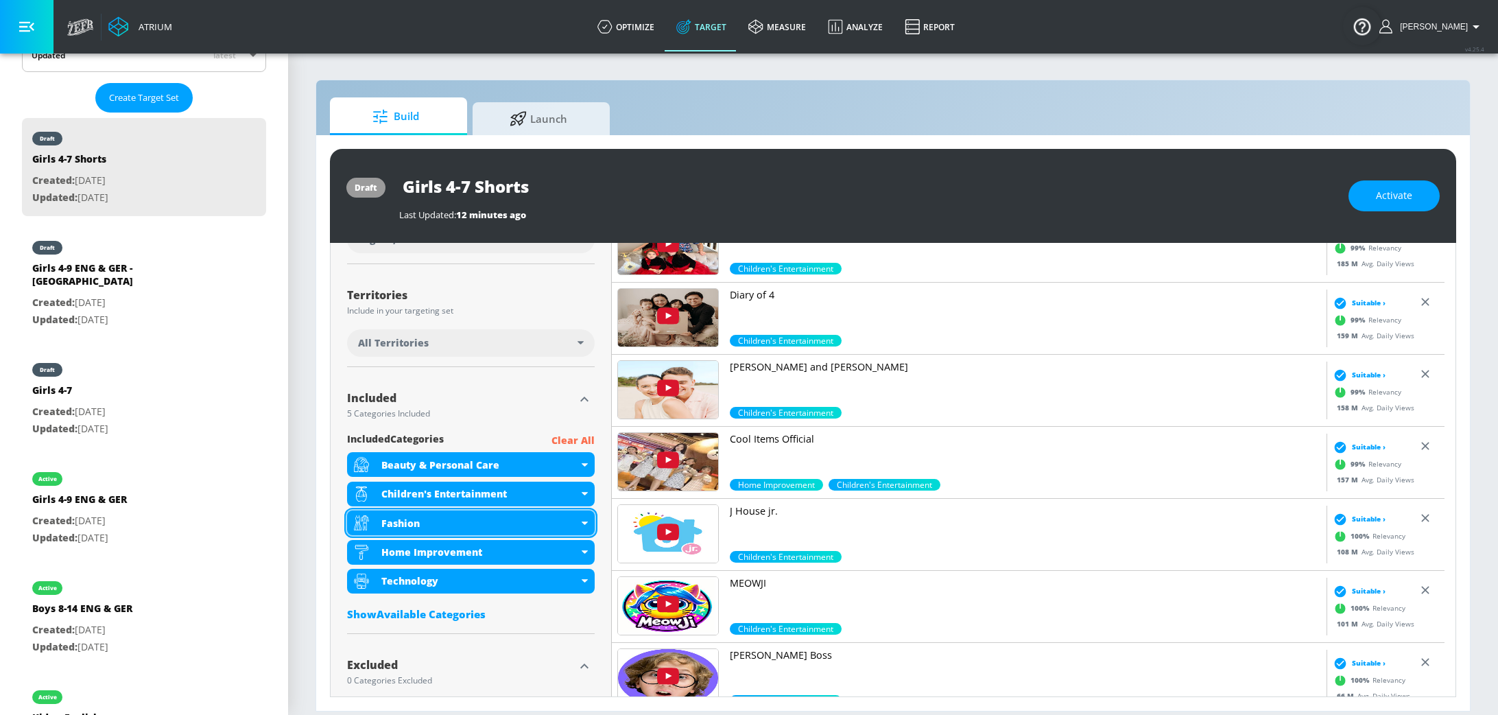
click at [577, 517] on div "Fashion" at bounding box center [471, 522] width 248 height 25
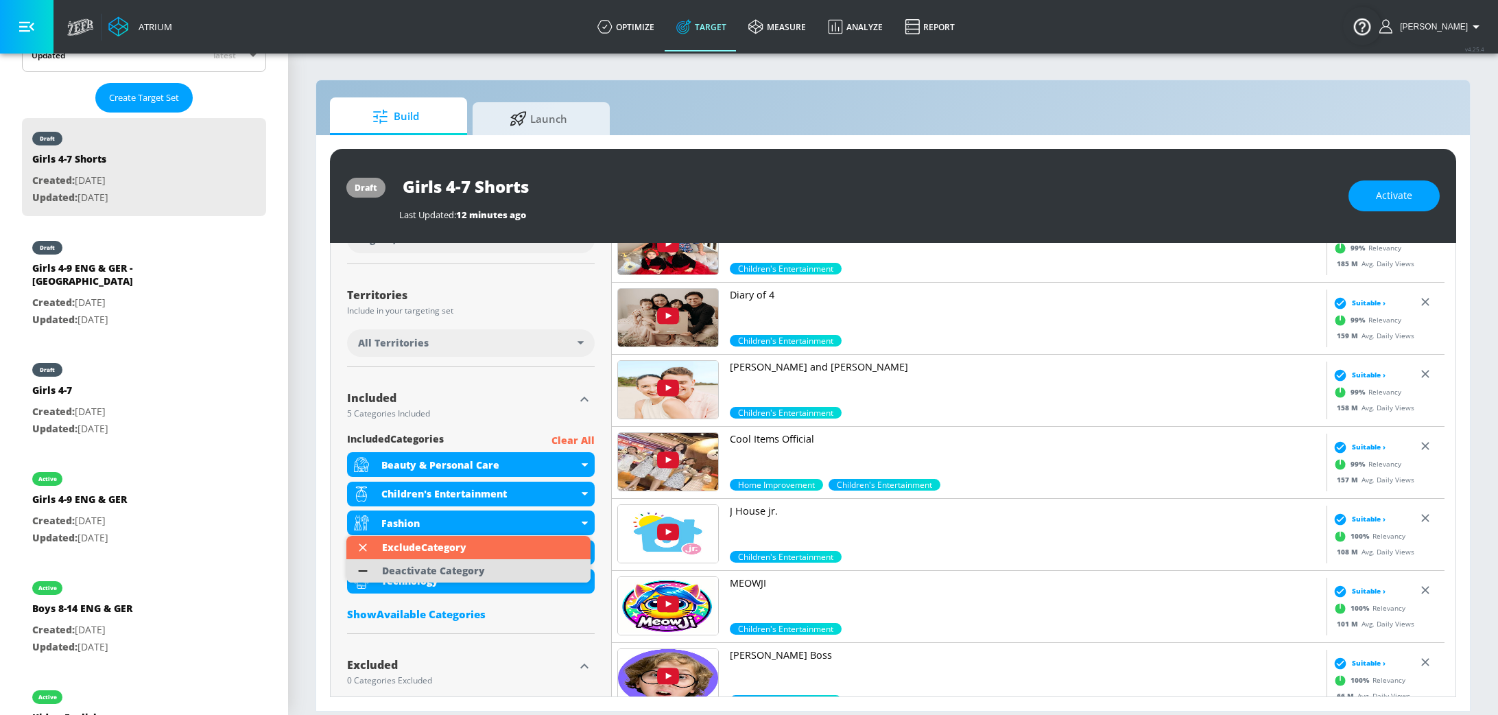
click at [527, 570] on li "Deactivate Category" at bounding box center [468, 570] width 244 height 23
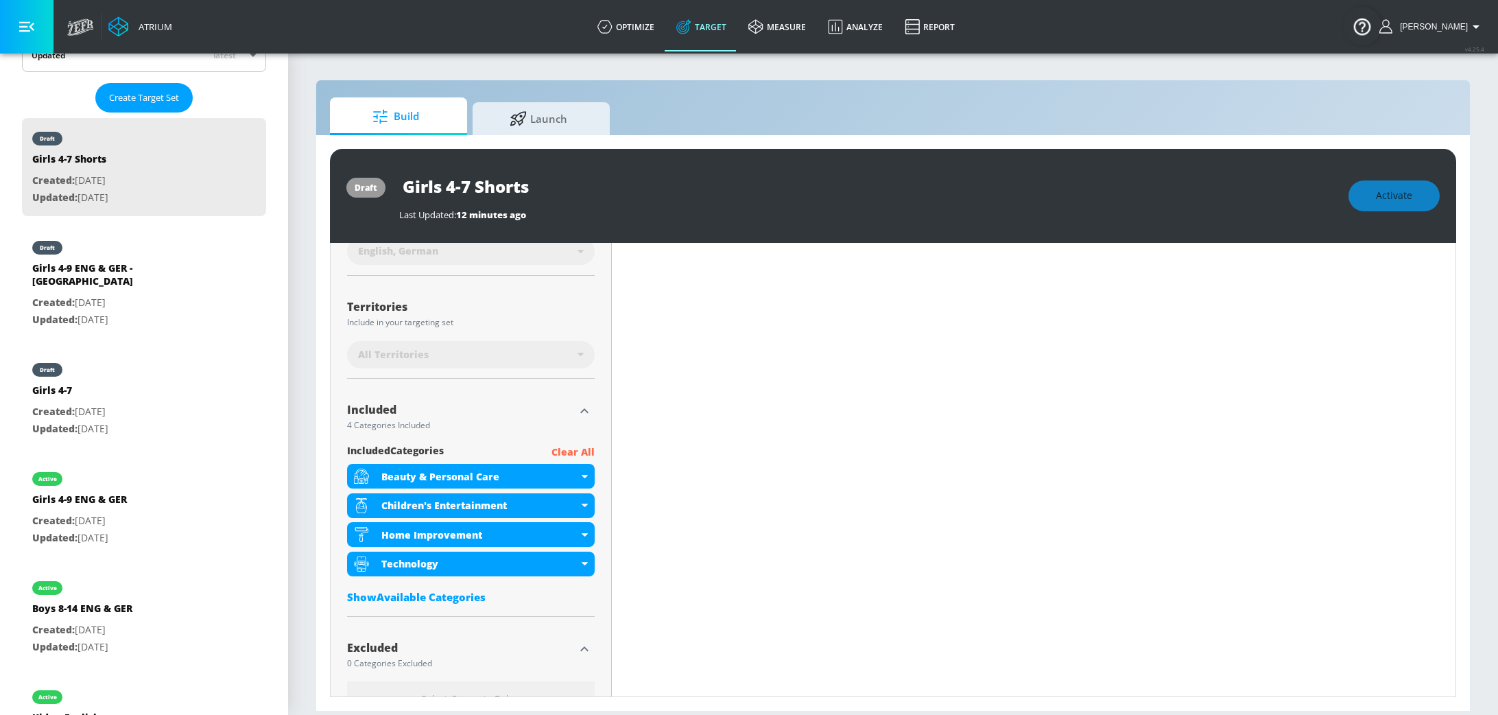
scroll to position [328, 0]
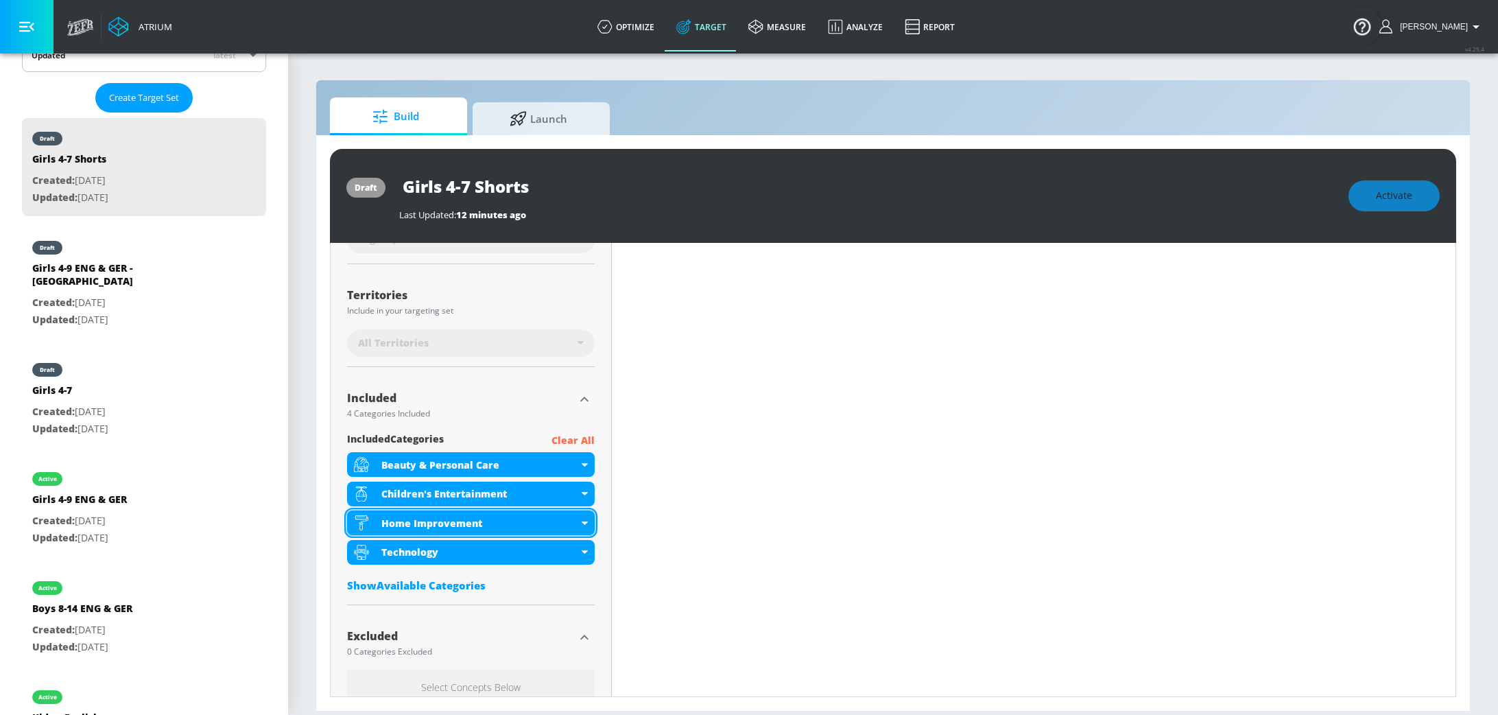
click at [578, 524] on div "Home Improvement" at bounding box center [471, 522] width 248 height 25
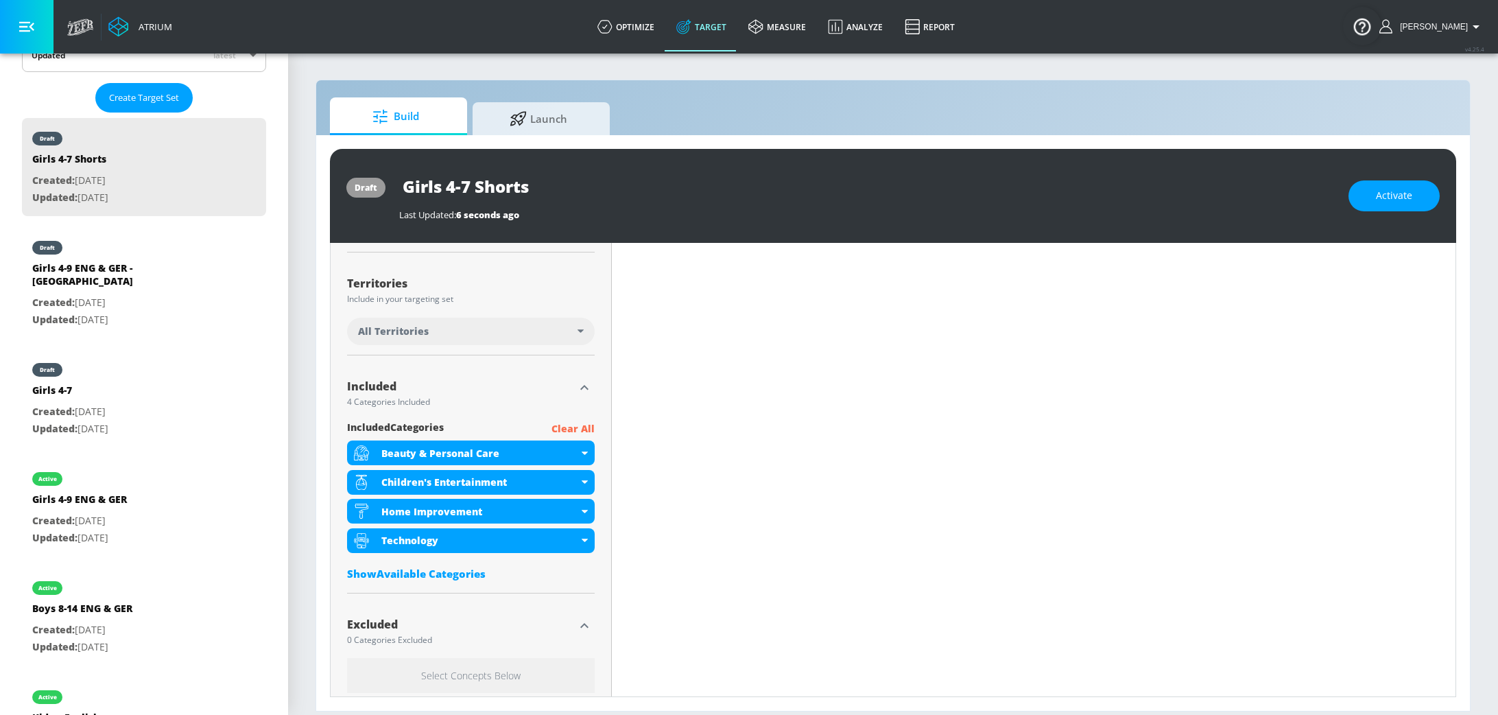
scroll to position [317, 0]
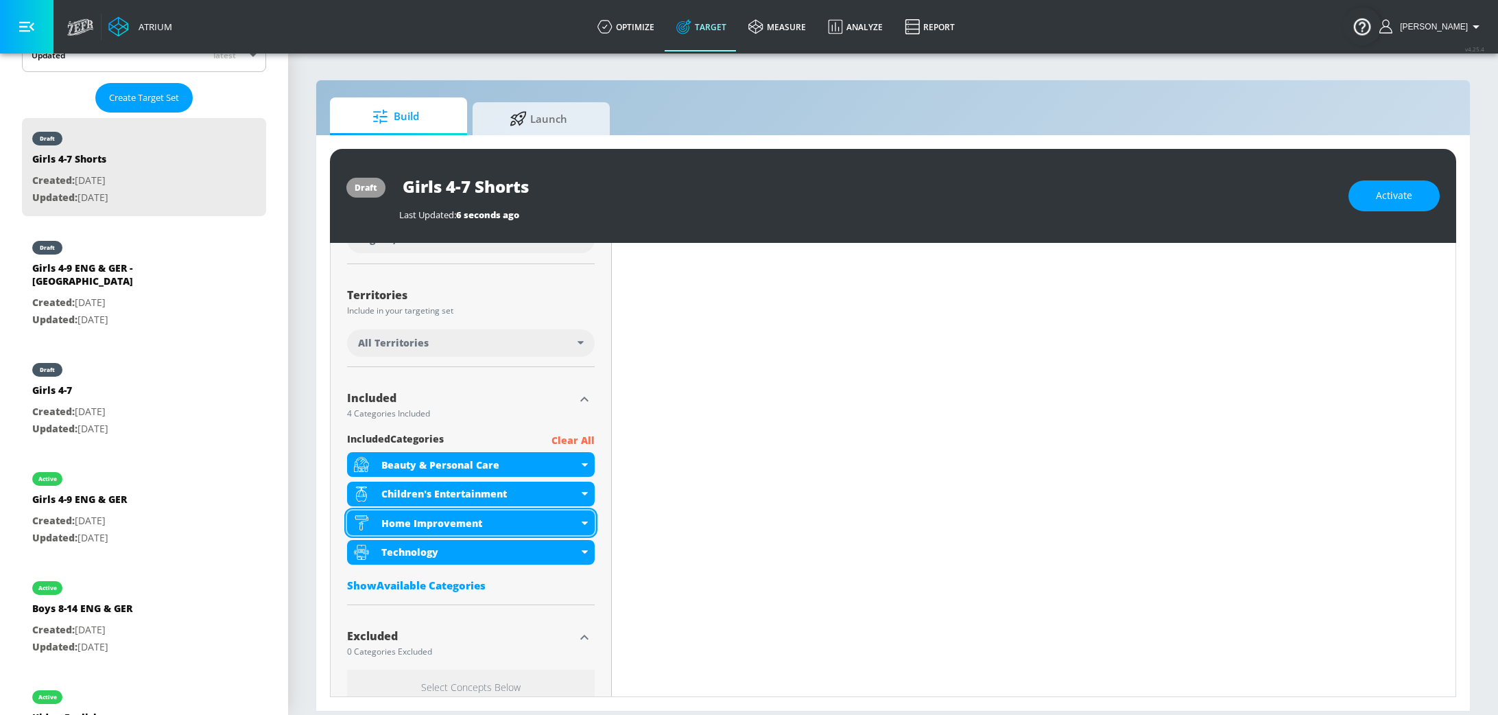
click at [581, 523] on icon at bounding box center [584, 522] width 6 height 3
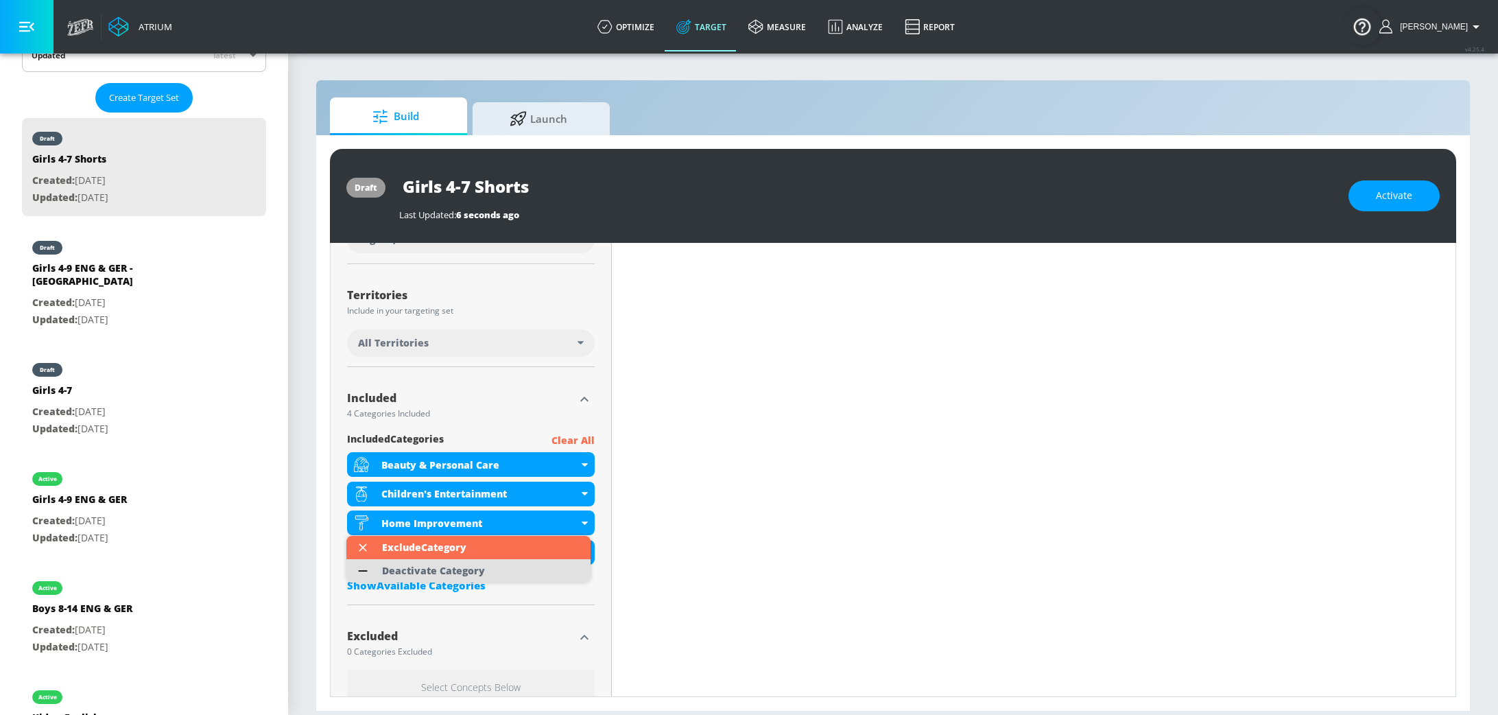
click at [533, 562] on li "Deactivate Category" at bounding box center [468, 570] width 244 height 23
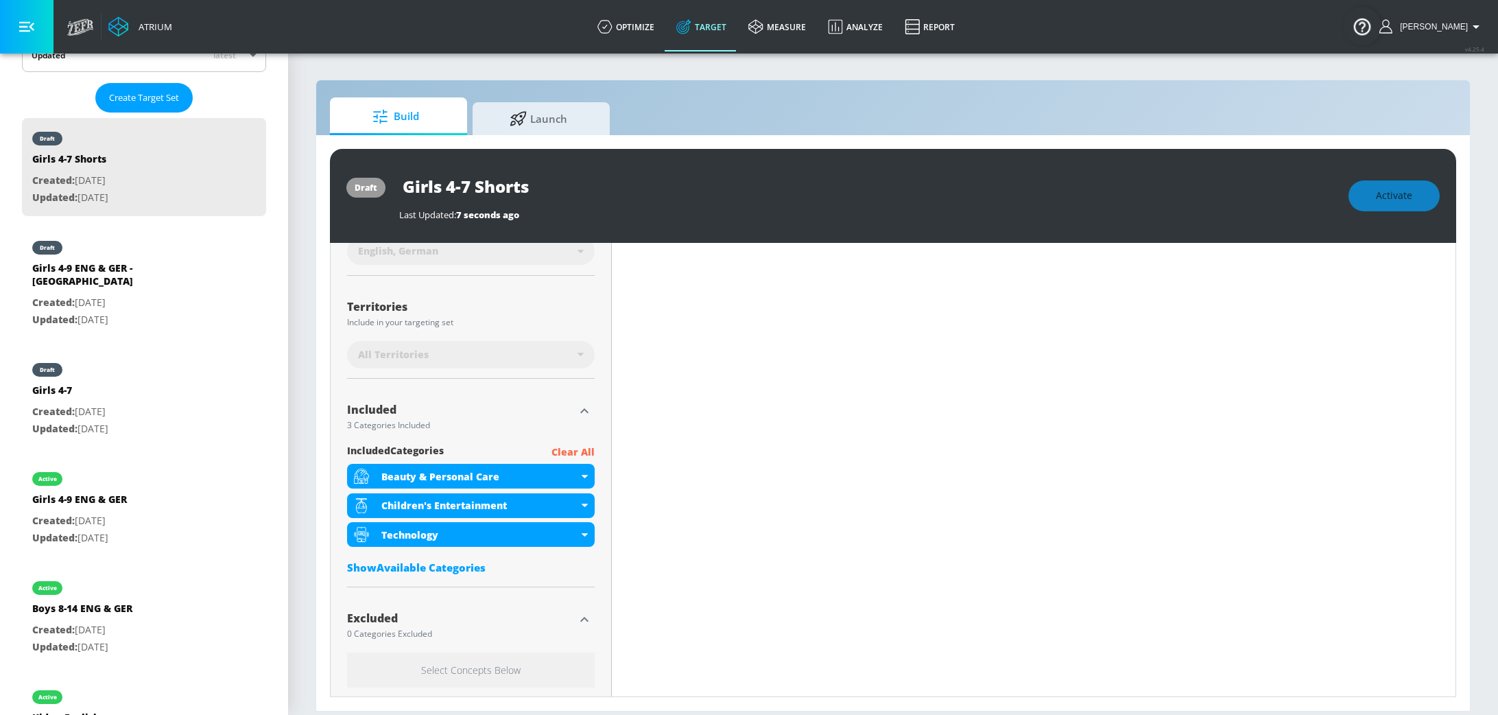
scroll to position [328, 0]
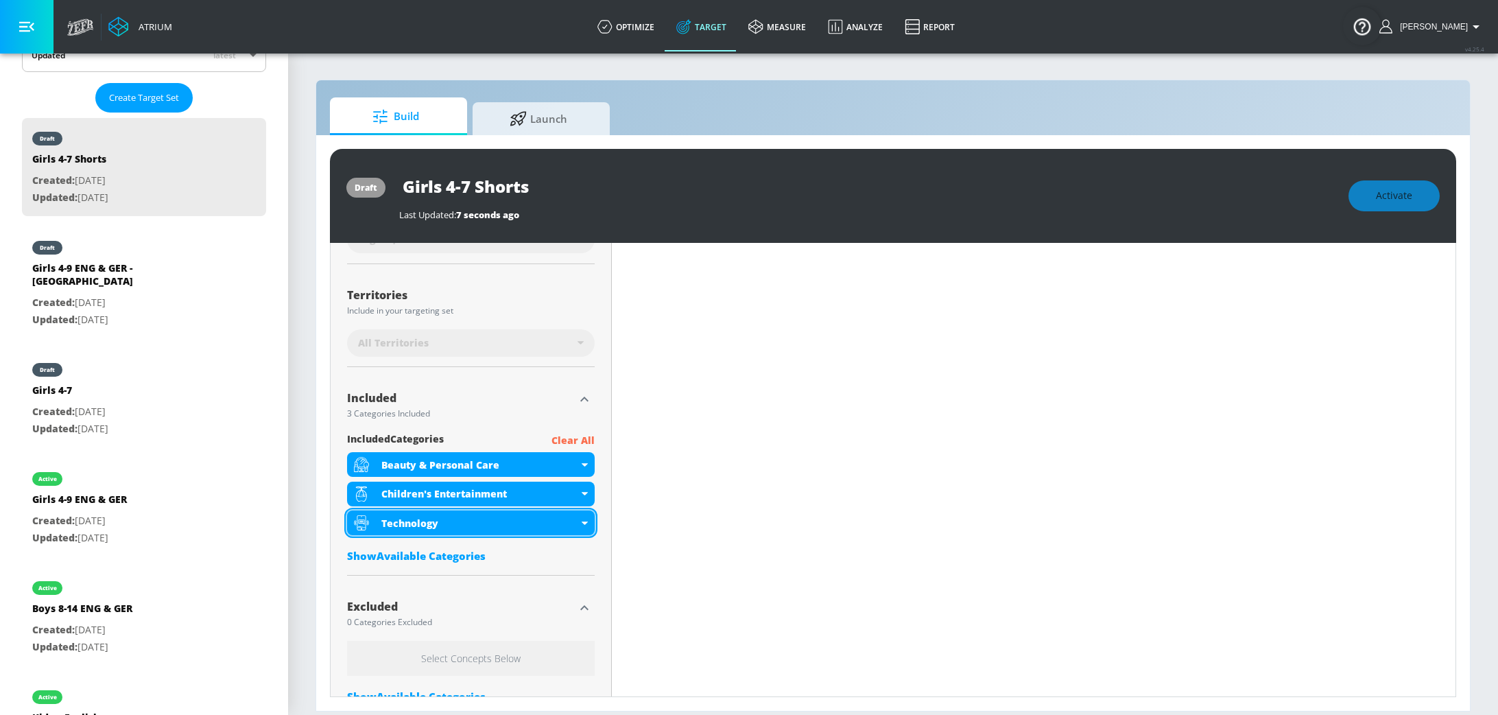
click at [576, 520] on div "Technology" at bounding box center [471, 522] width 248 height 25
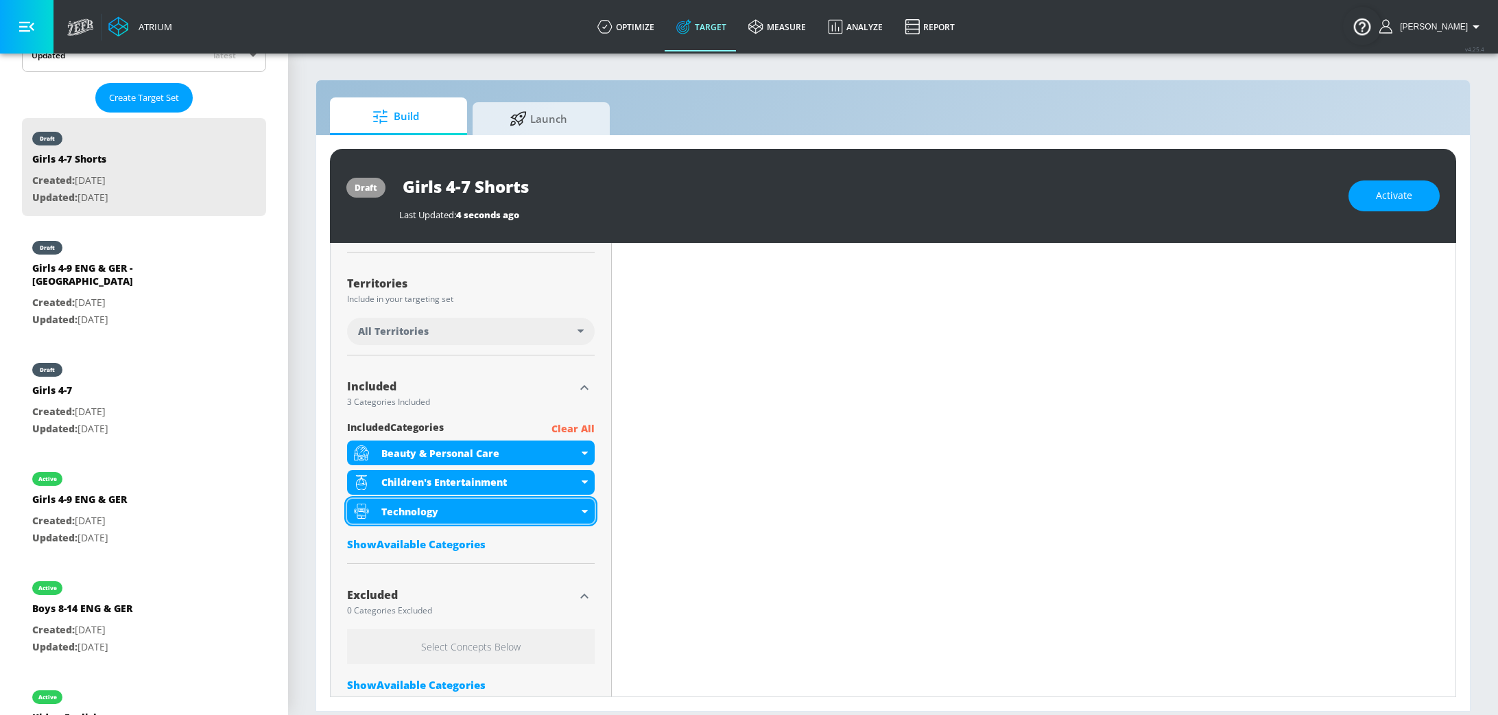
scroll to position [317, 0]
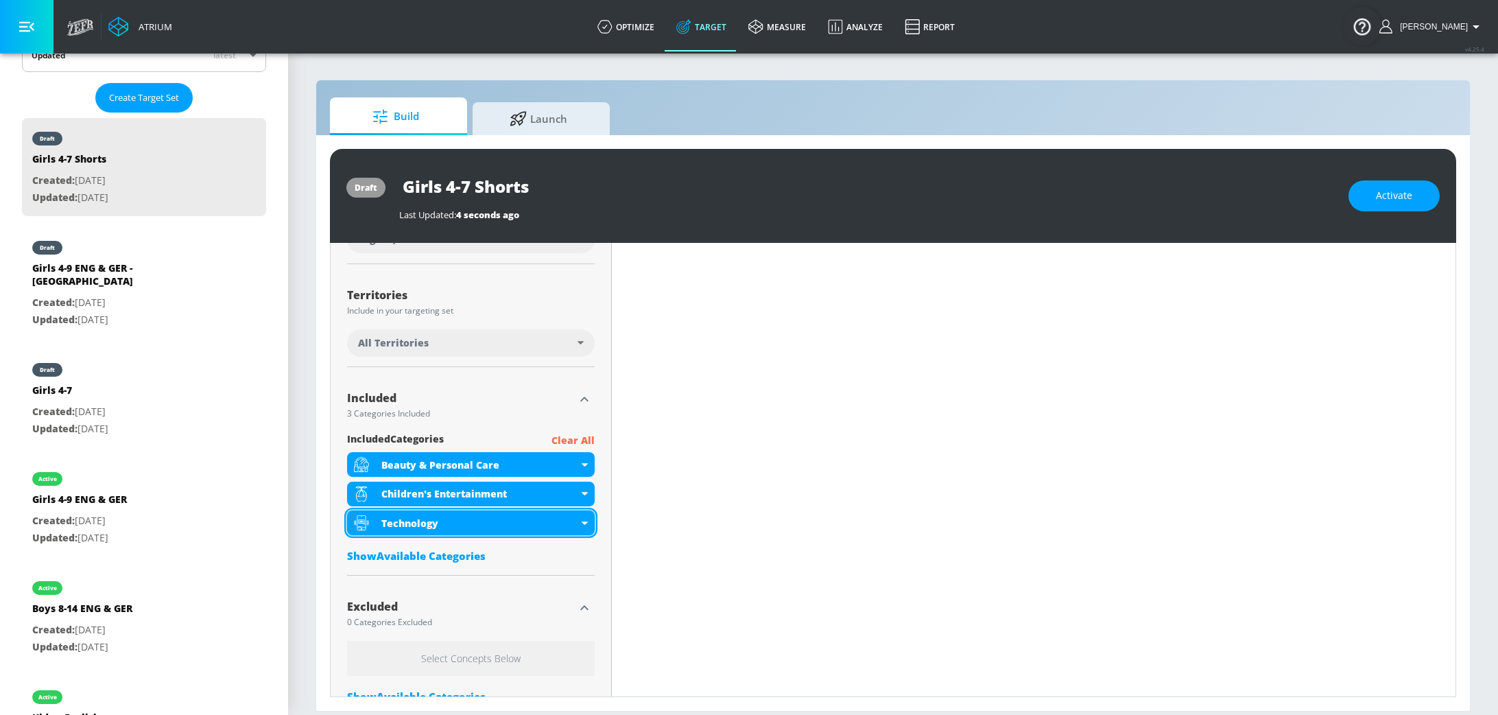
click at [581, 523] on icon at bounding box center [584, 522] width 6 height 3
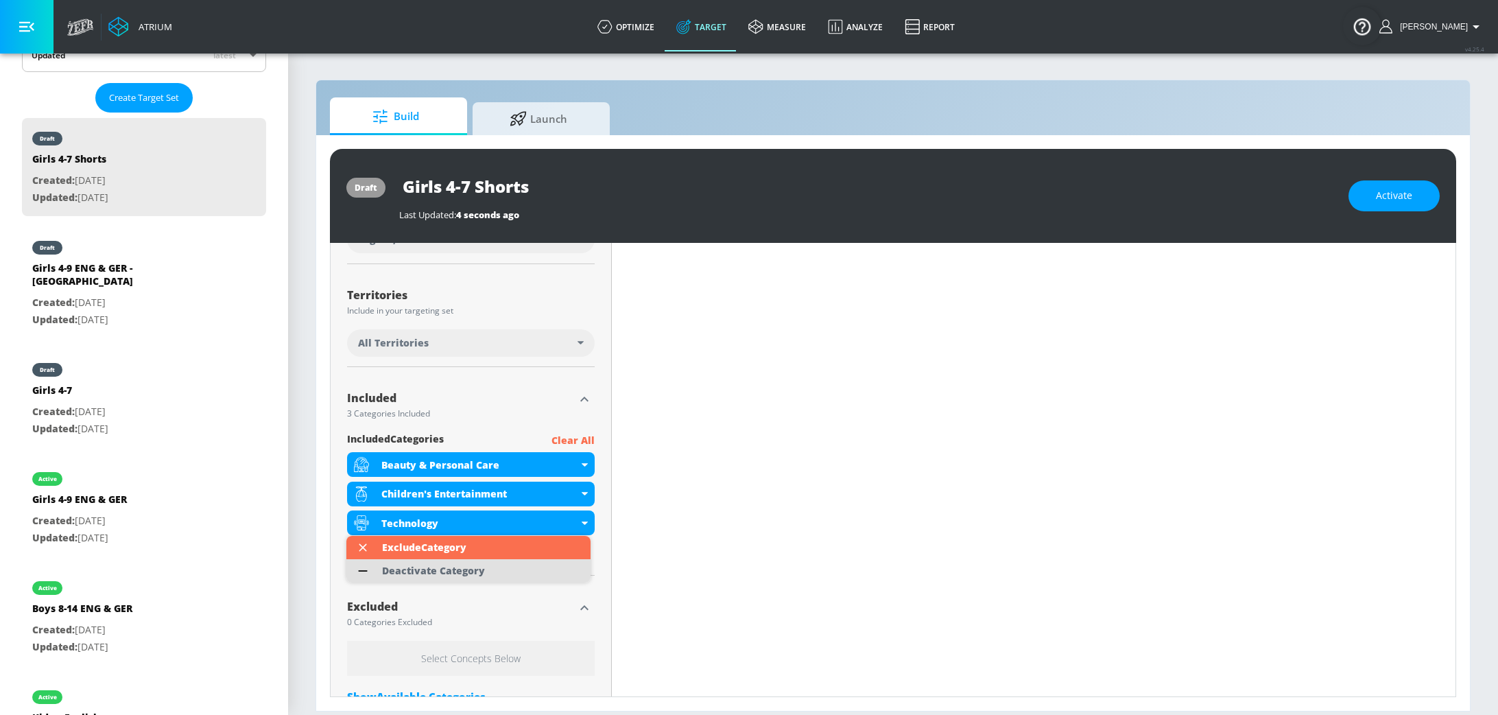
click at [554, 560] on li "Deactivate Category" at bounding box center [468, 570] width 244 height 23
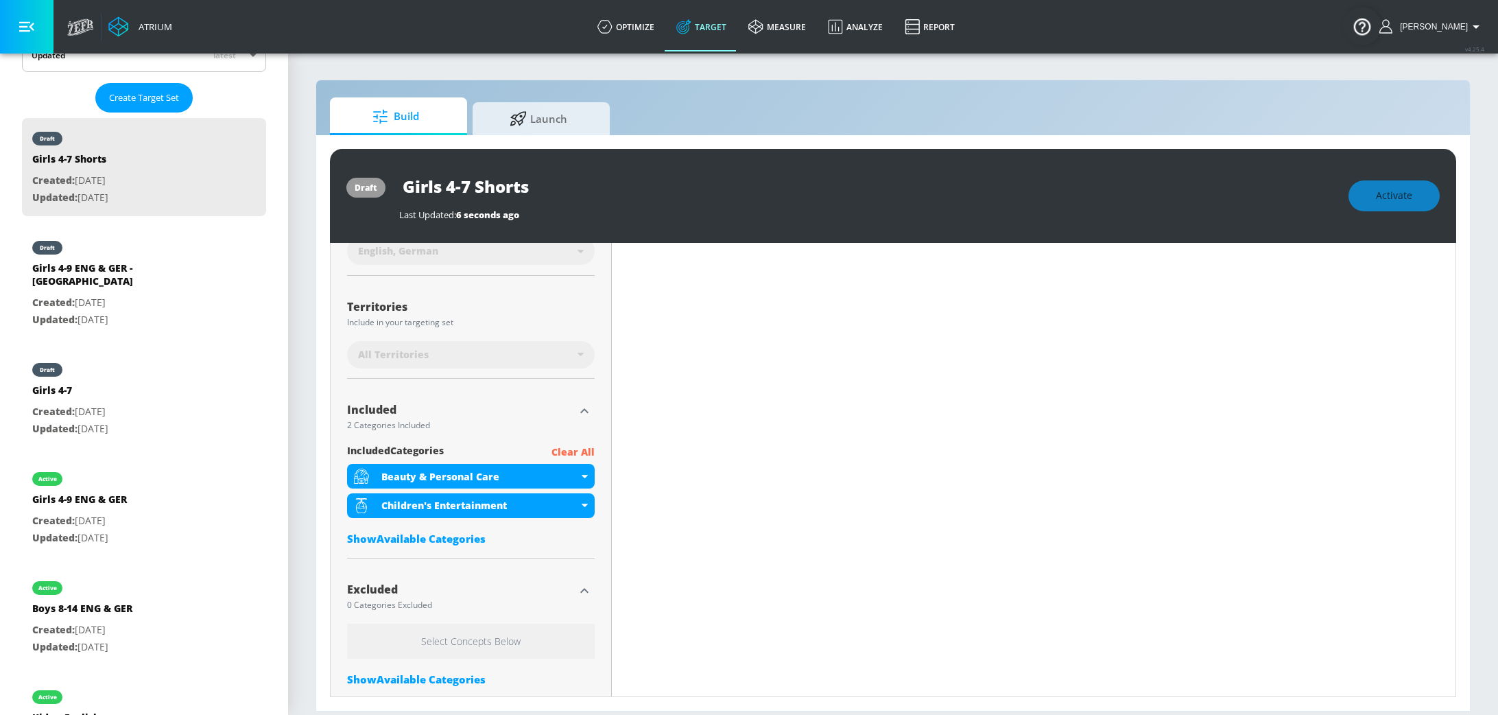
scroll to position [328, 0]
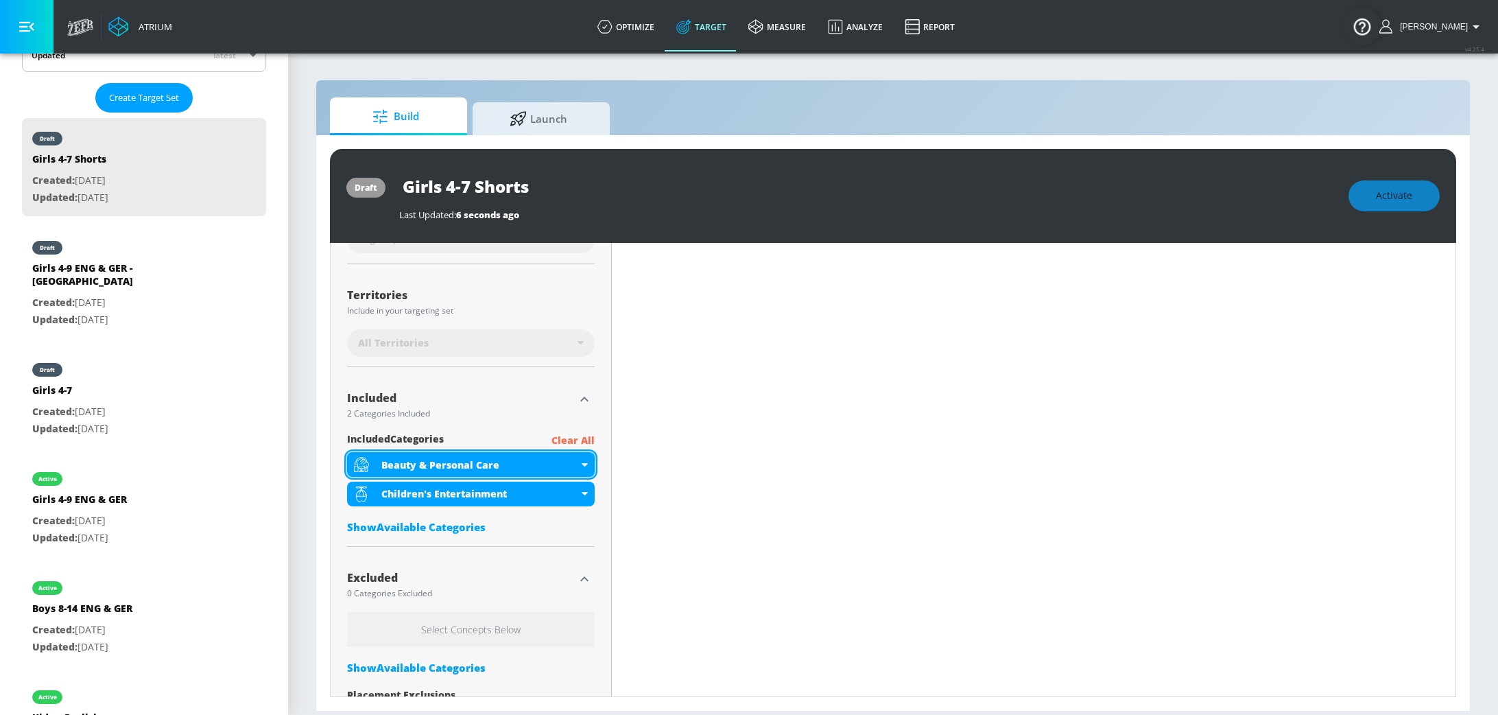
click at [581, 464] on icon at bounding box center [584, 464] width 6 height 3
click at [582, 465] on div "Beauty & Personal Care" at bounding box center [471, 464] width 248 height 25
click at [581, 465] on div "Beauty & Personal Care" at bounding box center [471, 464] width 248 height 25
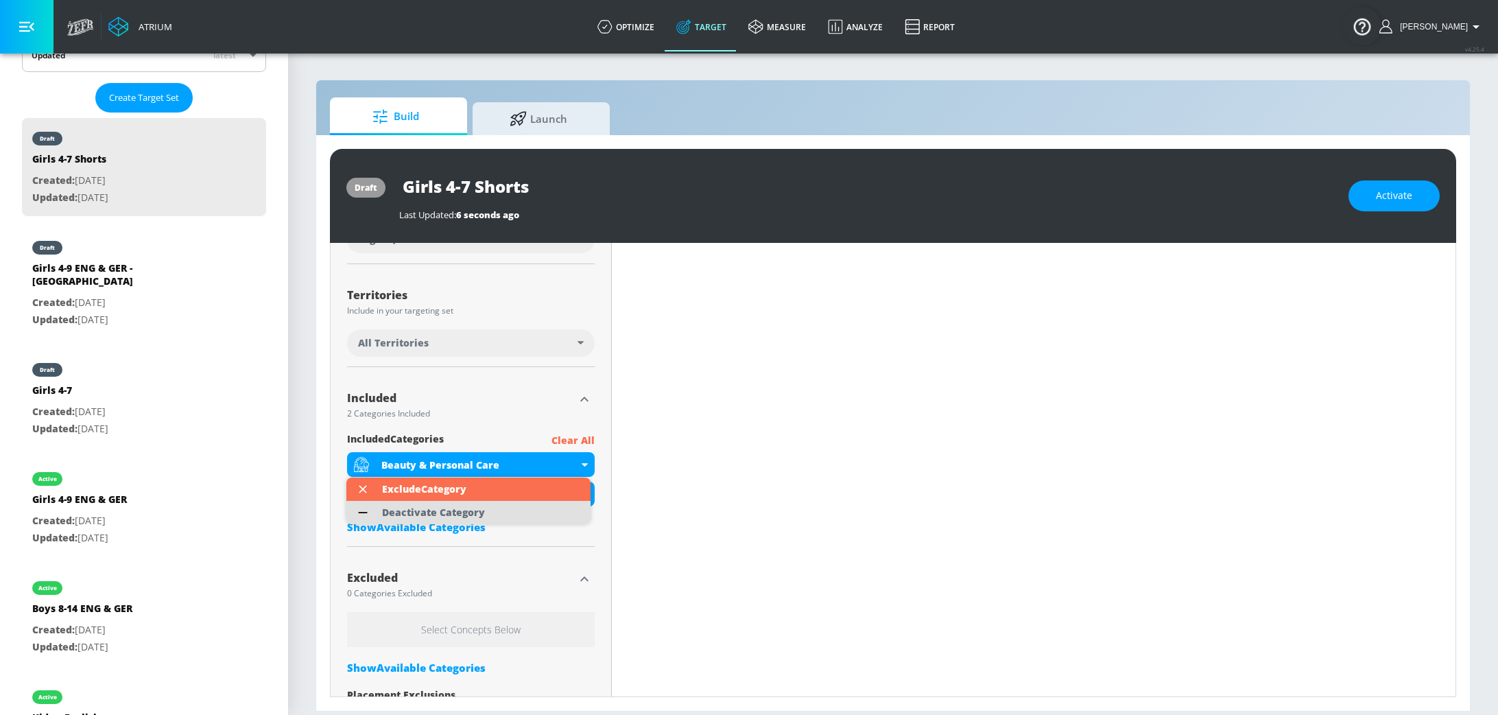
click at [529, 512] on li "Deactivate Category" at bounding box center [468, 512] width 244 height 23
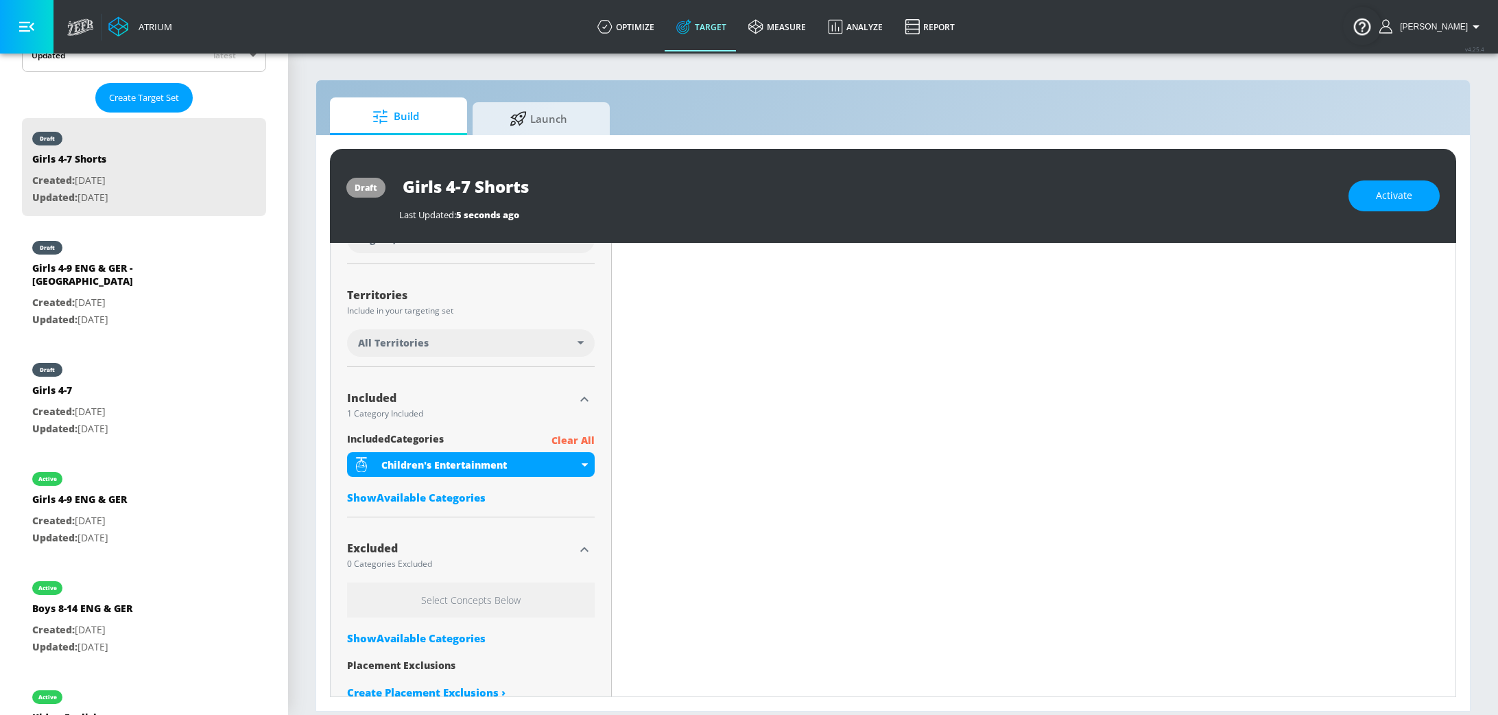
click at [454, 496] on div "Show Available Categories" at bounding box center [471, 497] width 248 height 14
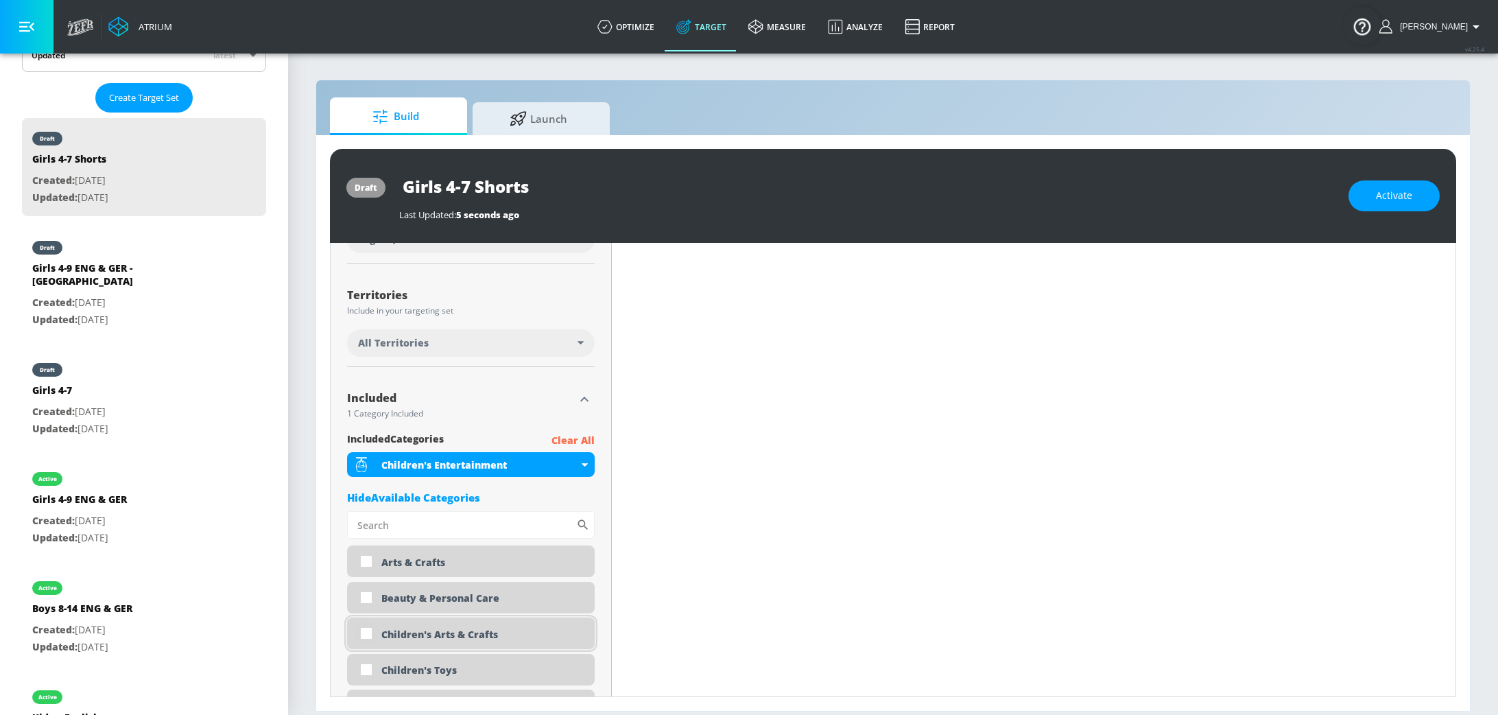
click at [368, 627] on input "checkbox" at bounding box center [366, 633] width 25 height 25
checkbox input "true"
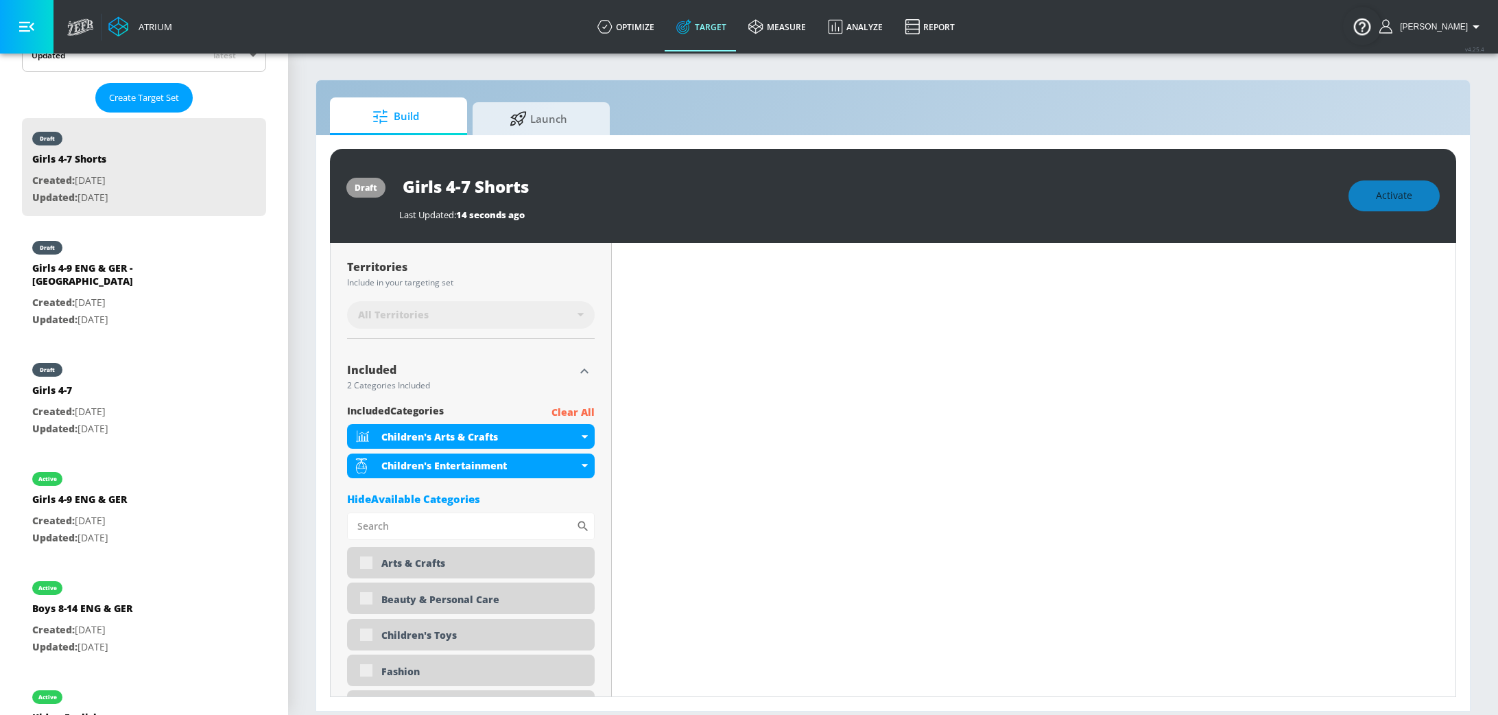
scroll to position [368, 0]
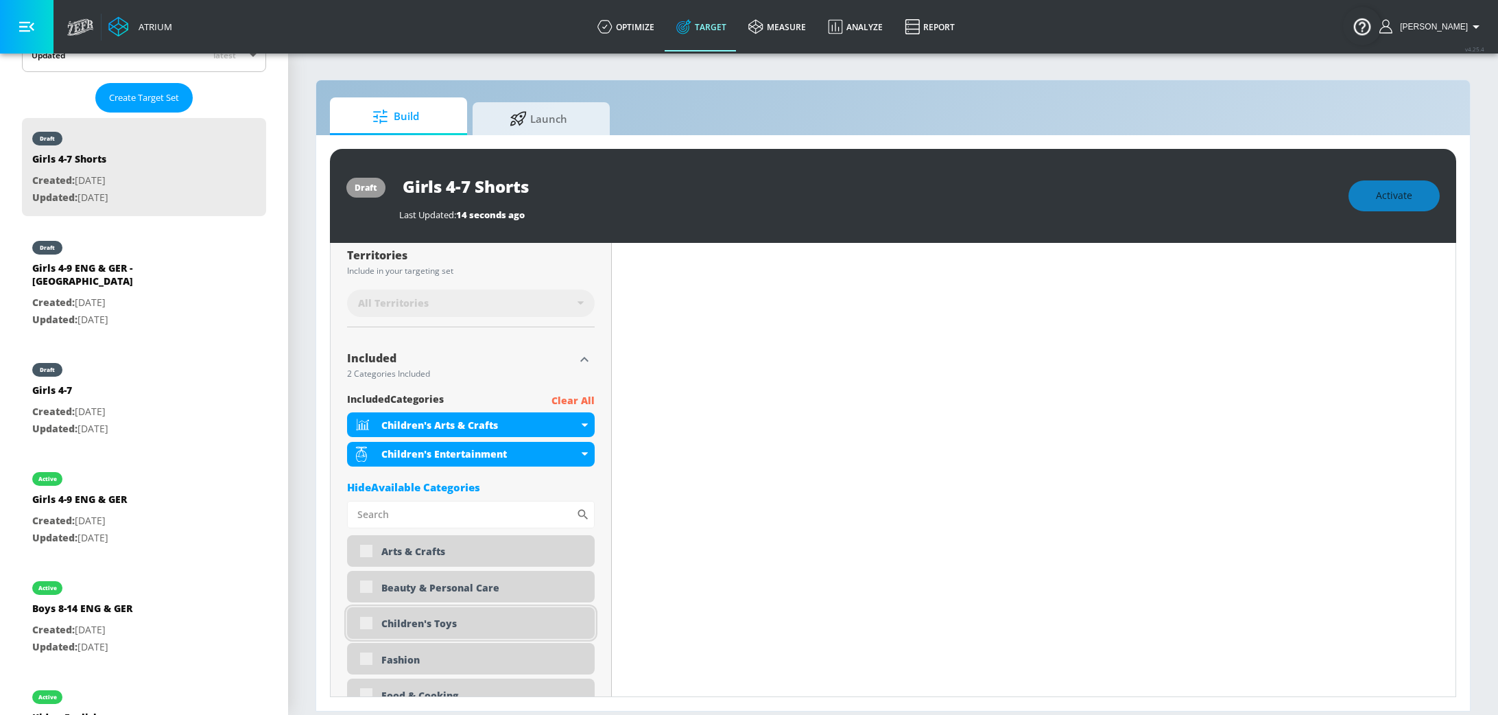
click at [365, 625] on div "Children's Toys" at bounding box center [471, 623] width 248 height 32
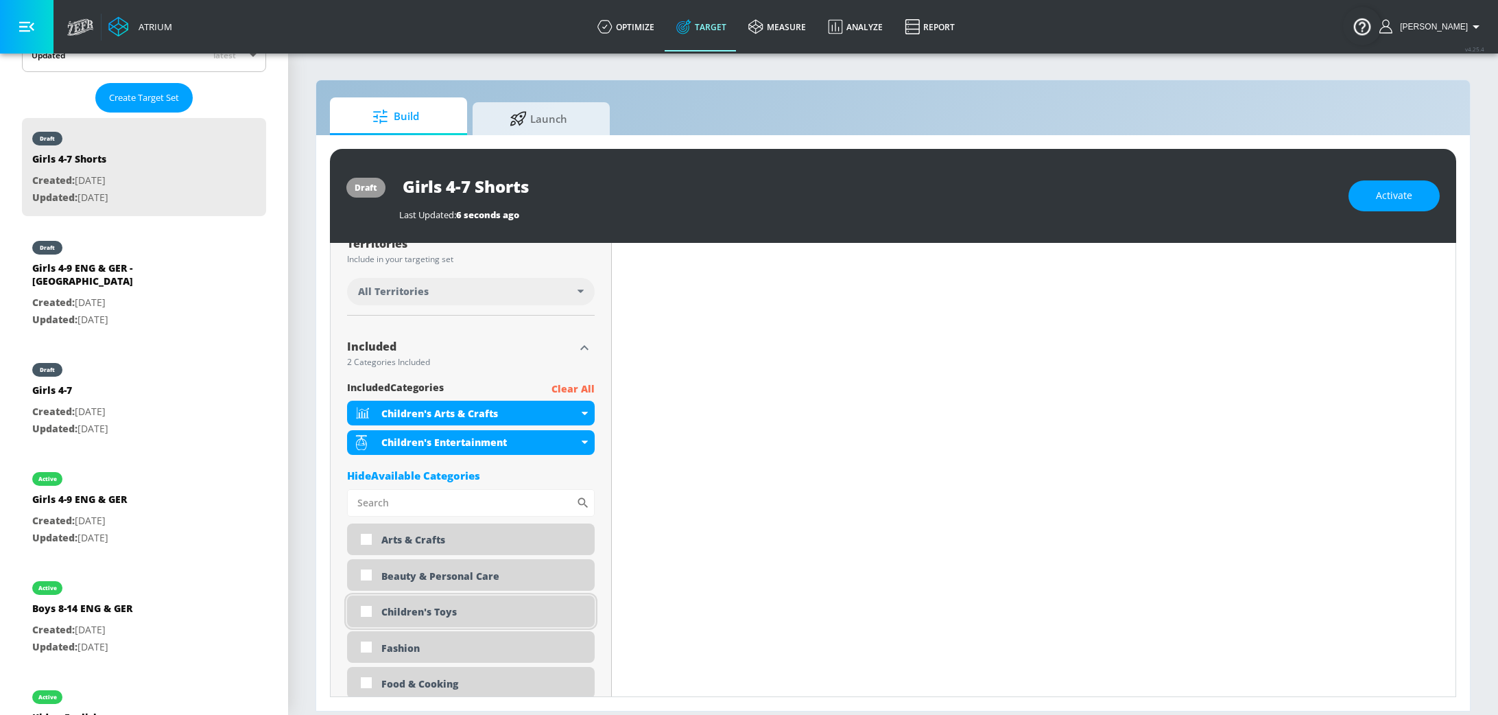
scroll to position [357, 0]
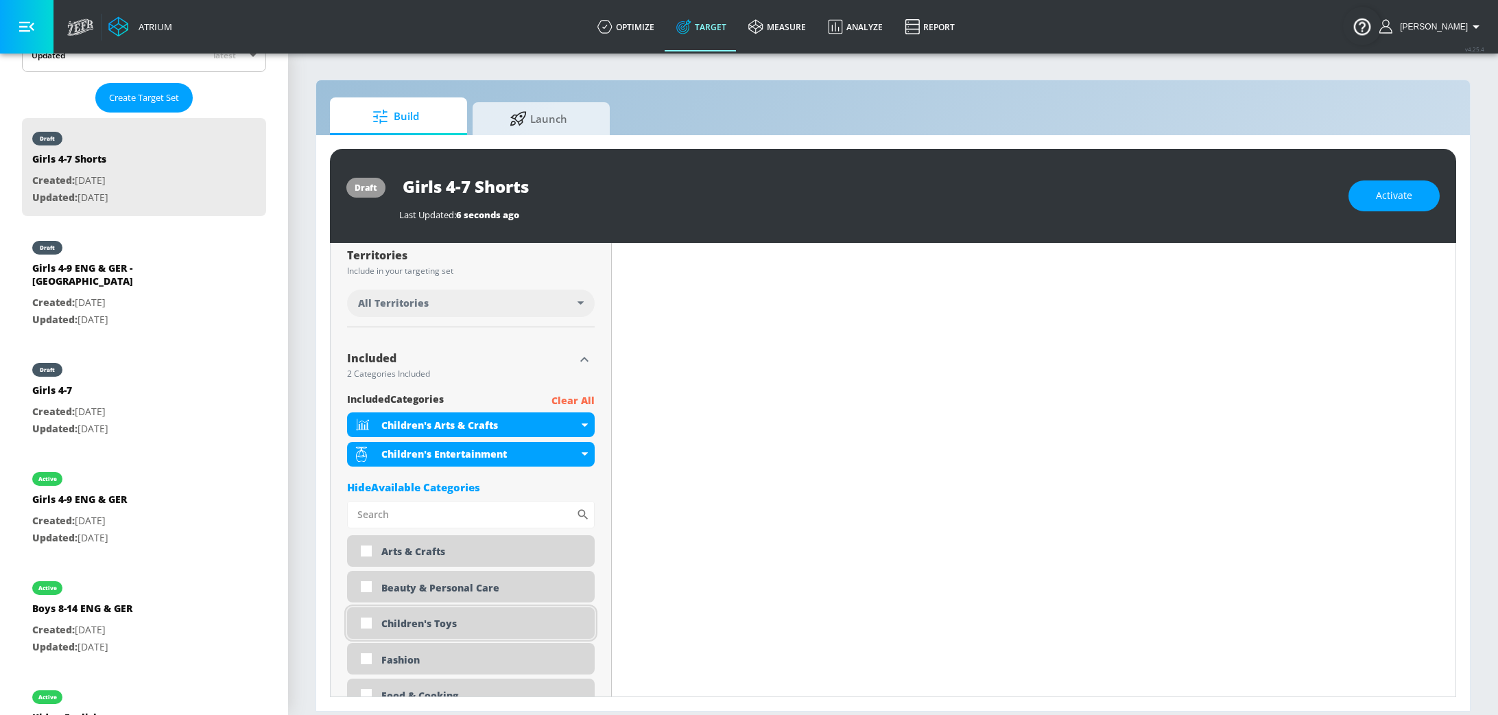
click at [366, 623] on input "checkbox" at bounding box center [366, 622] width 25 height 25
checkbox input "true"
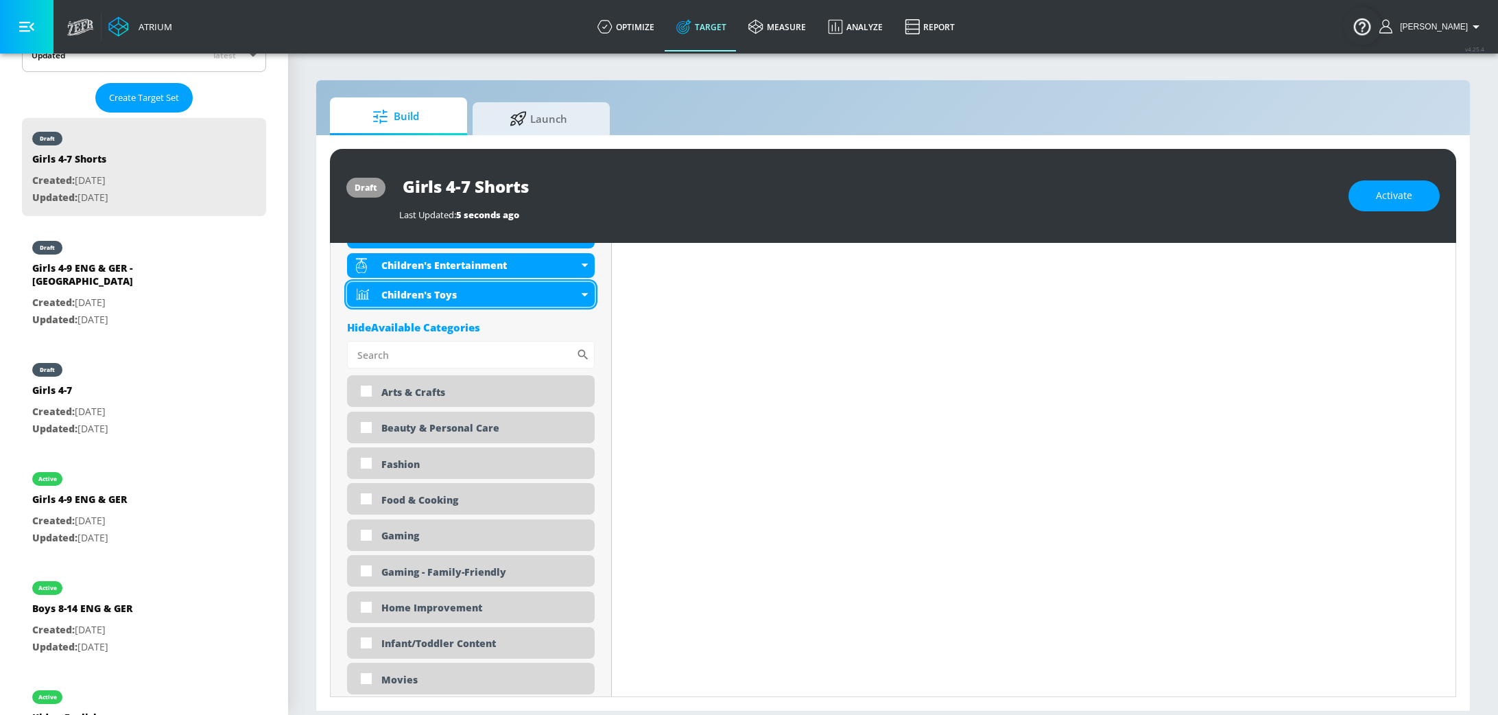
scroll to position [240, 0]
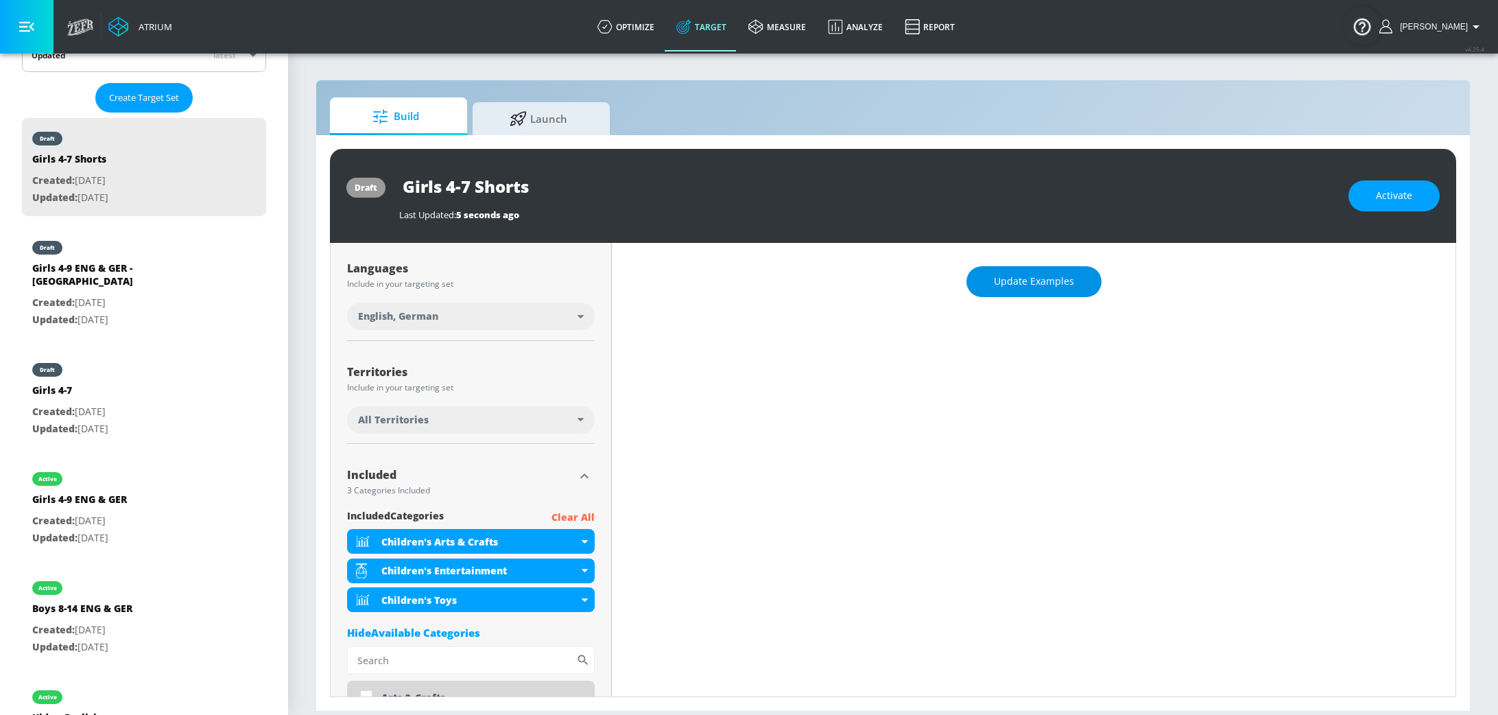
click at [1008, 280] on span "Update Examples" at bounding box center [1034, 281] width 80 height 17
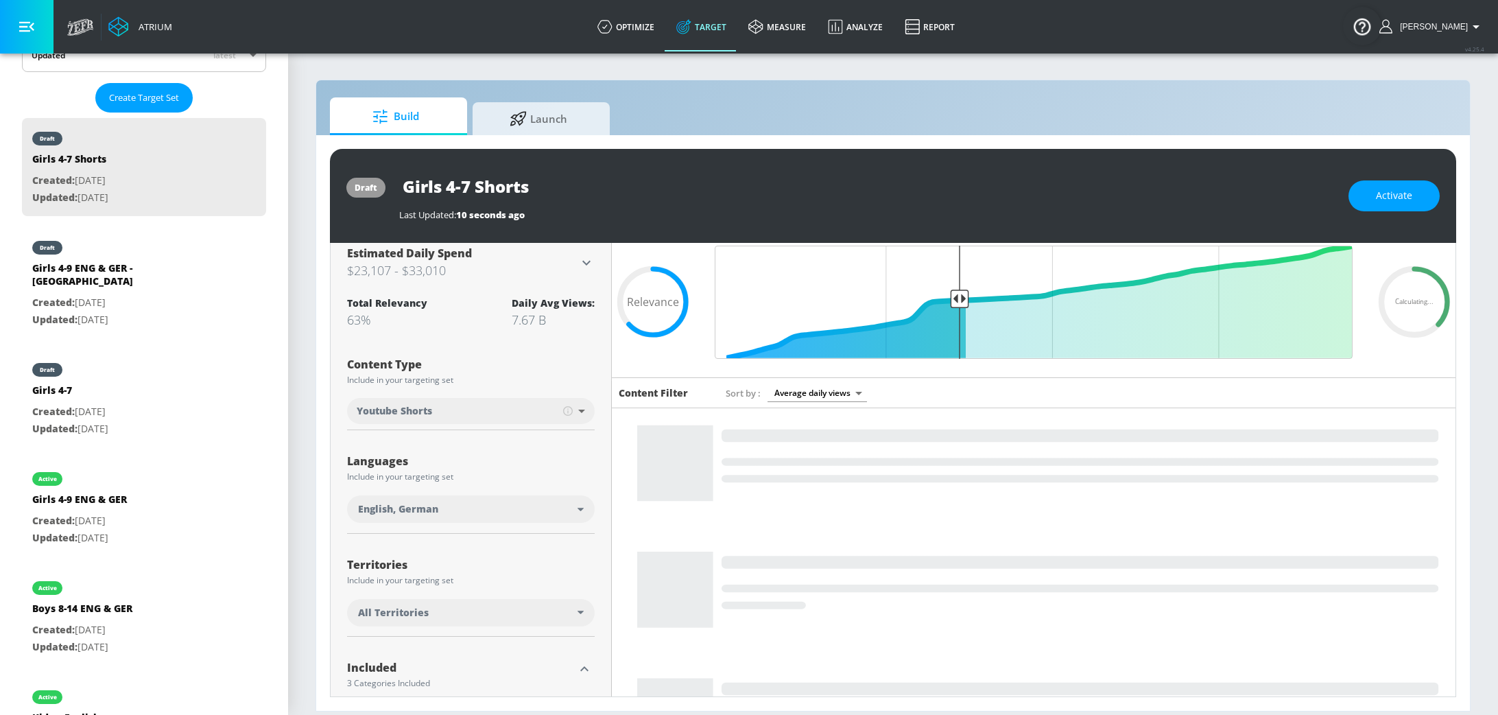
scroll to position [0, 0]
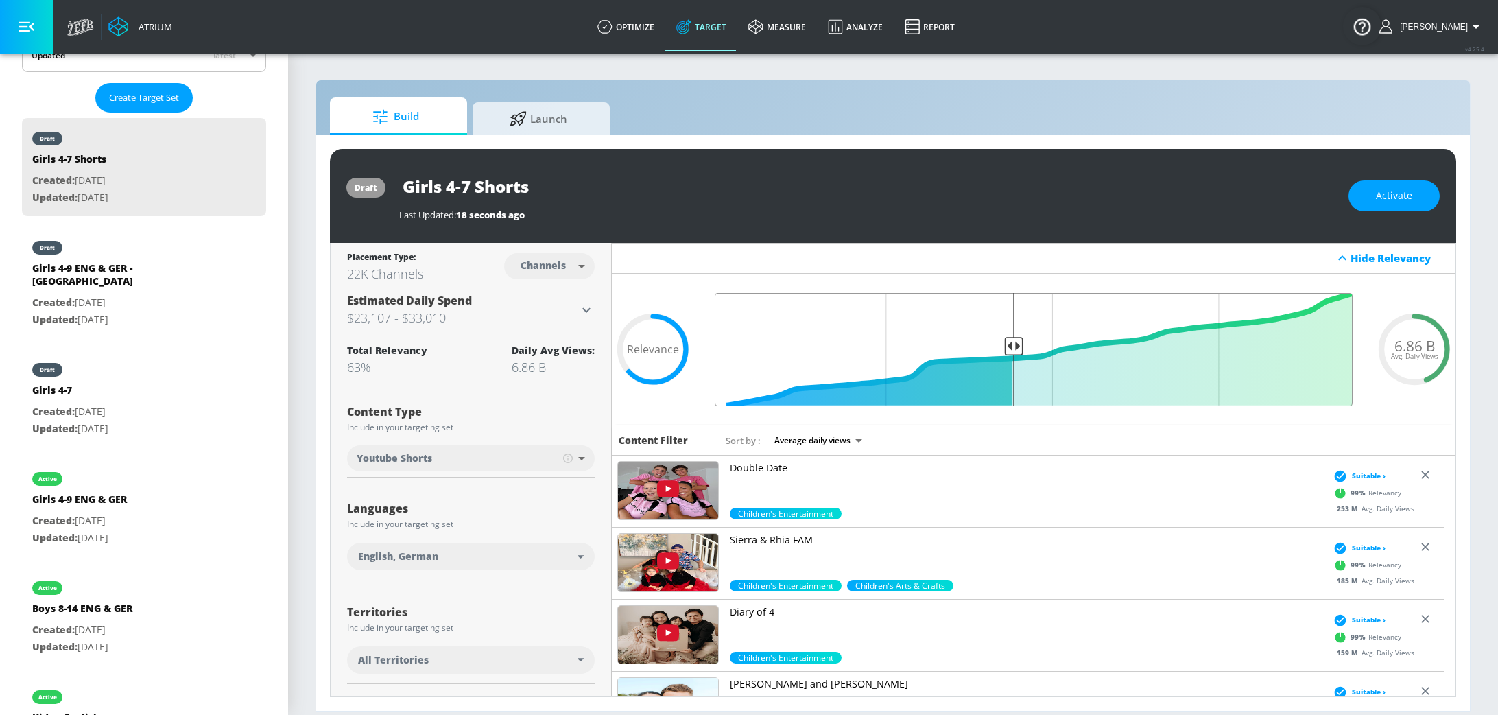
drag, startPoint x: 954, startPoint y: 341, endPoint x: 1000, endPoint y: 335, distance: 47.1
click at [1000, 335] on input "Final Threshold" at bounding box center [1033, 349] width 651 height 113
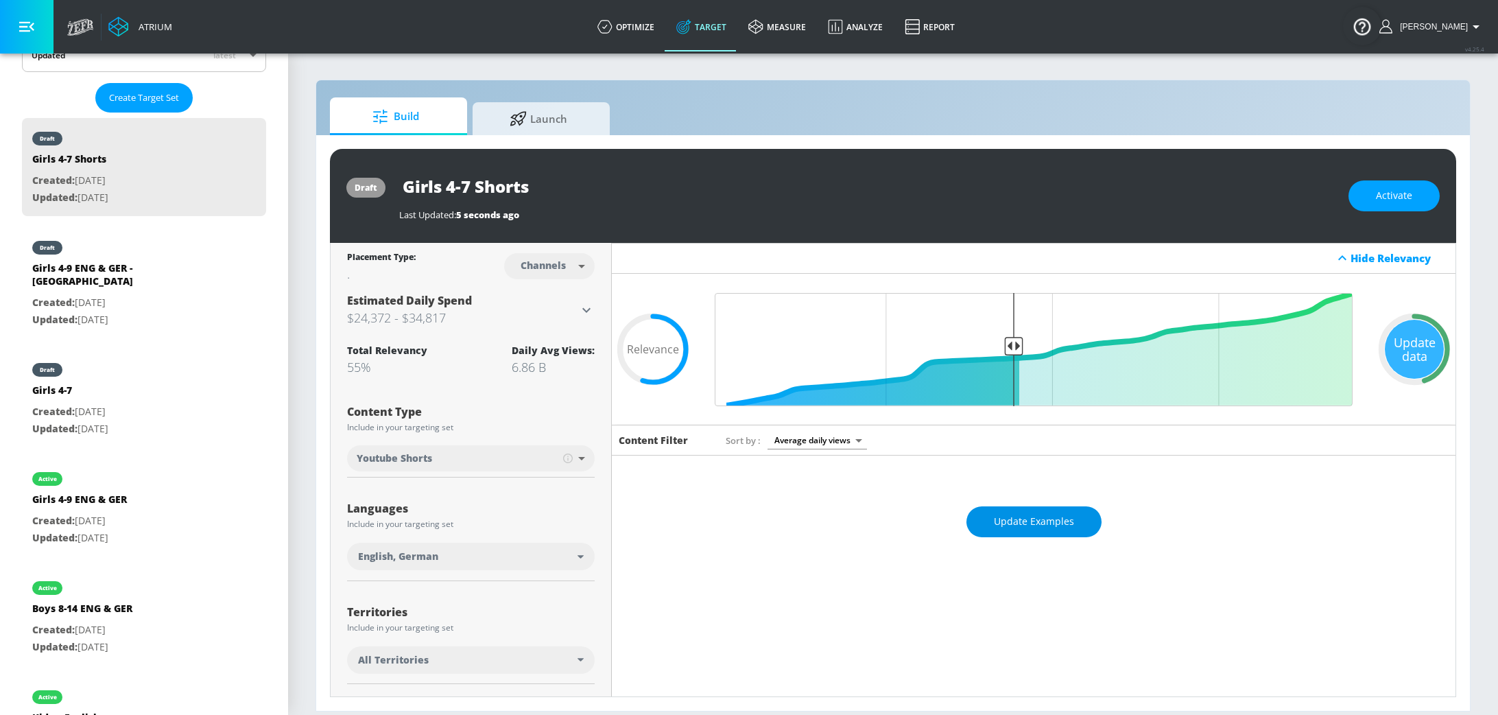
click at [1061, 530] on button "Update Examples" at bounding box center [1033, 521] width 135 height 31
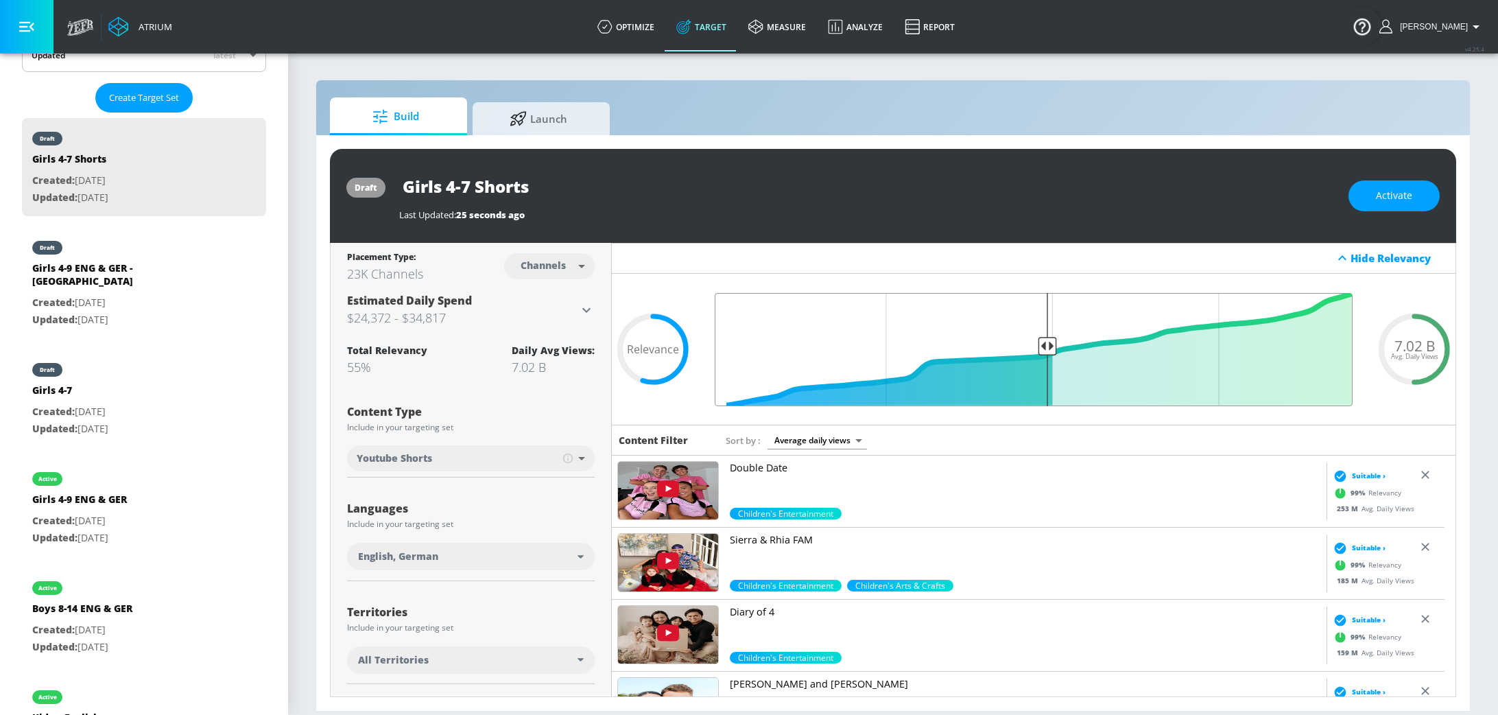
drag, startPoint x: 1007, startPoint y: 350, endPoint x: 1037, endPoint y: 349, distance: 30.2
type input "0.5"
click at [1037, 349] on input "Final Threshold" at bounding box center [1033, 349] width 651 height 113
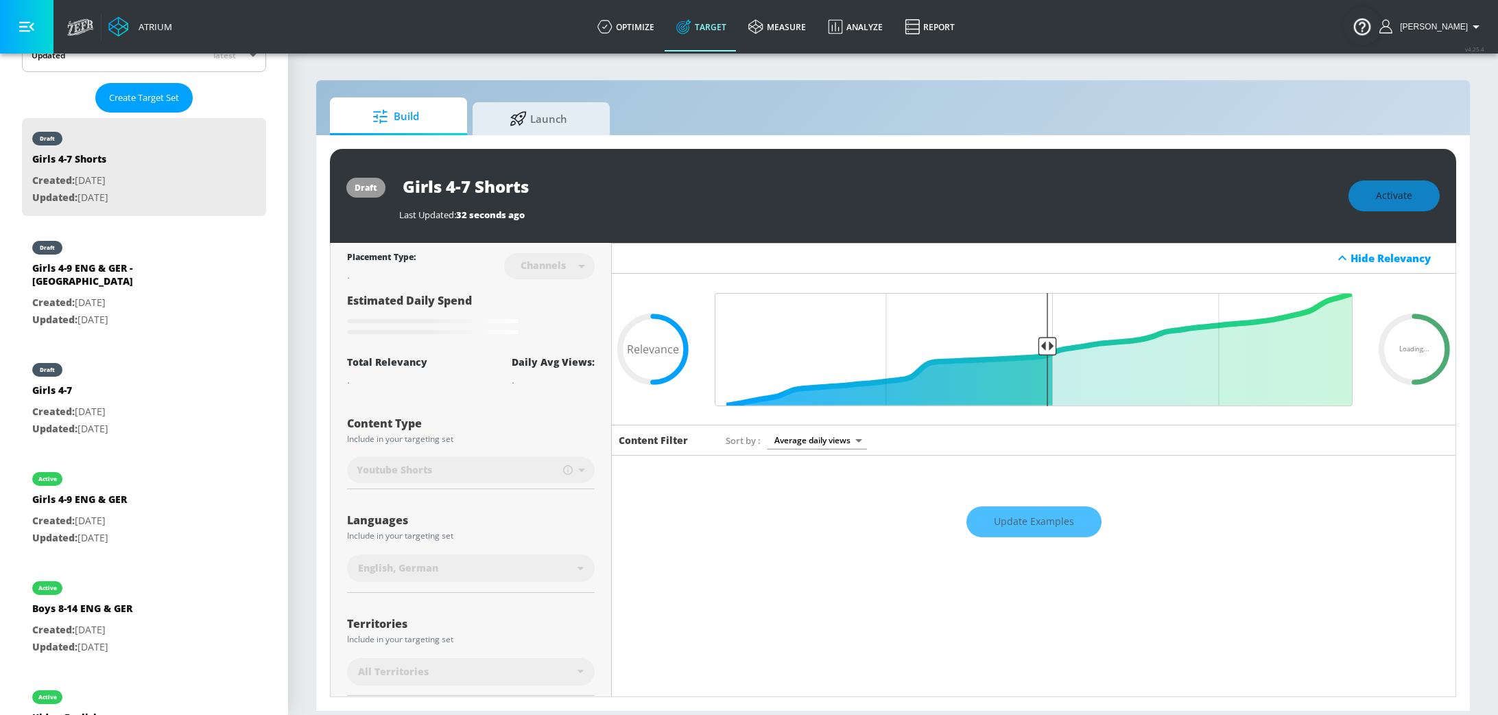
click at [1042, 529] on div "Update Examples" at bounding box center [1033, 521] width 843 height 48
click at [1040, 526] on div "Update Examples" at bounding box center [1033, 521] width 843 height 48
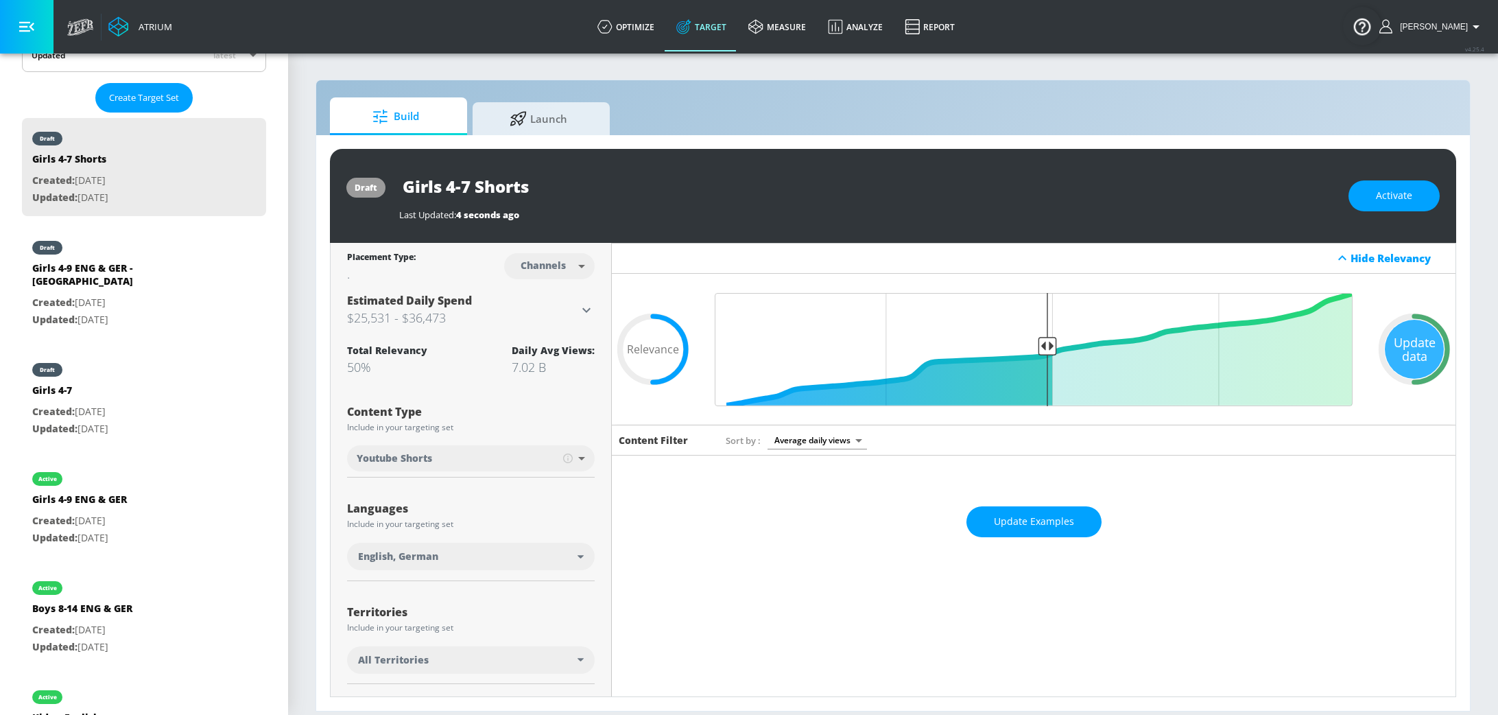
click at [1040, 526] on span "Update Examples" at bounding box center [1034, 521] width 80 height 17
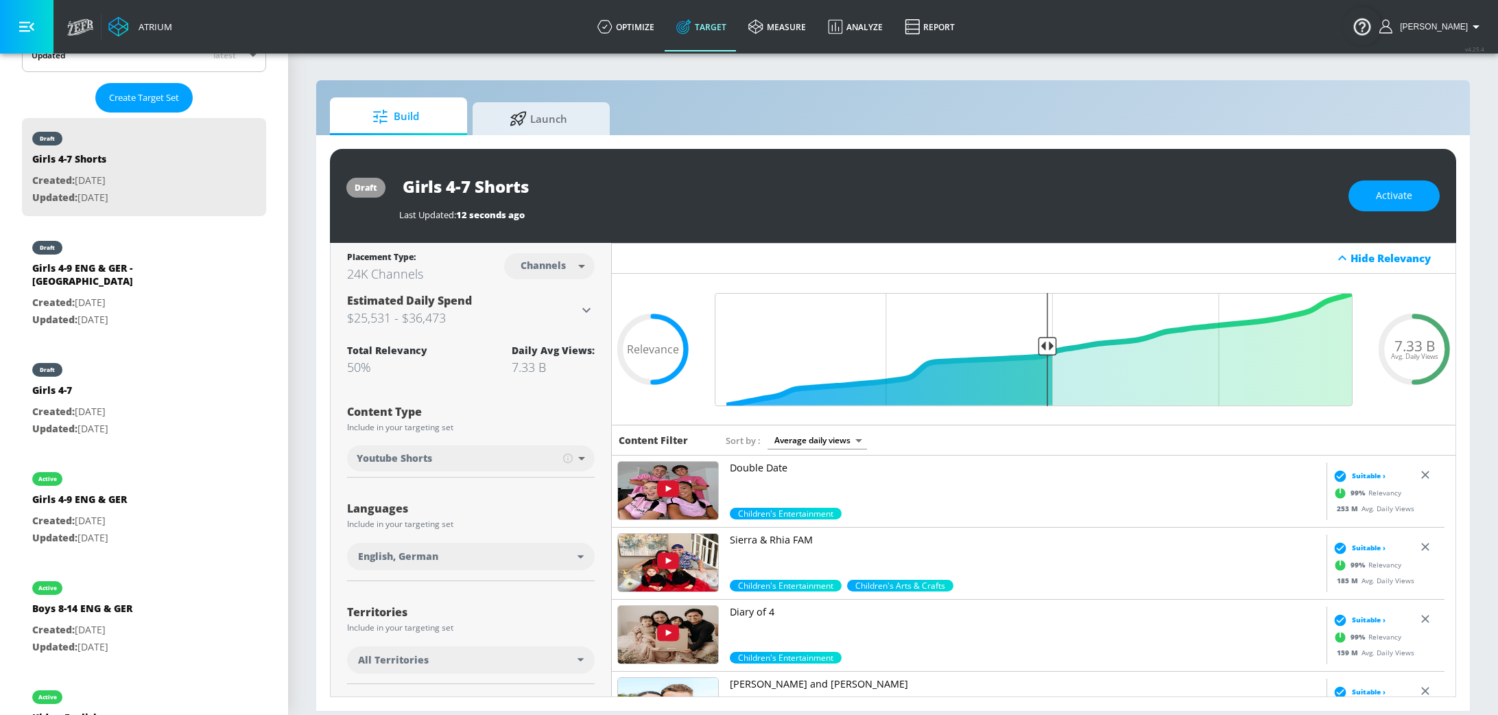
click at [622, 470] on img at bounding box center [668, 490] width 100 height 58
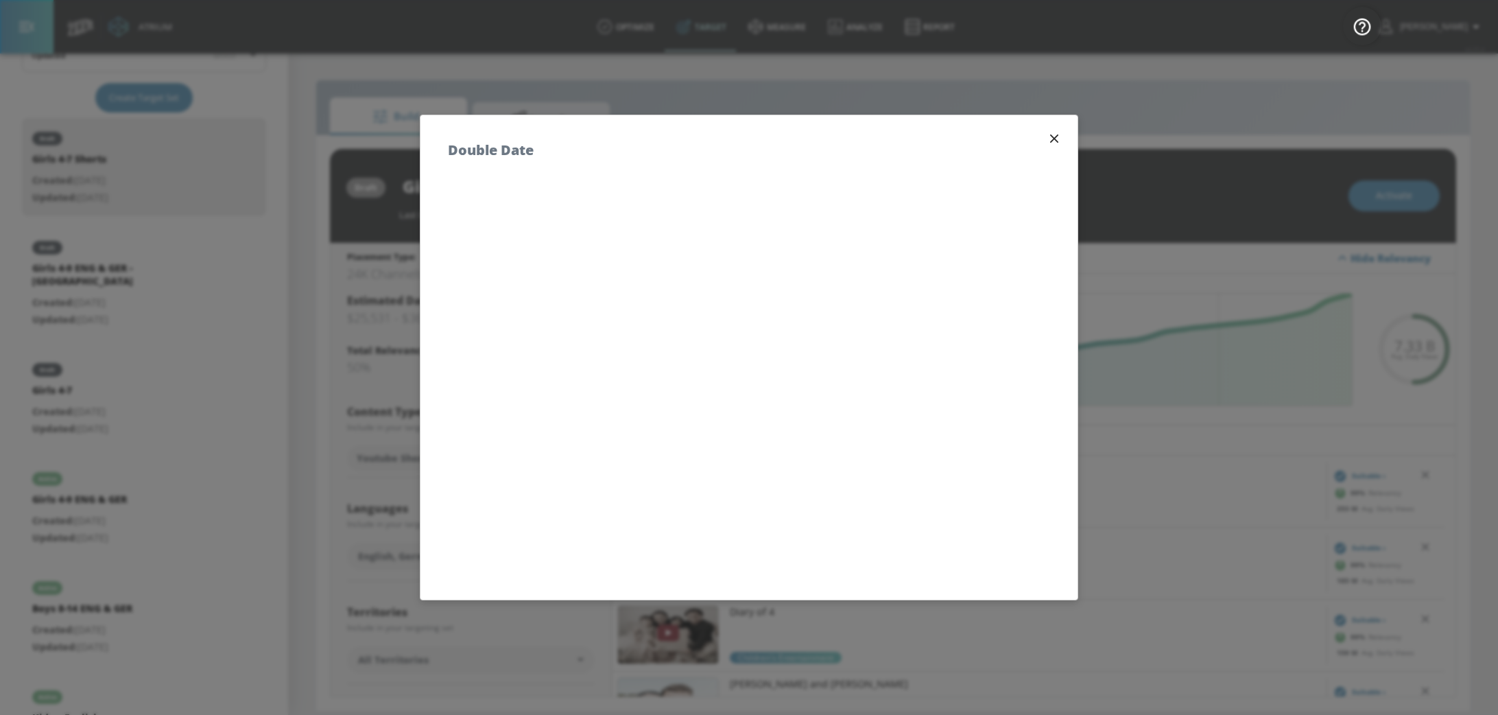
click at [1046, 139] on icon "button" at bounding box center [1053, 138] width 15 height 15
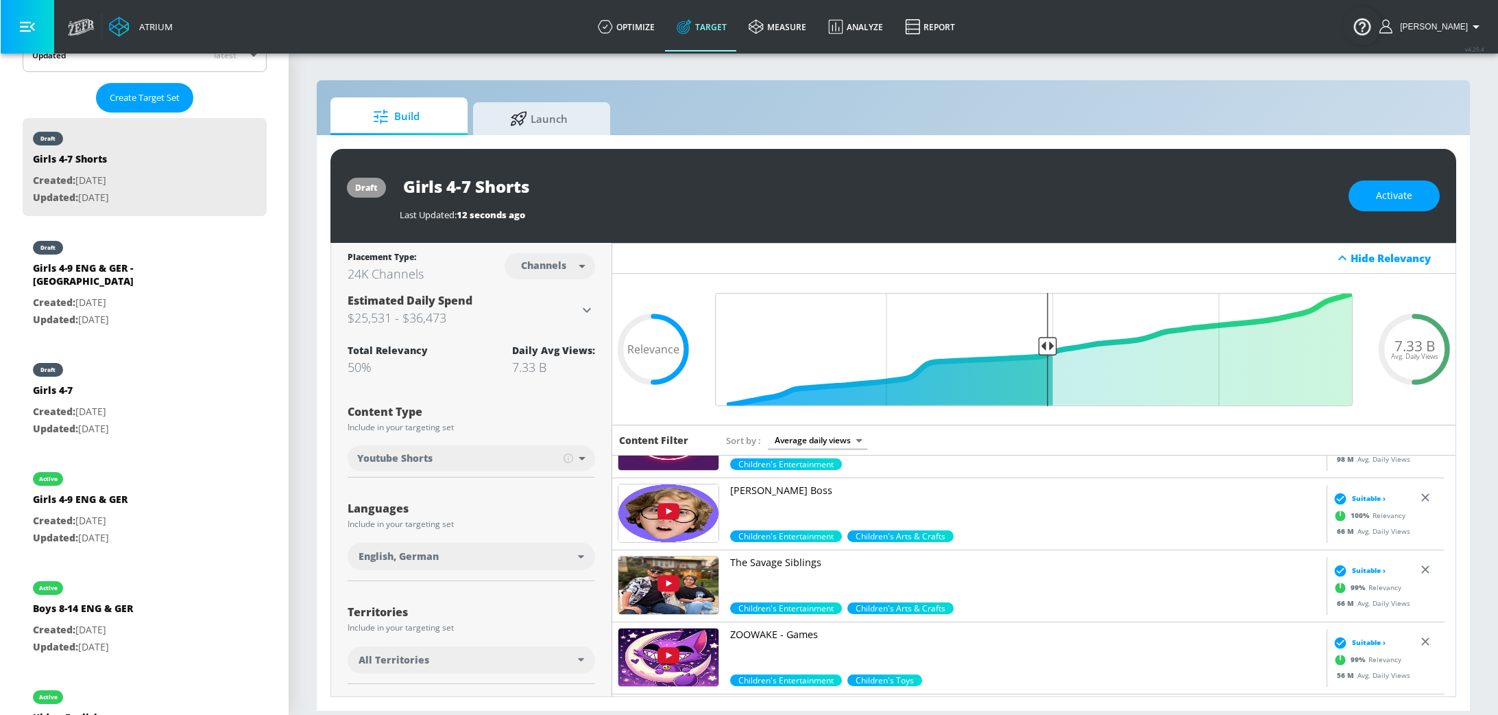
scroll to position [642, 0]
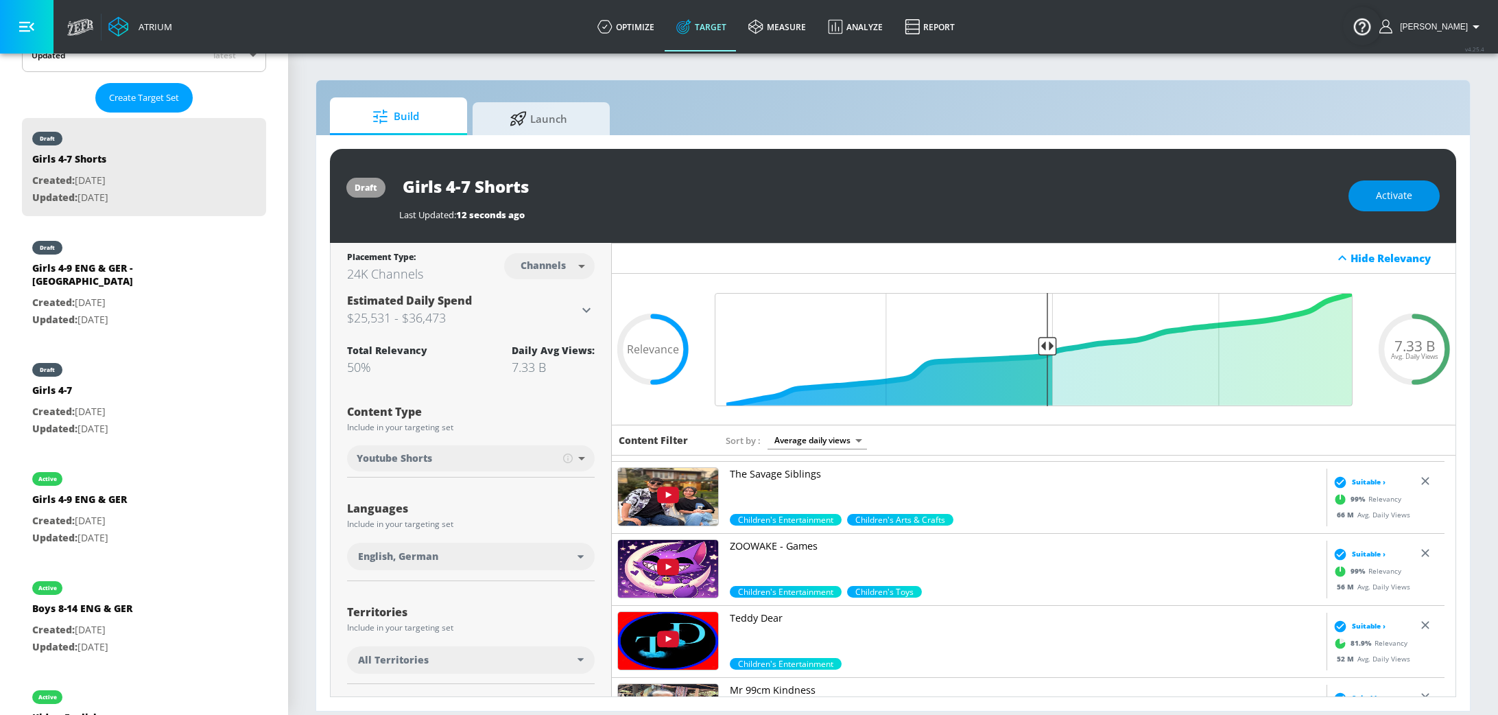
click at [1413, 195] on button "Activate" at bounding box center [1393, 195] width 91 height 31
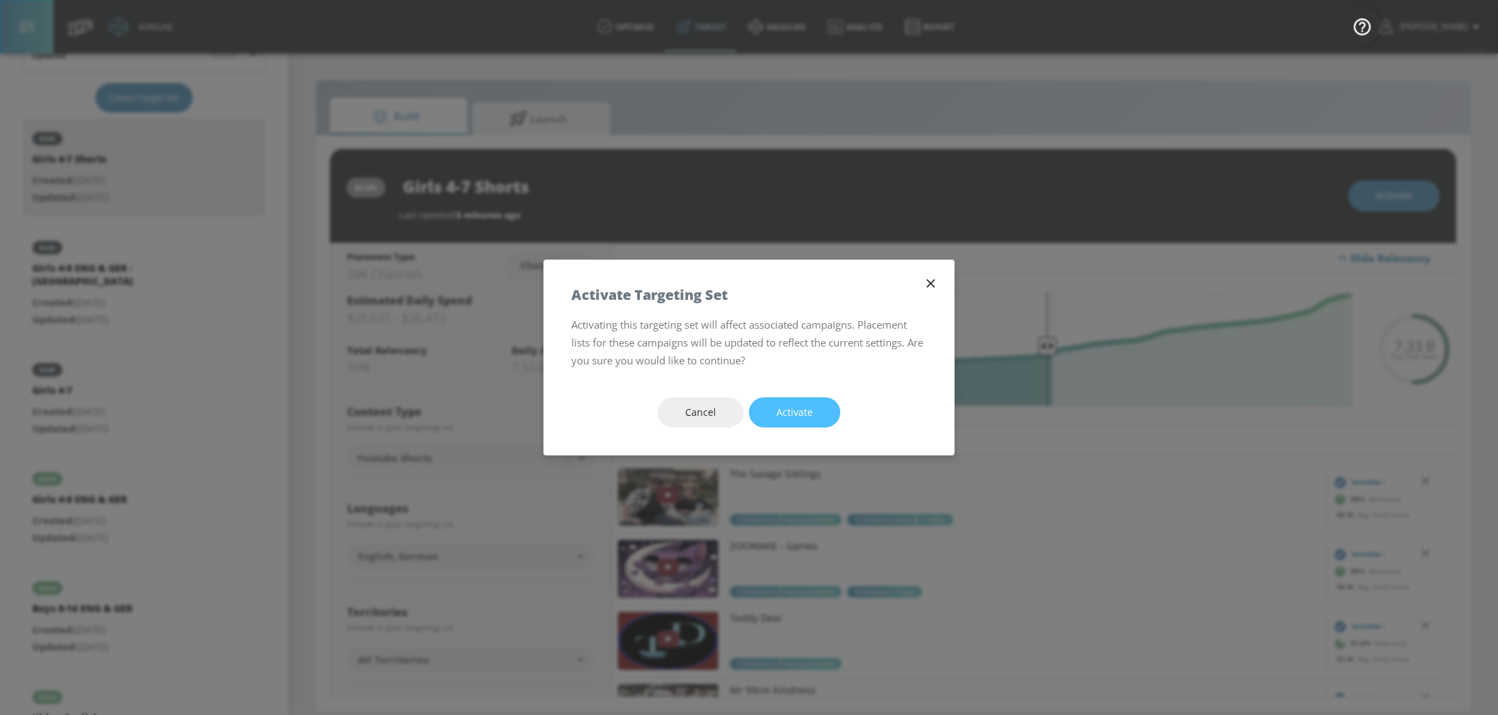
drag, startPoint x: 805, startPoint y: 415, endPoint x: 929, endPoint y: 331, distance: 150.1
click at [805, 414] on span "Activate" at bounding box center [794, 412] width 36 height 17
